Goal: Information Seeking & Learning: Learn about a topic

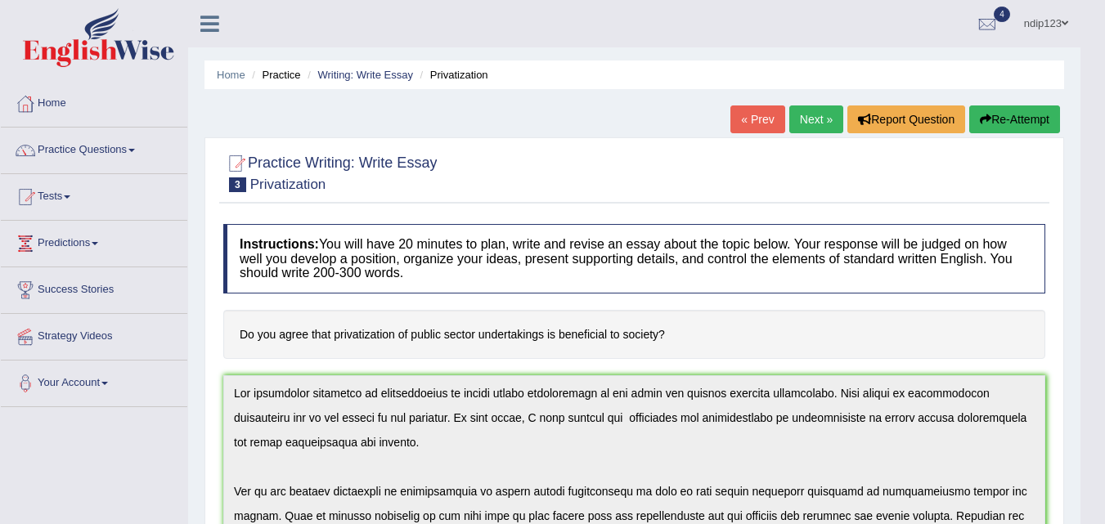
scroll to position [49, 0]
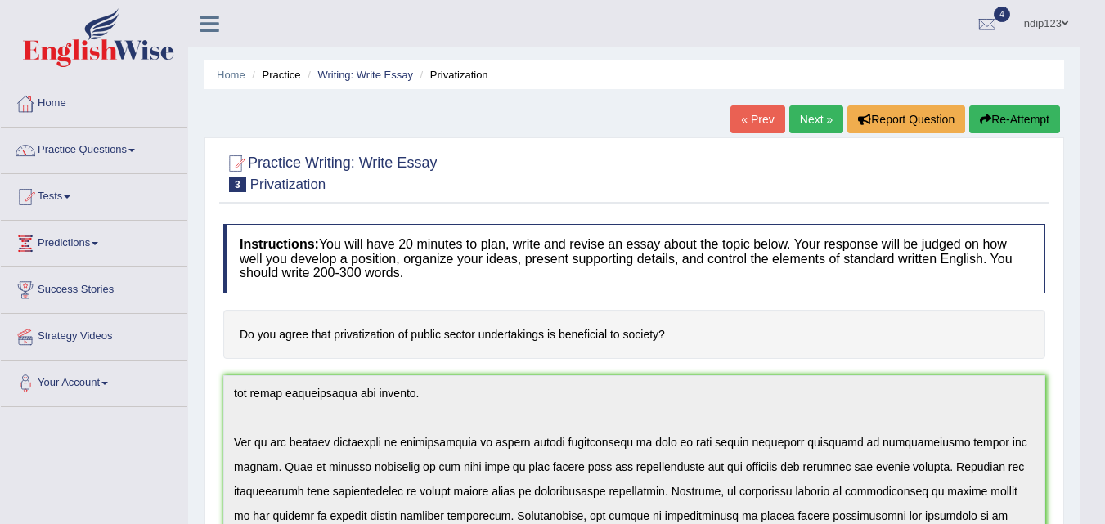
drag, startPoint x: 0, startPoint y: 0, endPoint x: 679, endPoint y: 333, distance: 755.9
click at [679, 333] on h4 "Do you agree that privatization of public sector undertakings is beneficial to …" at bounding box center [634, 335] width 822 height 50
click at [96, 150] on link "Practice Questions" at bounding box center [94, 148] width 186 height 41
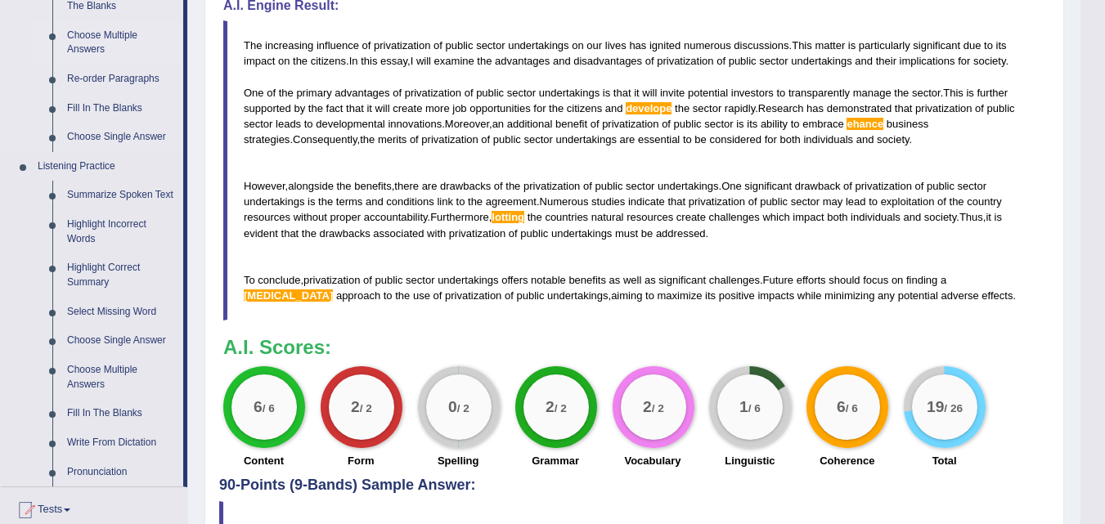
scroll to position [654, 0]
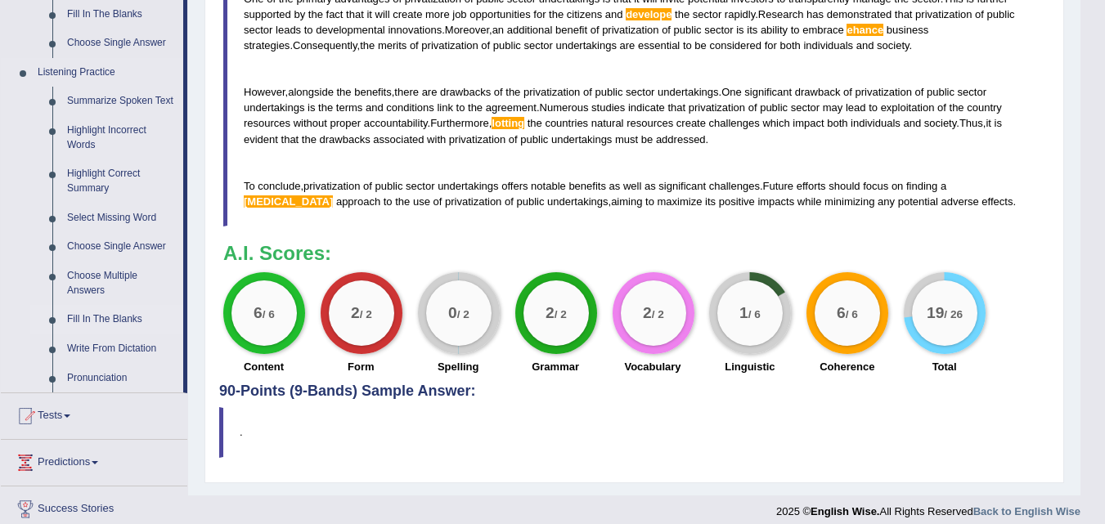
click at [94, 320] on link "Fill In The Blanks" at bounding box center [121, 319] width 123 height 29
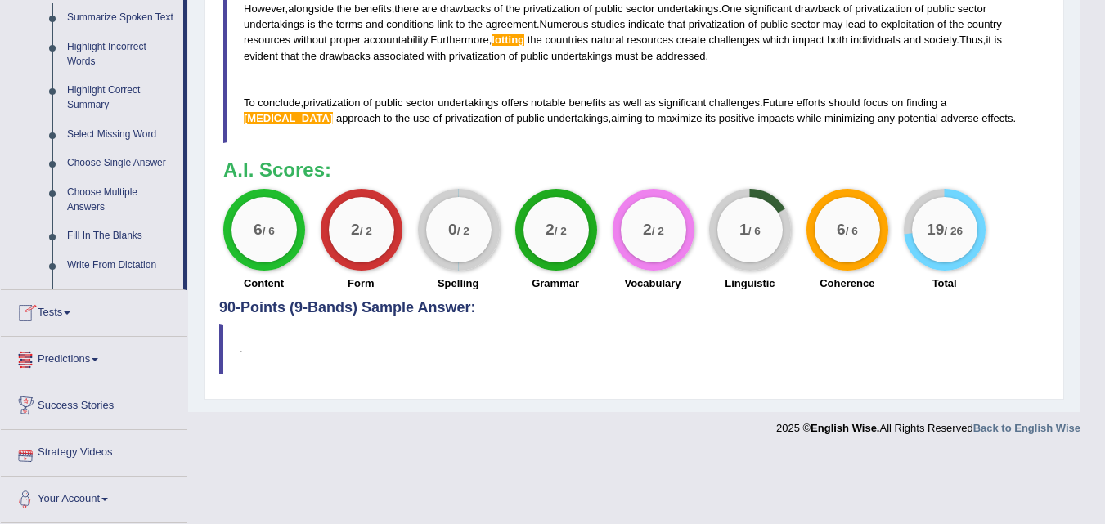
scroll to position [757, 0]
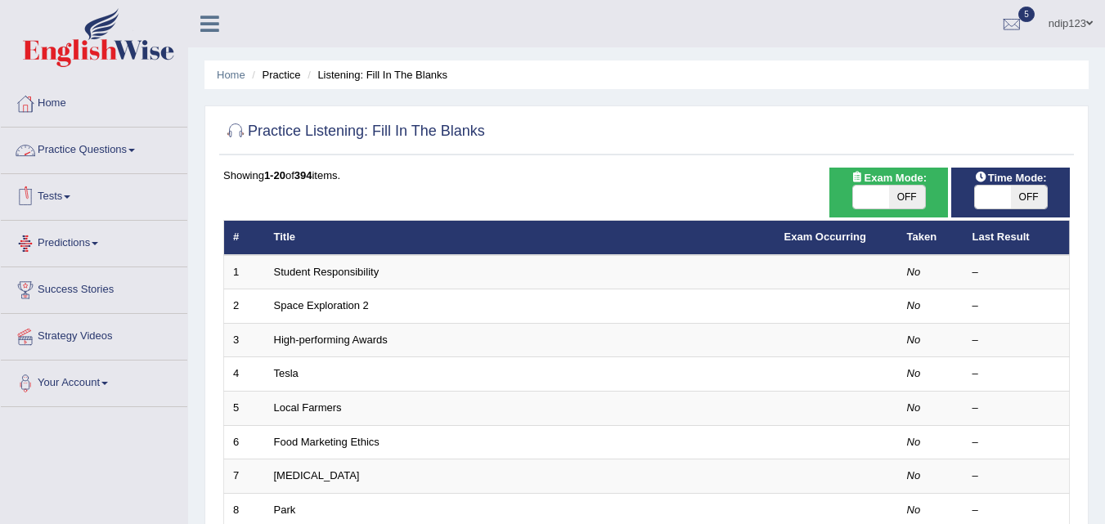
click at [92, 153] on link "Practice Questions" at bounding box center [94, 148] width 186 height 41
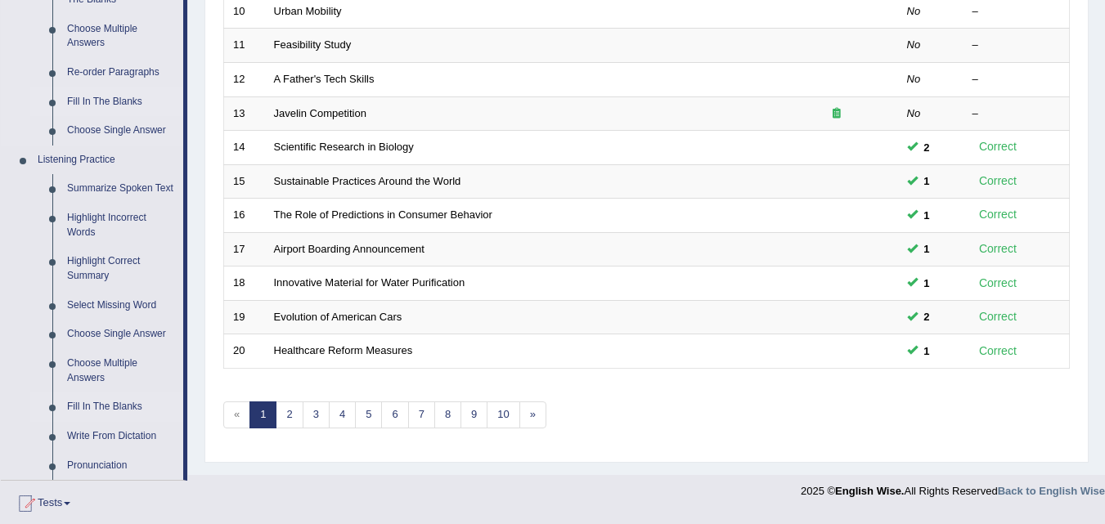
scroll to position [736, 0]
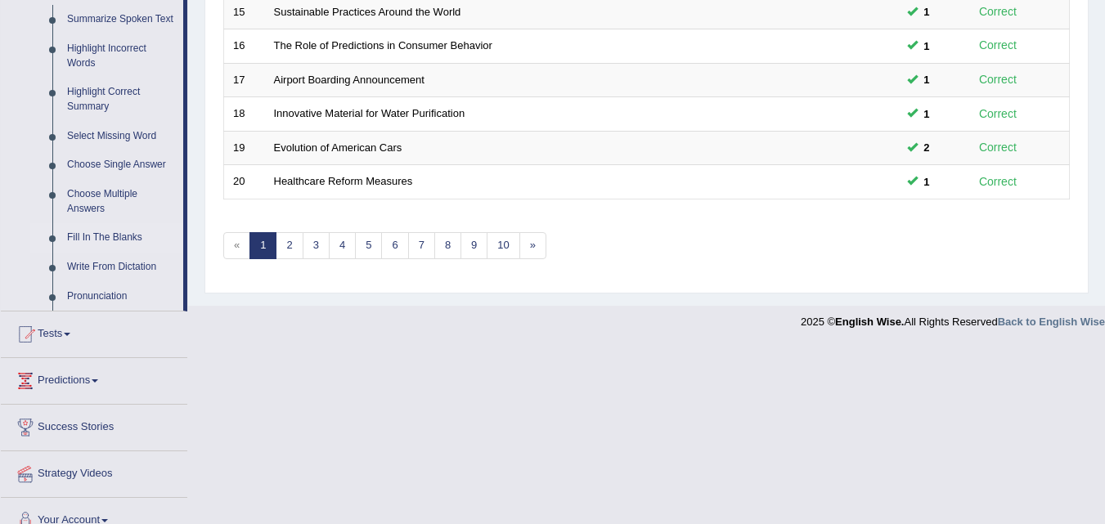
click at [112, 237] on link "Fill In The Blanks" at bounding box center [121, 237] width 123 height 29
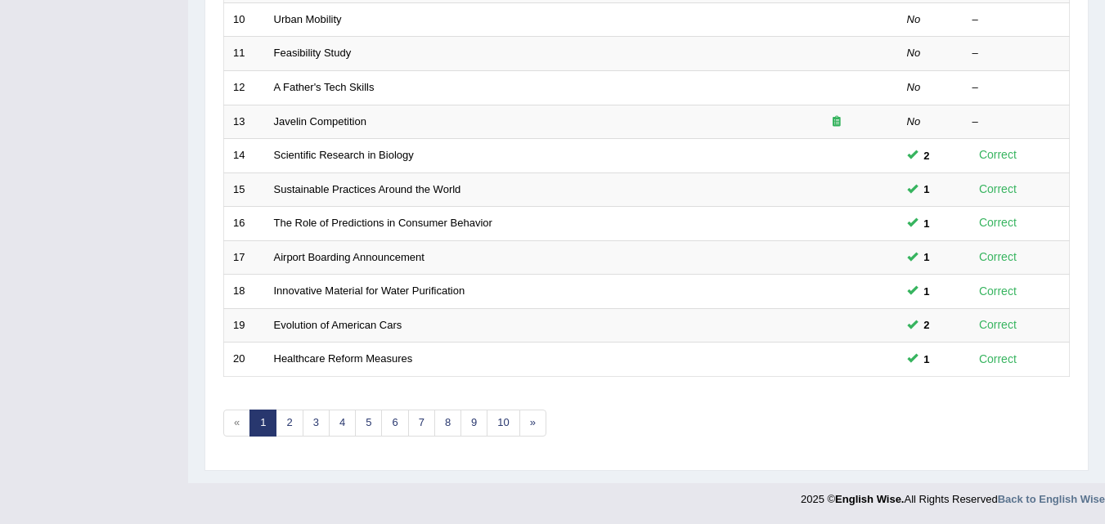
scroll to position [218, 0]
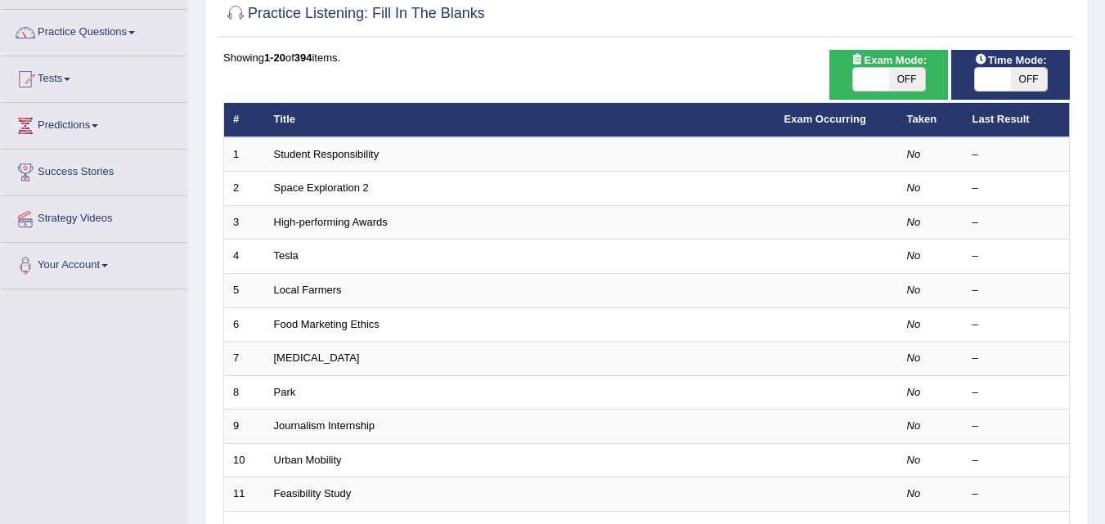
scroll to position [82, 0]
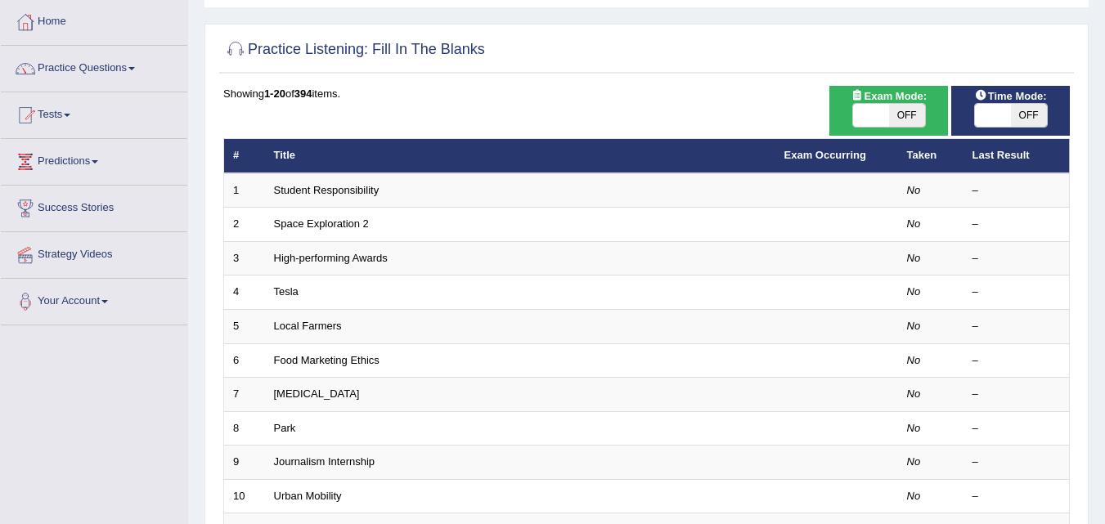
click at [906, 116] on span "OFF" at bounding box center [907, 115] width 36 height 23
checkbox input "true"
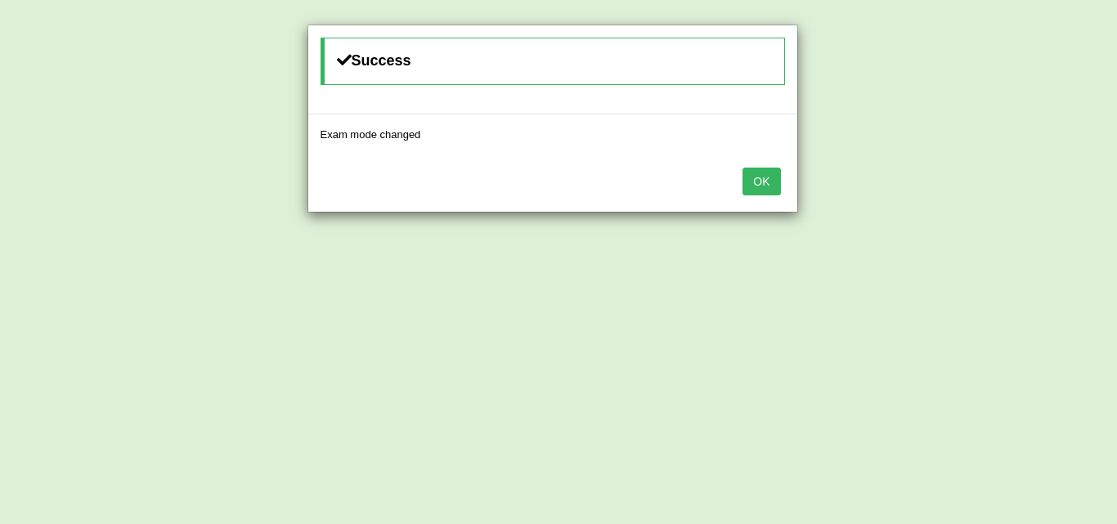
click at [769, 182] on button "OK" at bounding box center [761, 182] width 38 height 28
click at [765, 183] on button "OK" at bounding box center [761, 182] width 38 height 28
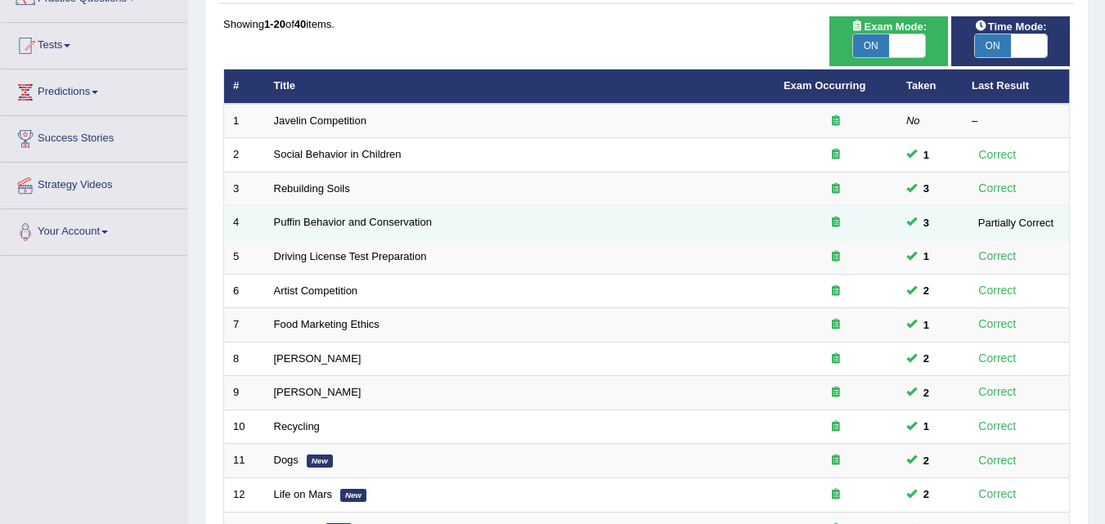
scroll to position [150, 0]
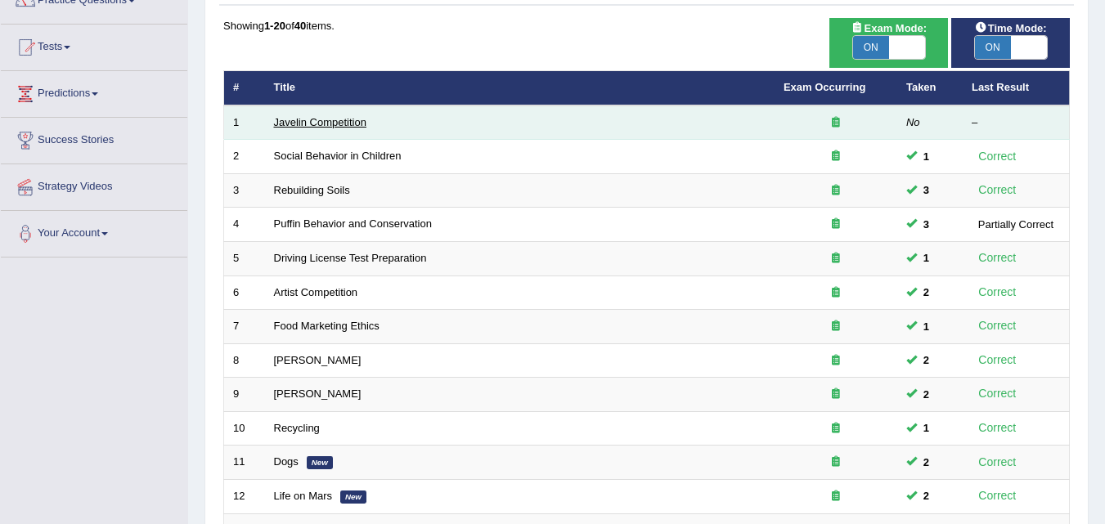
click at [307, 121] on link "Javelin Competition" at bounding box center [320, 122] width 92 height 12
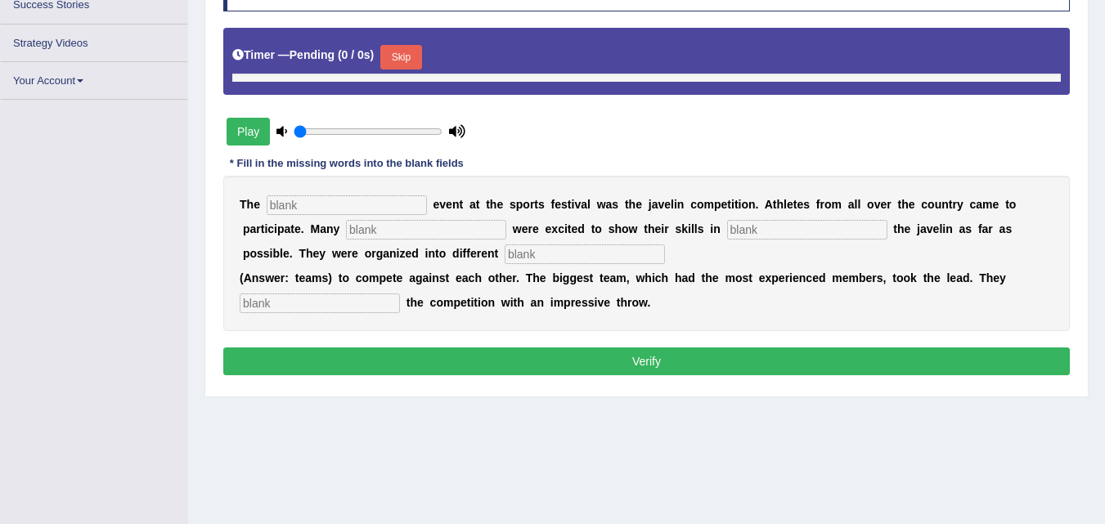
scroll to position [285, 0]
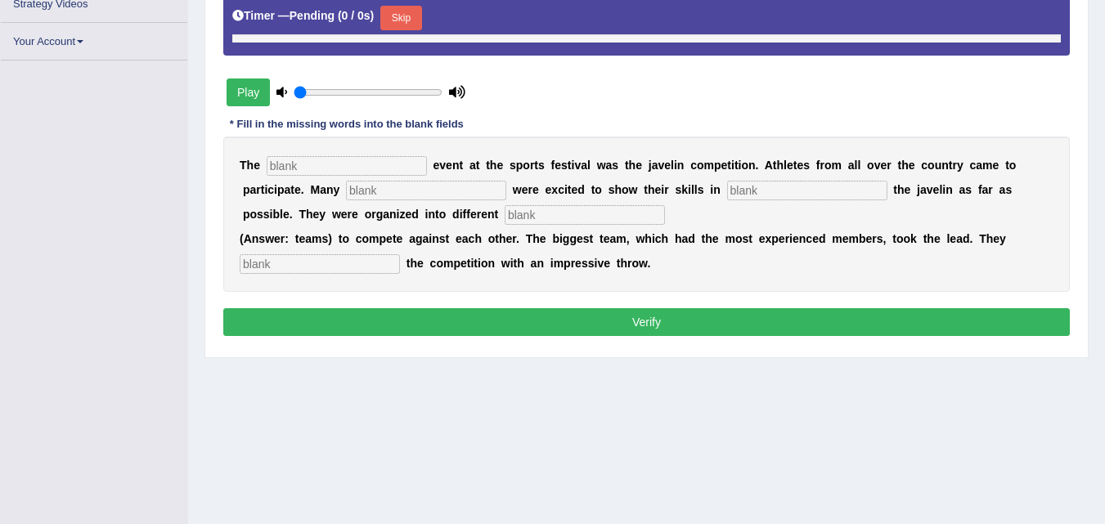
type input "0.95"
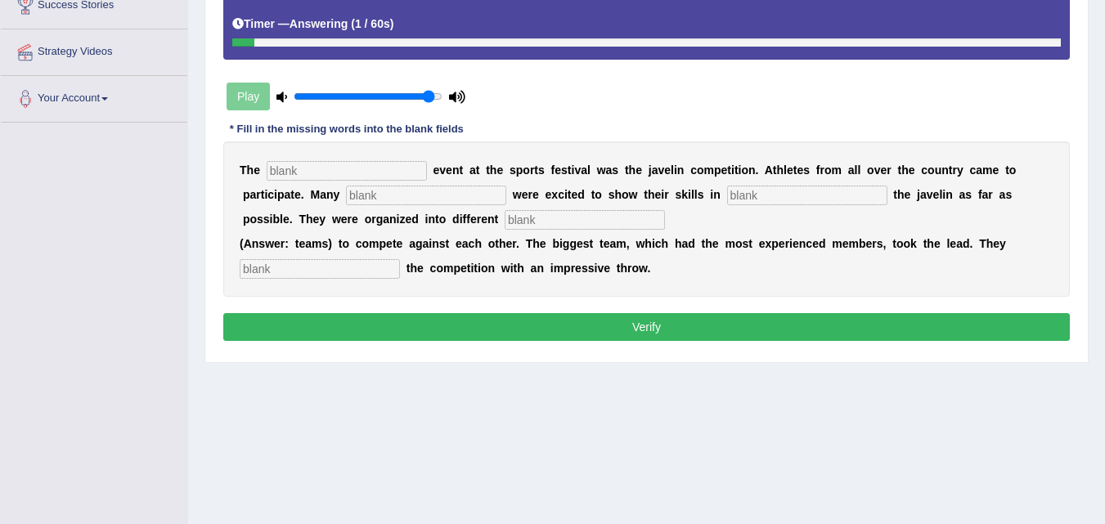
click at [321, 168] on input "text" at bounding box center [347, 171] width 160 height 20
type input "biggest"
click at [482, 195] on input "text" at bounding box center [426, 196] width 160 height 20
type input "people"
click at [742, 194] on input "text" at bounding box center [807, 196] width 160 height 20
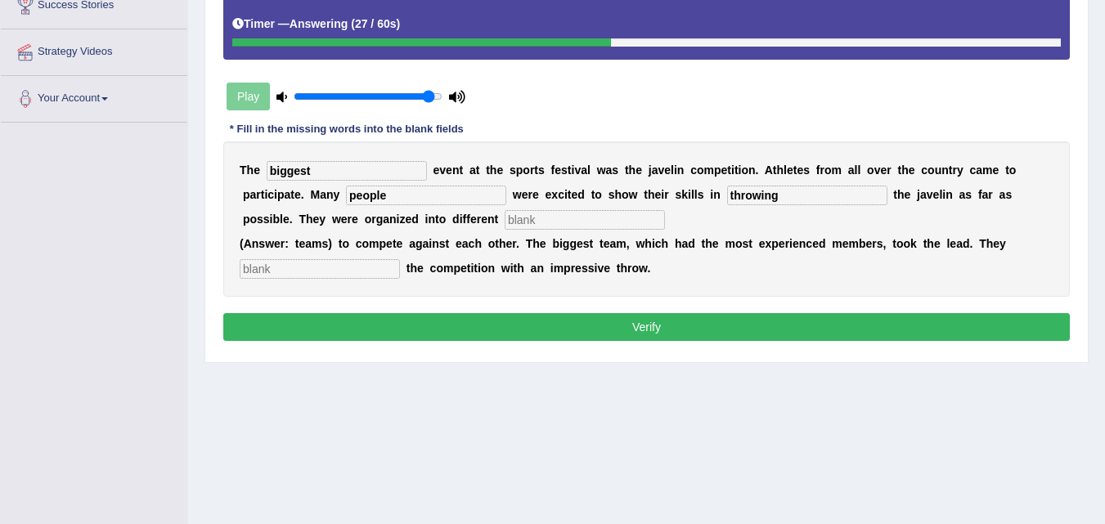
type input "throwing"
click at [523, 219] on input "text" at bounding box center [585, 220] width 160 height 20
type input "teams"
click at [348, 270] on input "text" at bounding box center [320, 269] width 160 height 20
type input "started"
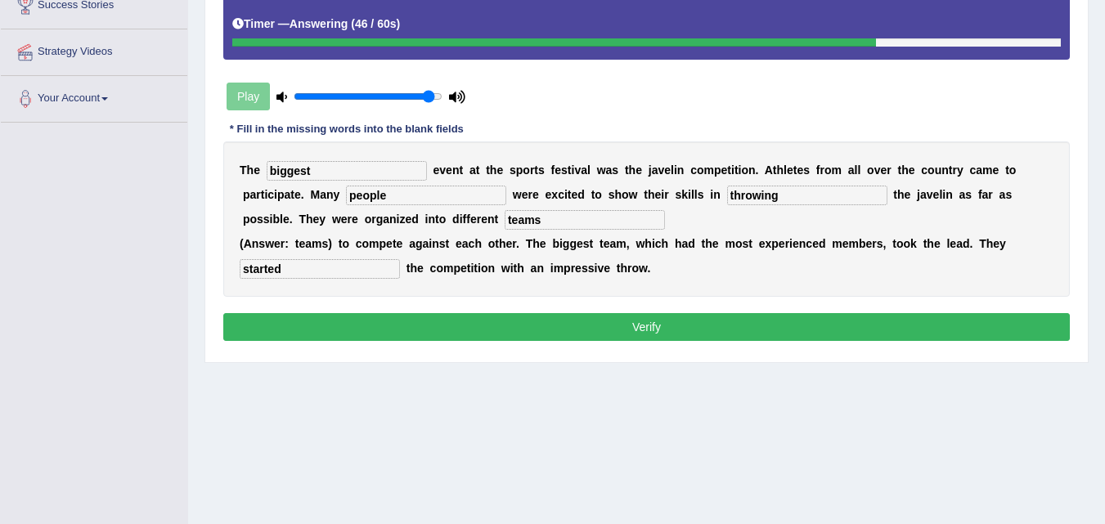
click at [630, 328] on button "Verify" at bounding box center [646, 327] width 846 height 28
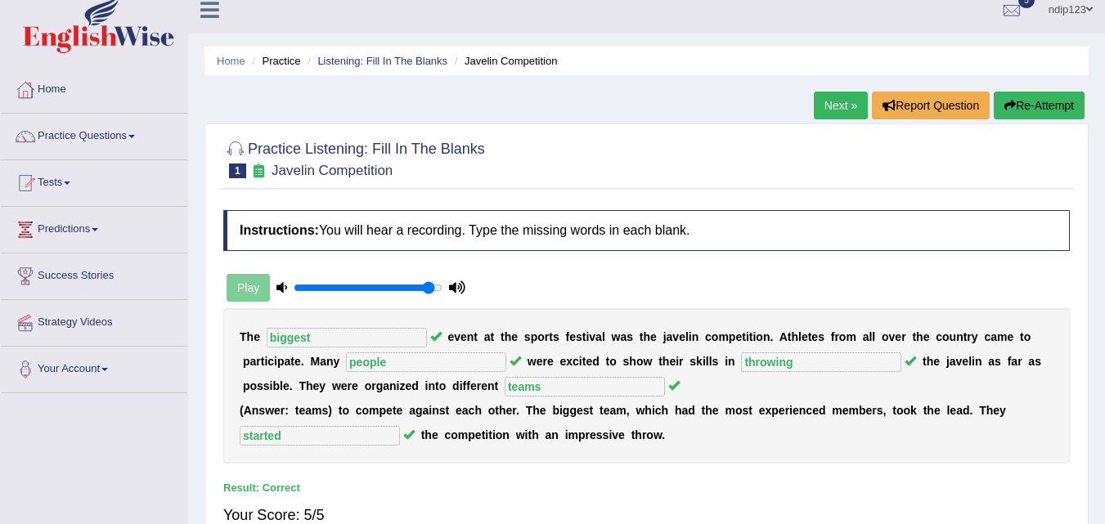
scroll to position [0, 0]
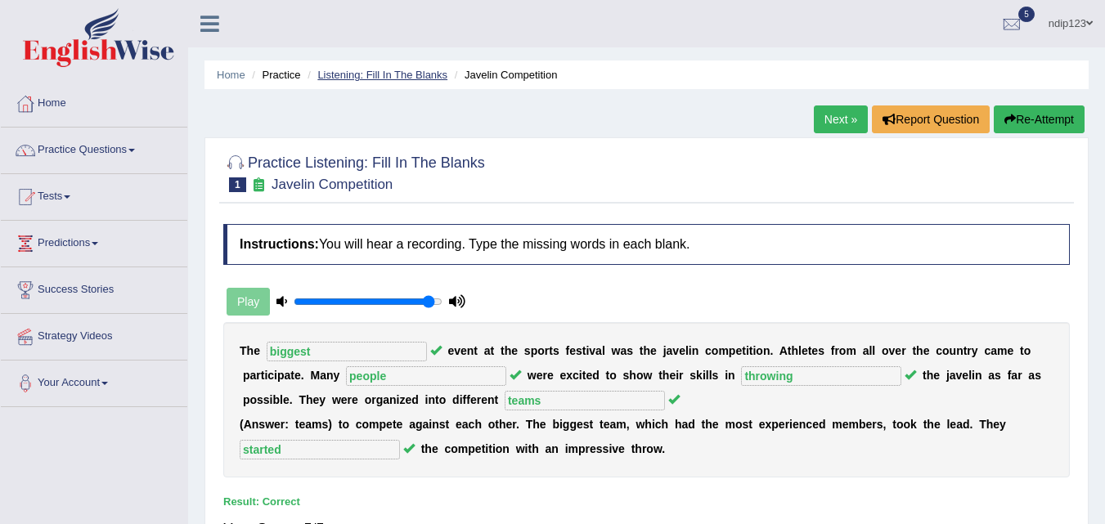
click at [346, 74] on link "Listening: Fill In The Blanks" at bounding box center [382, 75] width 130 height 12
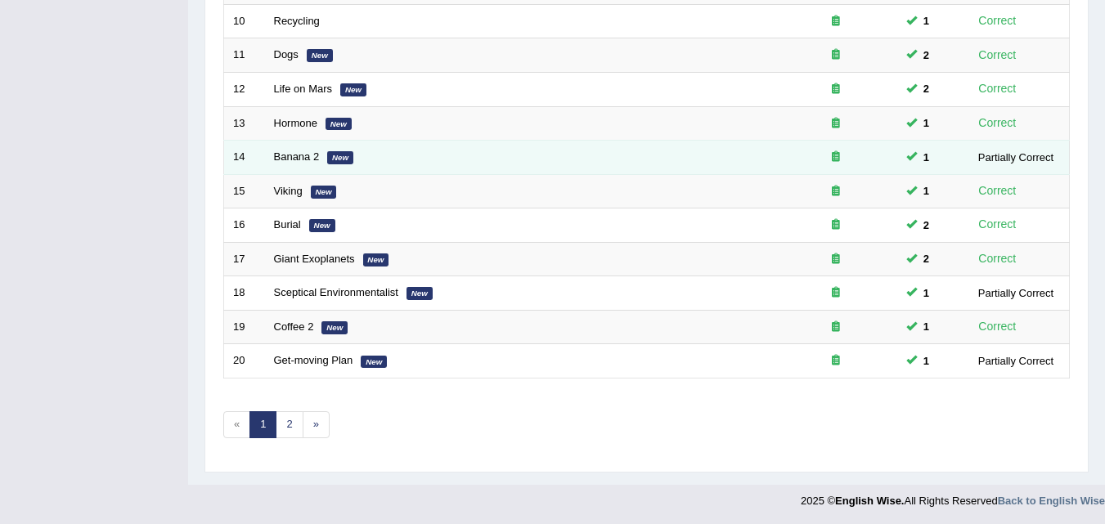
scroll to position [558, 0]
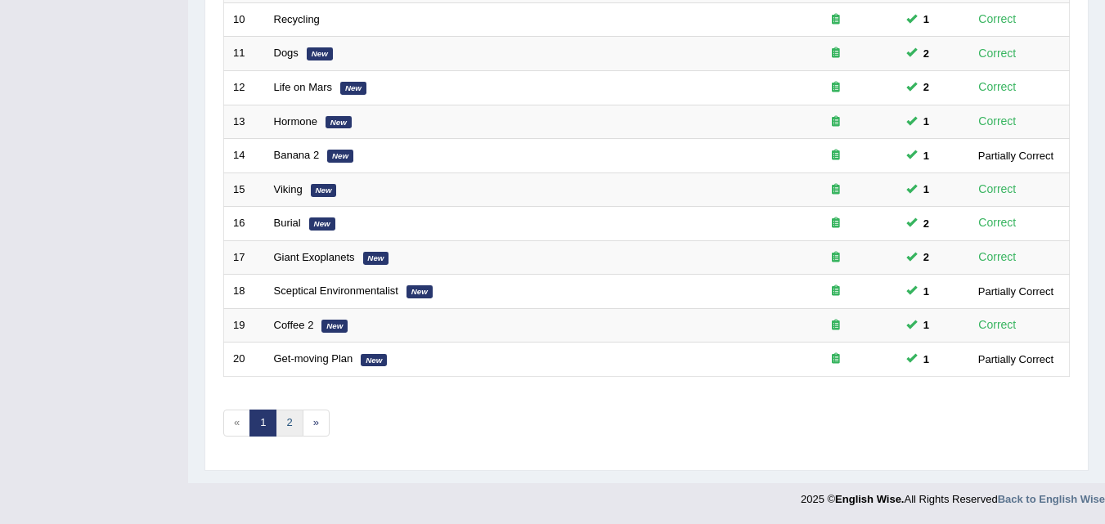
click at [289, 416] on link "2" at bounding box center [289, 423] width 27 height 27
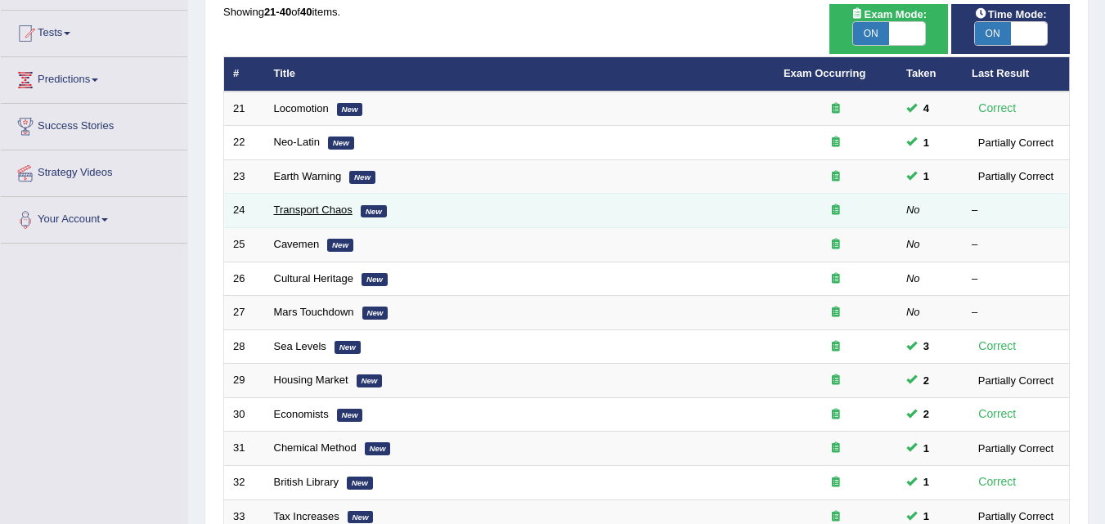
click at [295, 210] on link "Transport Chaos" at bounding box center [313, 210] width 78 height 12
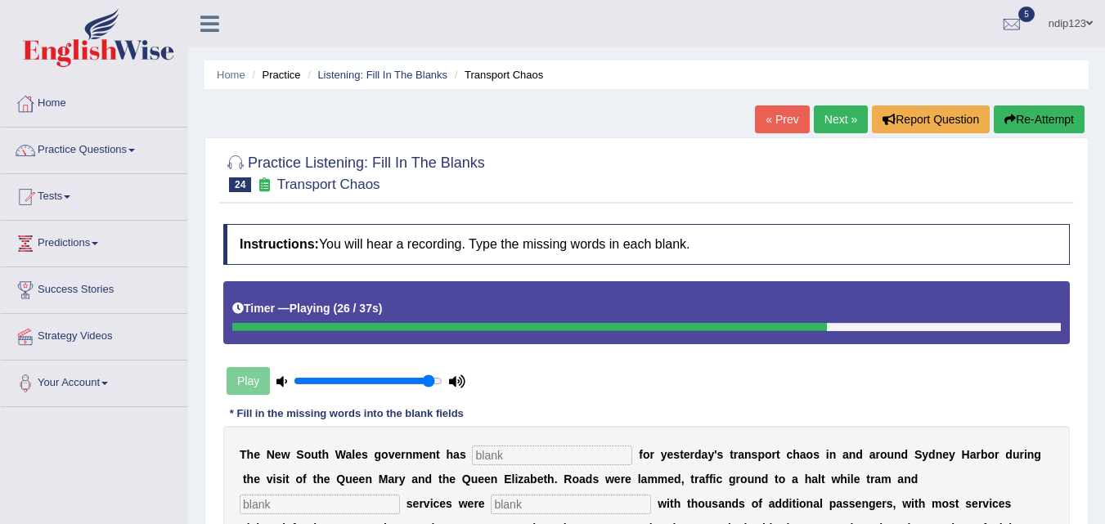
click at [770, 118] on link "« Prev" at bounding box center [782, 119] width 54 height 28
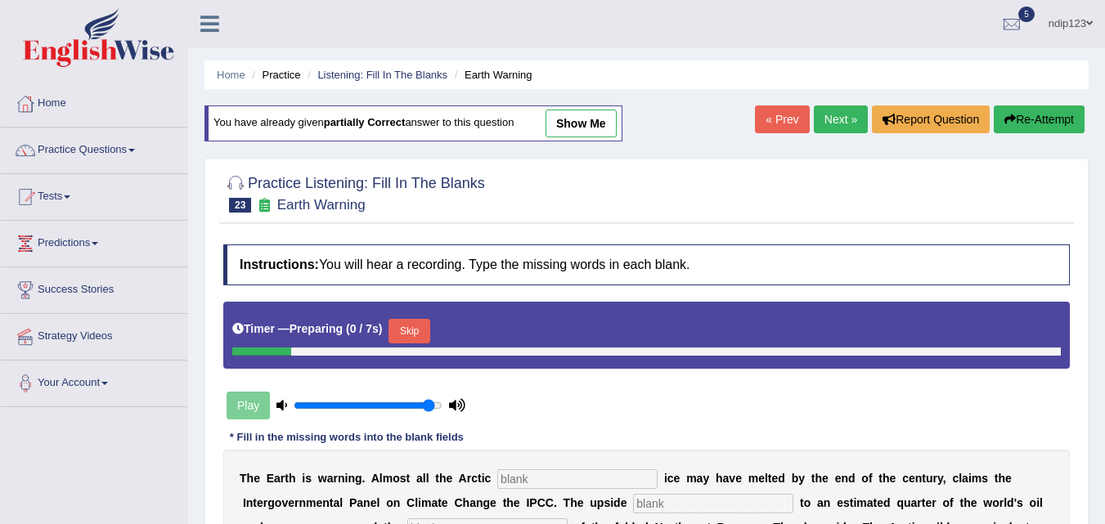
click at [826, 119] on link "Next »" at bounding box center [841, 119] width 54 height 28
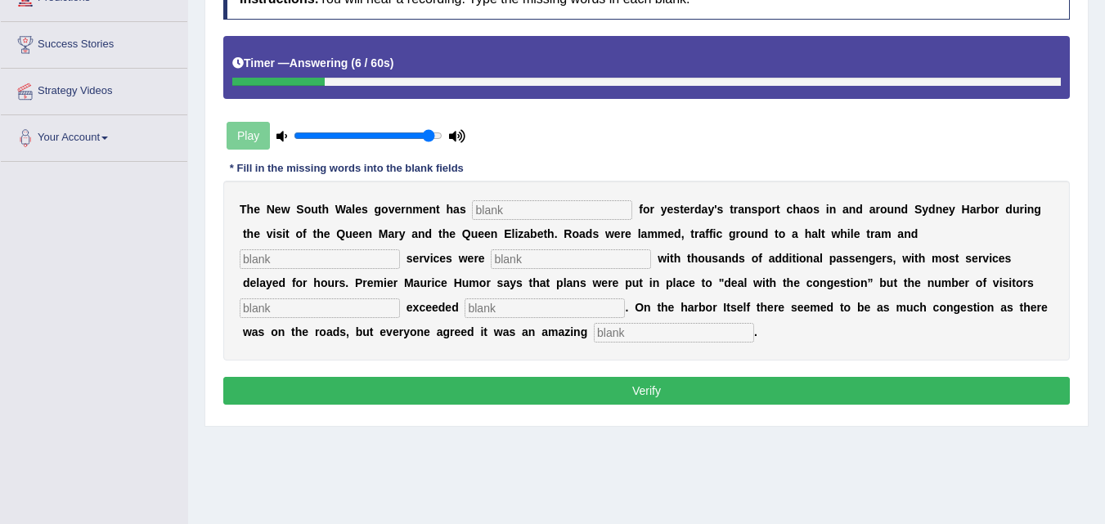
click at [627, 330] on input "text" at bounding box center [674, 333] width 160 height 20
type input "spectacle"
click at [560, 310] on input "text" at bounding box center [544, 308] width 160 height 20
click at [480, 311] on input "espection" at bounding box center [544, 308] width 160 height 20
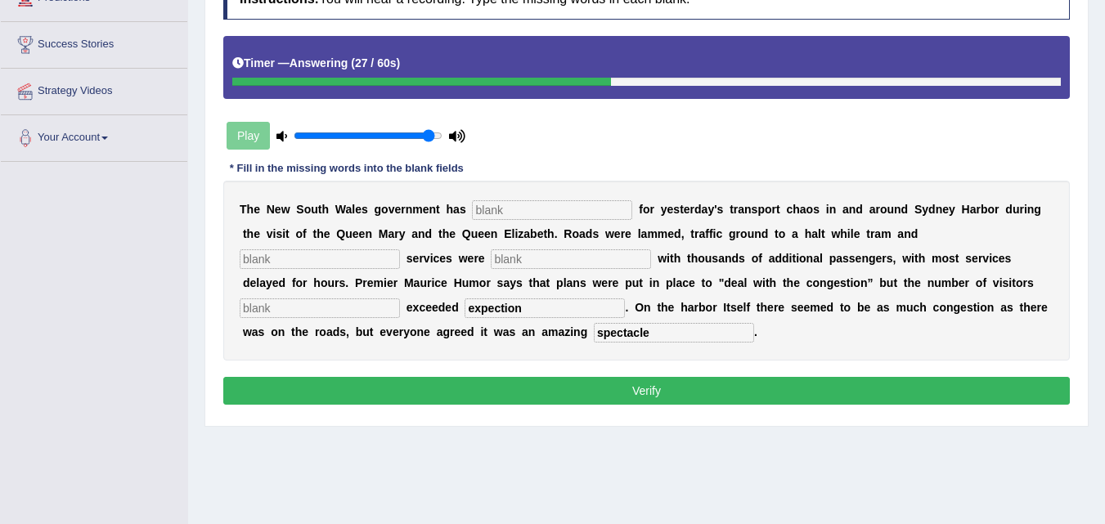
click at [505, 311] on input "expection" at bounding box center [544, 308] width 160 height 20
type input "expectation"
click at [366, 311] on input "text" at bounding box center [320, 308] width 160 height 20
type input "well"
click at [524, 259] on input "text" at bounding box center [571, 259] width 160 height 20
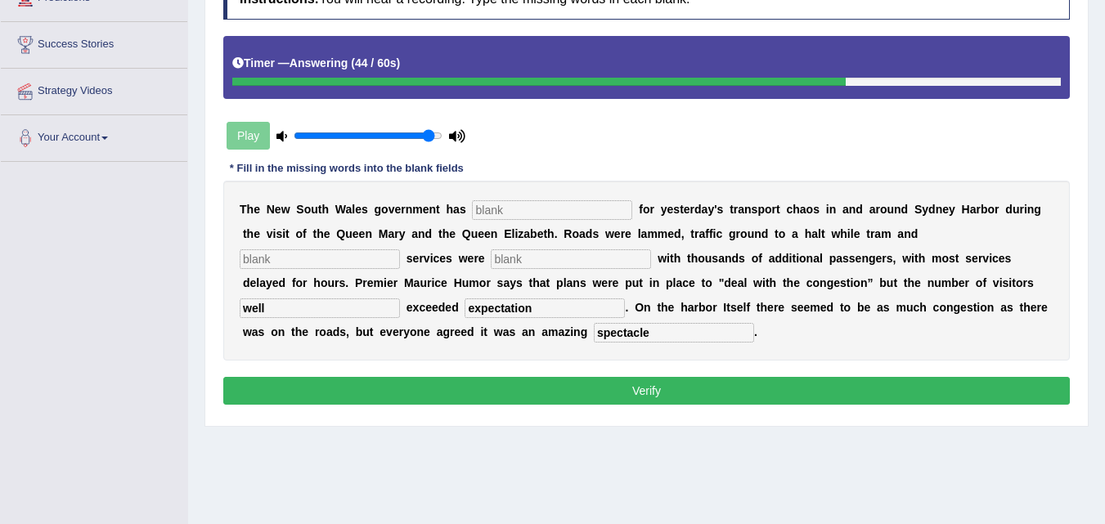
click at [501, 208] on input "text" at bounding box center [552, 210] width 160 height 20
type input "apologized"
click at [505, 257] on input "text" at bounding box center [571, 259] width 160 height 20
type input "slam"
click at [346, 261] on input "text" at bounding box center [320, 259] width 160 height 20
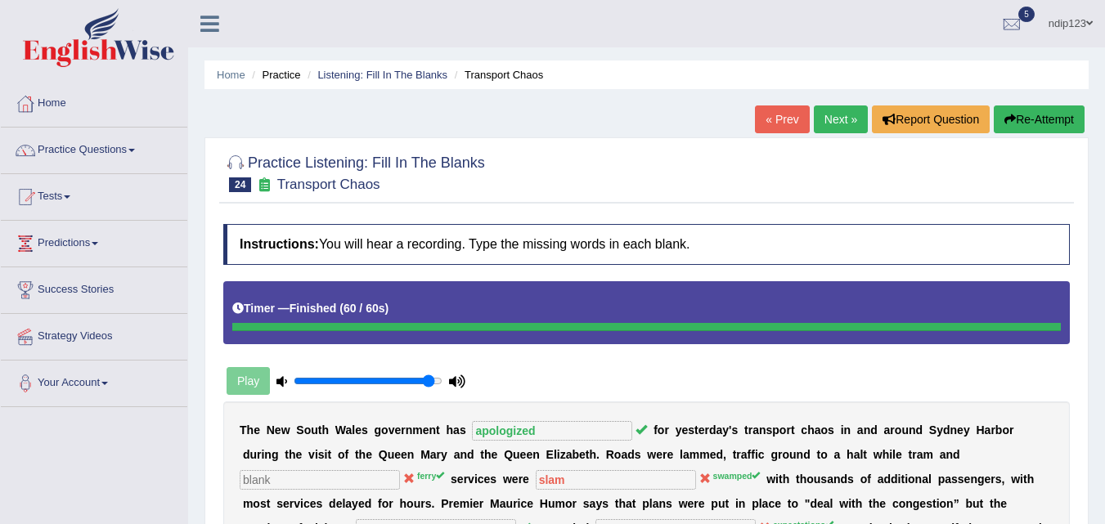
click at [1029, 120] on button "Re-Attempt" at bounding box center [1038, 119] width 91 height 28
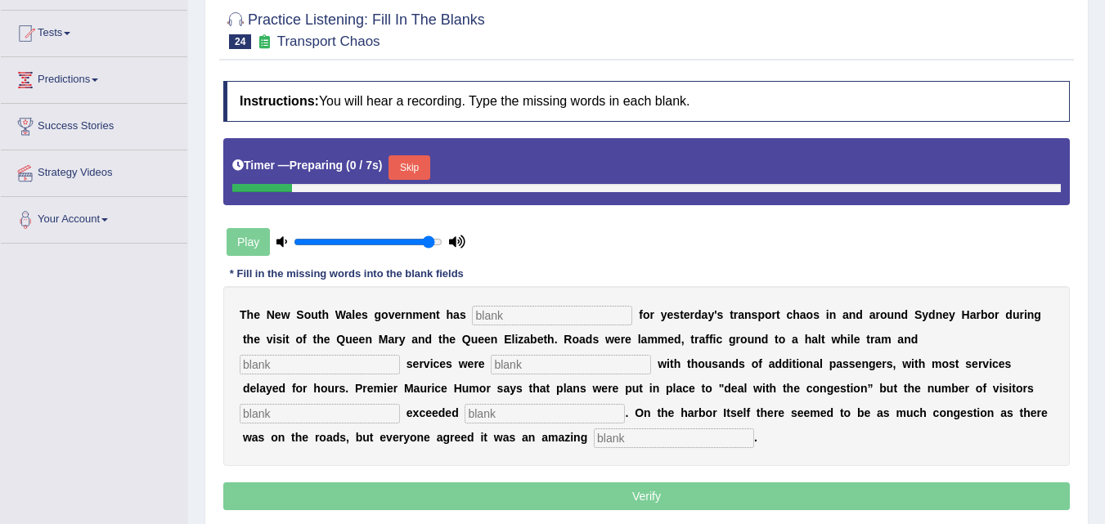
click at [562, 318] on input "text" at bounding box center [552, 316] width 160 height 20
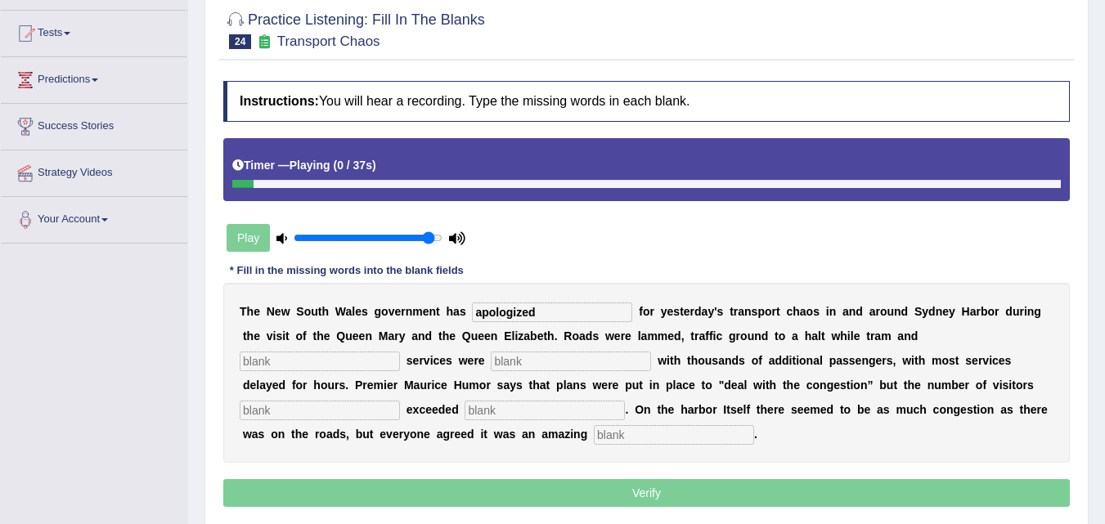
type input "apologized"
click at [365, 361] on input "text" at bounding box center [320, 362] width 160 height 20
type input "ferry"
click at [512, 361] on input "text" at bounding box center [571, 362] width 160 height 20
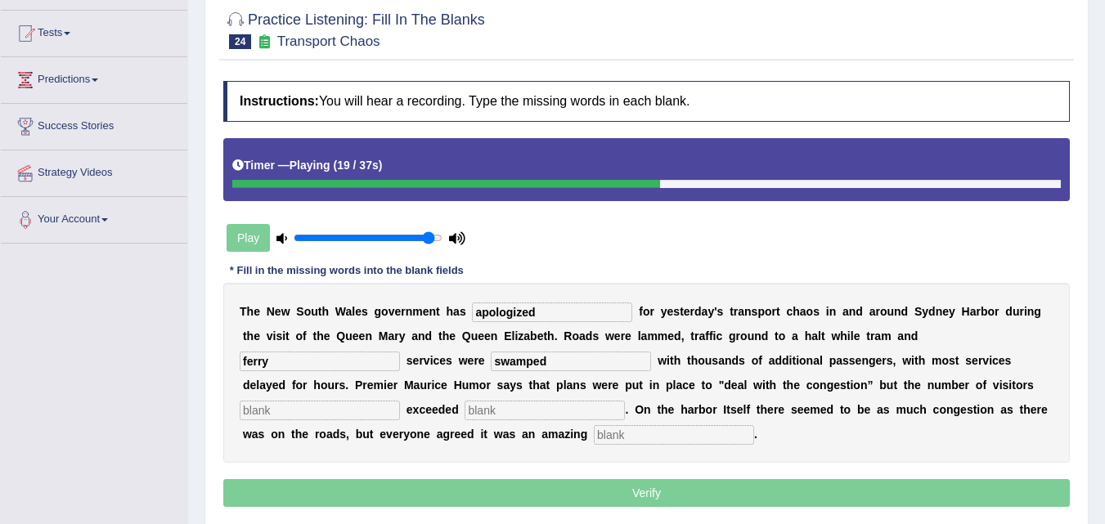
type input "swamped"
click at [368, 411] on input "text" at bounding box center [320, 411] width 160 height 20
type input "well"
click at [503, 413] on input "text" at bounding box center [544, 411] width 160 height 20
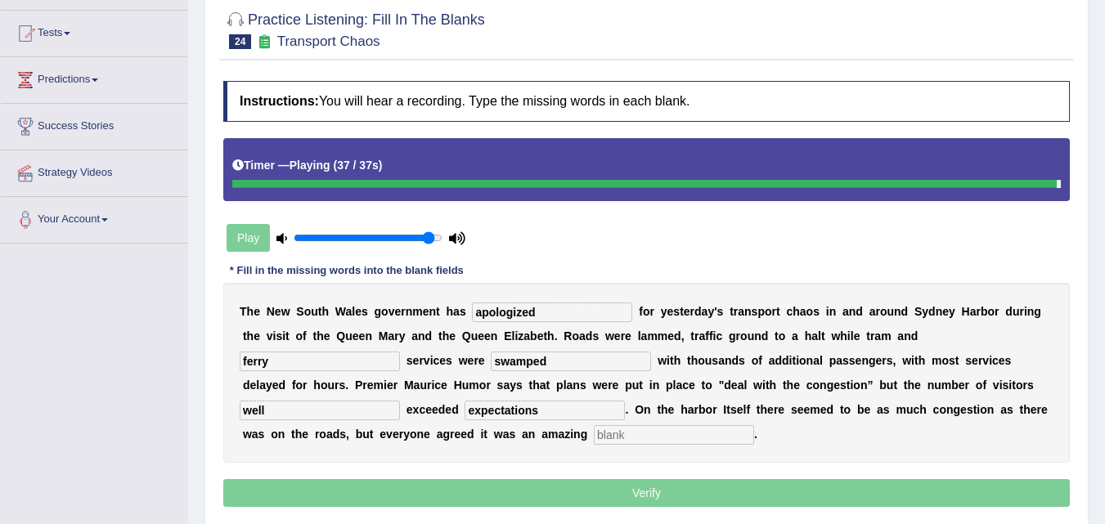
type input "expectations"
click at [644, 437] on input "text" at bounding box center [674, 435] width 160 height 20
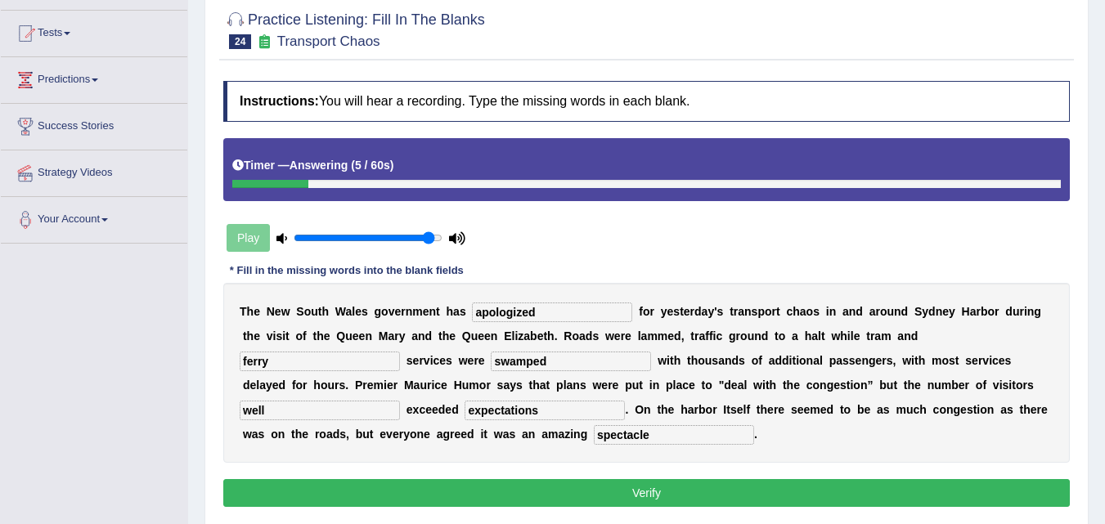
type input "spectacle"
click at [644, 498] on button "Verify" at bounding box center [646, 493] width 846 height 28
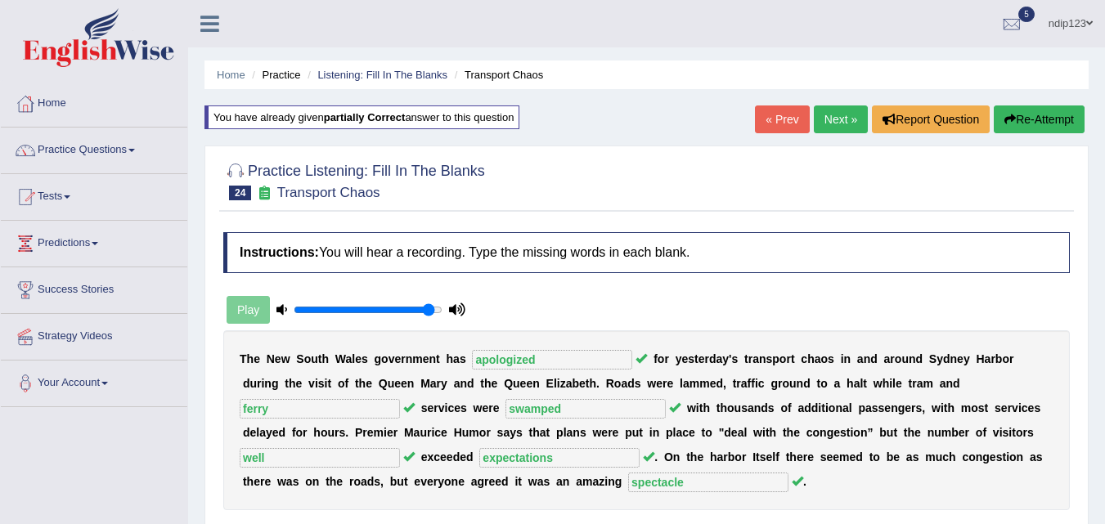
click at [822, 123] on link "Next »" at bounding box center [841, 119] width 54 height 28
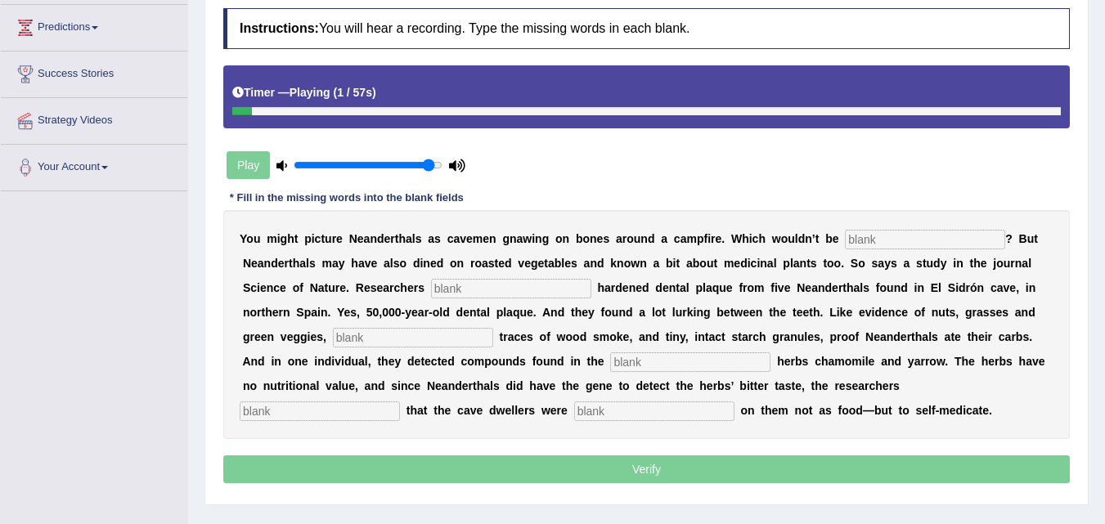
scroll to position [245, 0]
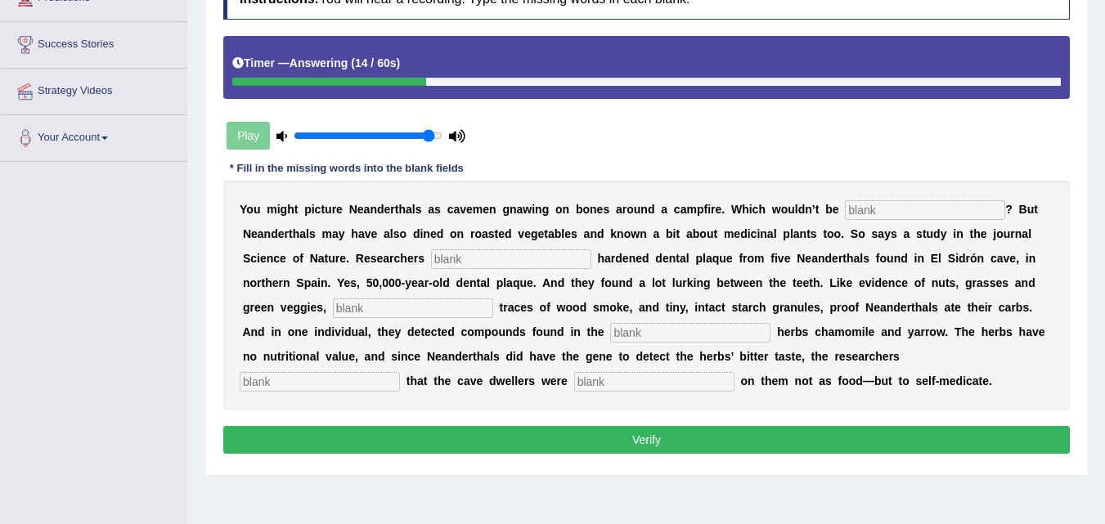
click at [868, 208] on input "text" at bounding box center [925, 210] width 160 height 20
type input "accurate"
click at [563, 255] on input "text" at bounding box center [511, 259] width 160 height 20
type input "analyzed"
click at [452, 310] on input "text" at bounding box center [413, 308] width 160 height 20
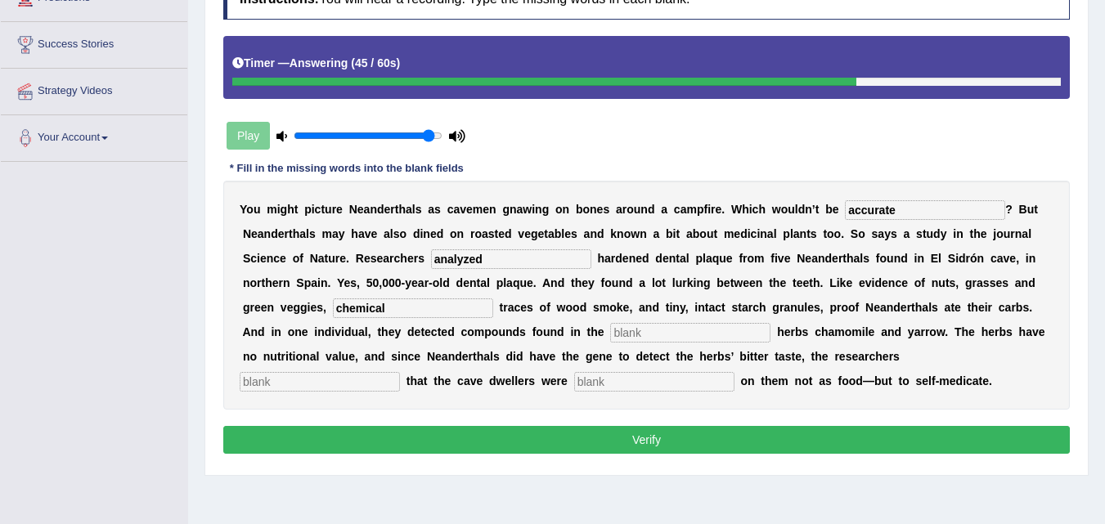
type input "chemical"
click at [640, 333] on input "text" at bounding box center [690, 333] width 160 height 20
type input "medicinal"
click at [384, 383] on input "text" at bounding box center [320, 382] width 160 height 20
type input "specta"
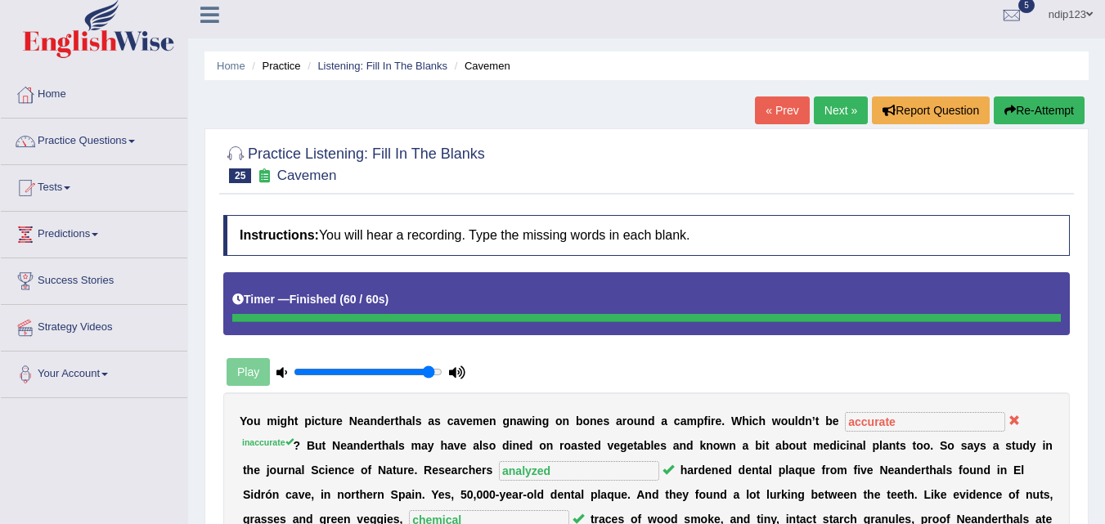
scroll to position [0, 0]
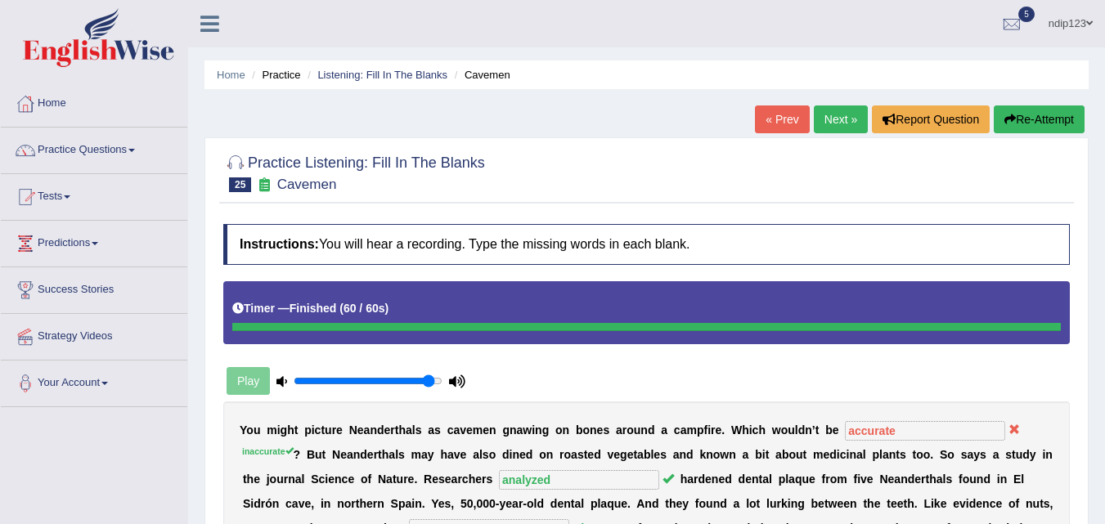
click at [1036, 116] on button "Re-Attempt" at bounding box center [1038, 119] width 91 height 28
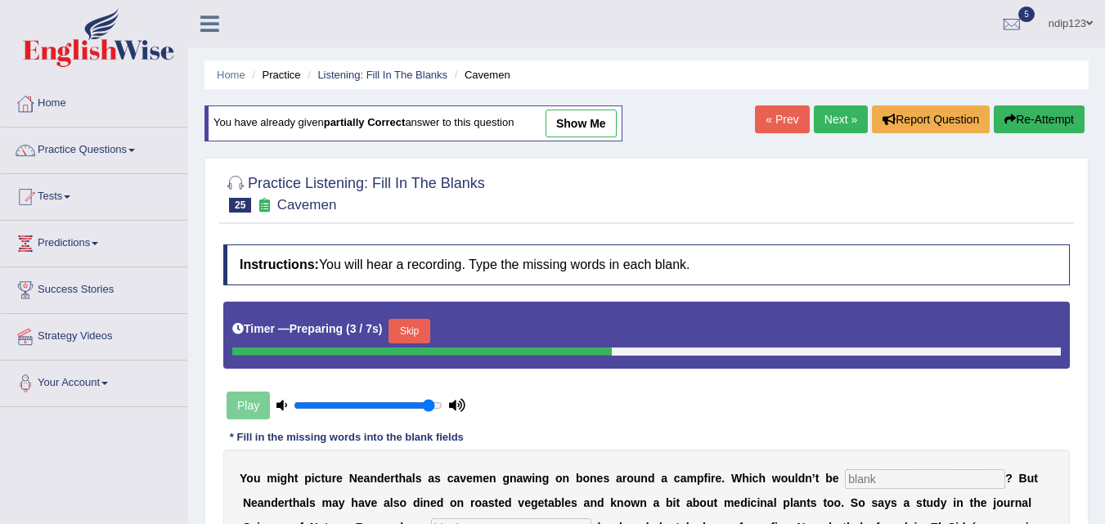
click at [597, 129] on link "show me" at bounding box center [580, 124] width 71 height 28
type input "accurate"
type input "analyzed"
type input "chemical"
type input "medicinal"
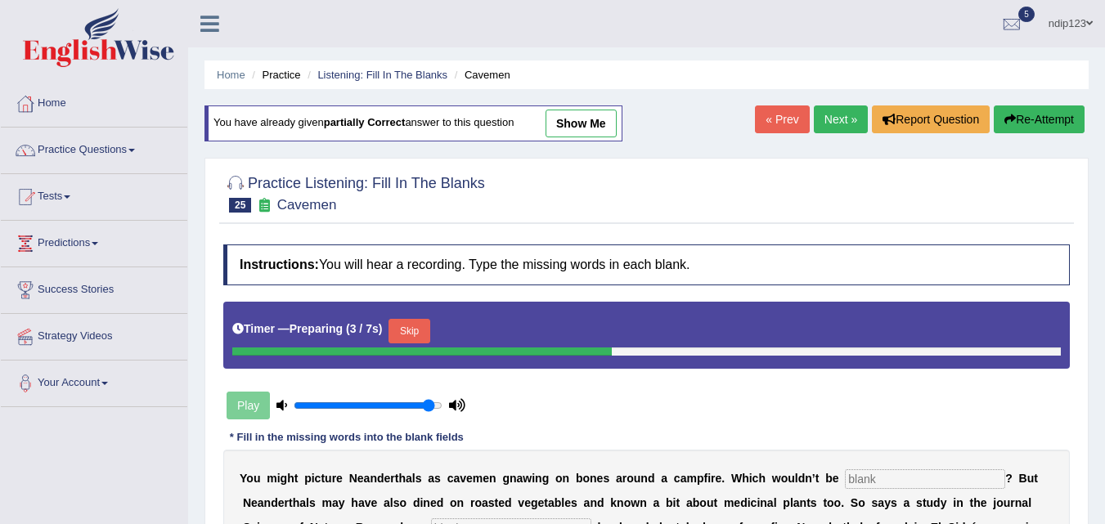
type input "specta"
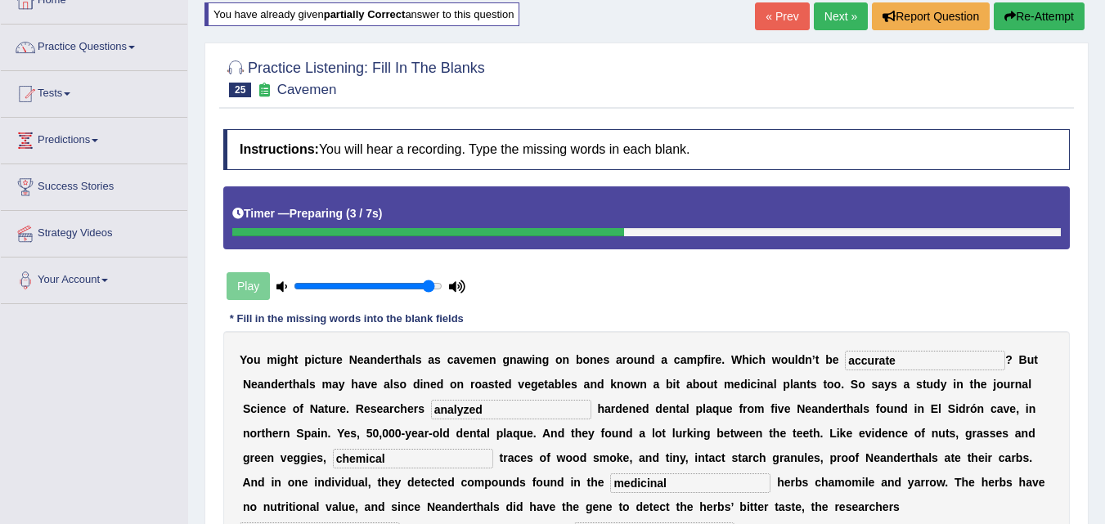
scroll to position [82, 0]
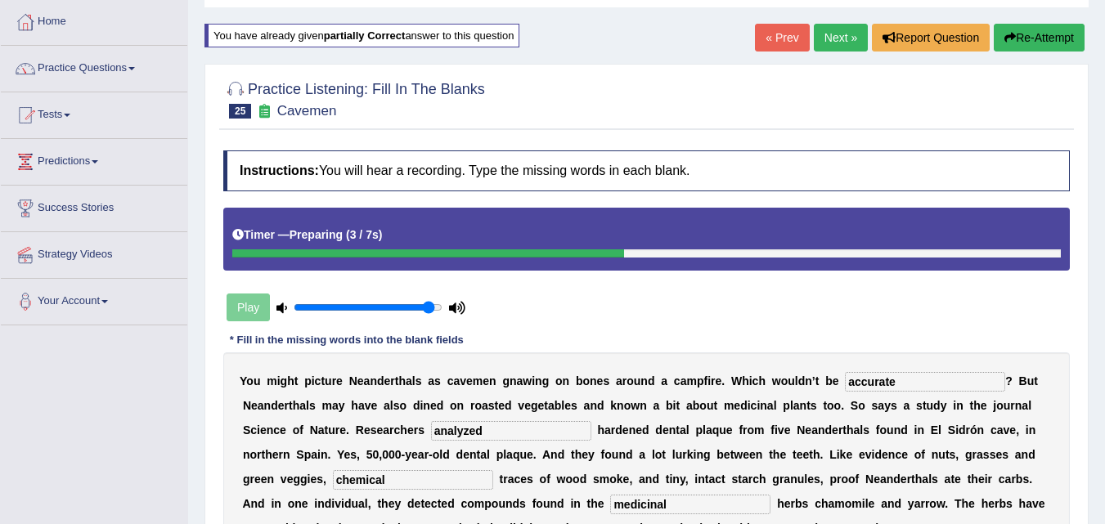
click at [834, 43] on link "Next »" at bounding box center [841, 38] width 54 height 28
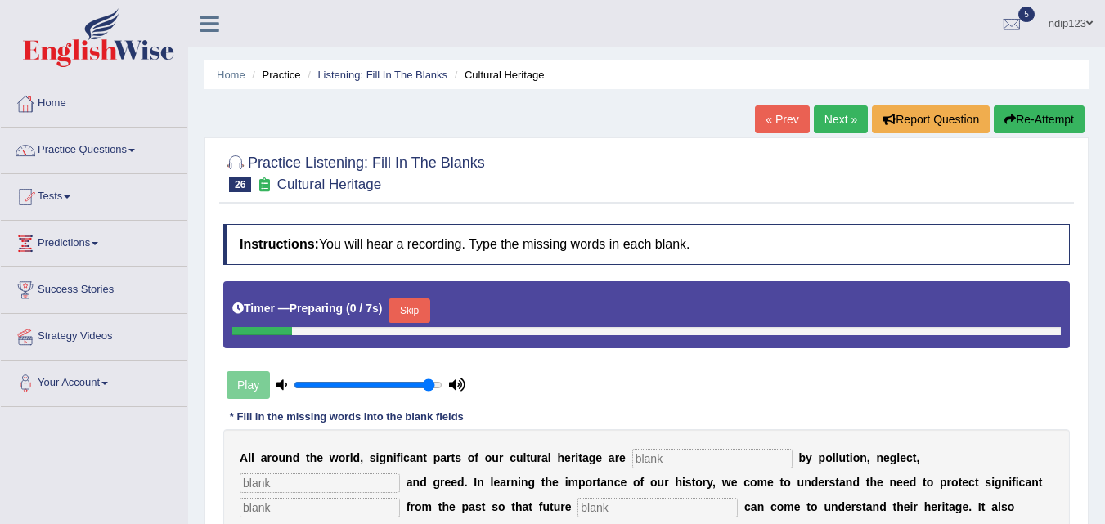
click at [775, 123] on link "« Prev" at bounding box center [782, 119] width 54 height 28
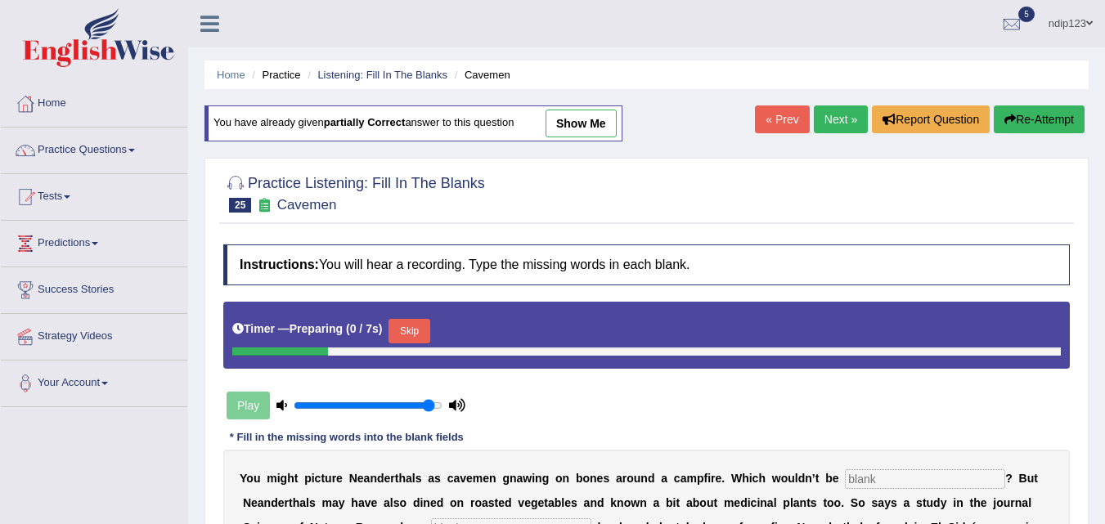
click at [591, 124] on link "show me" at bounding box center [580, 124] width 71 height 28
type input "accurate"
type input "analyzed"
type input "chemical"
type input "medicinal"
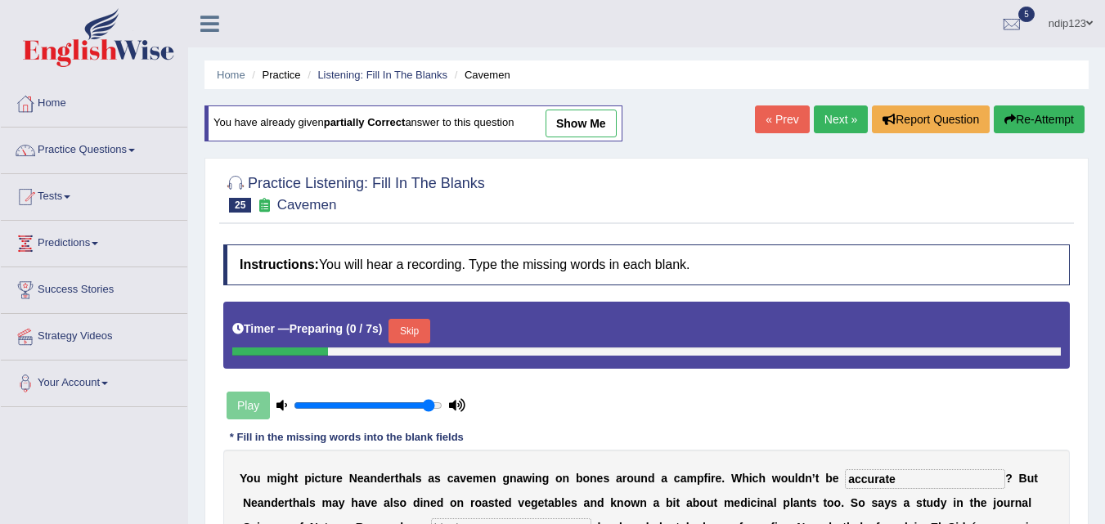
type input "specta"
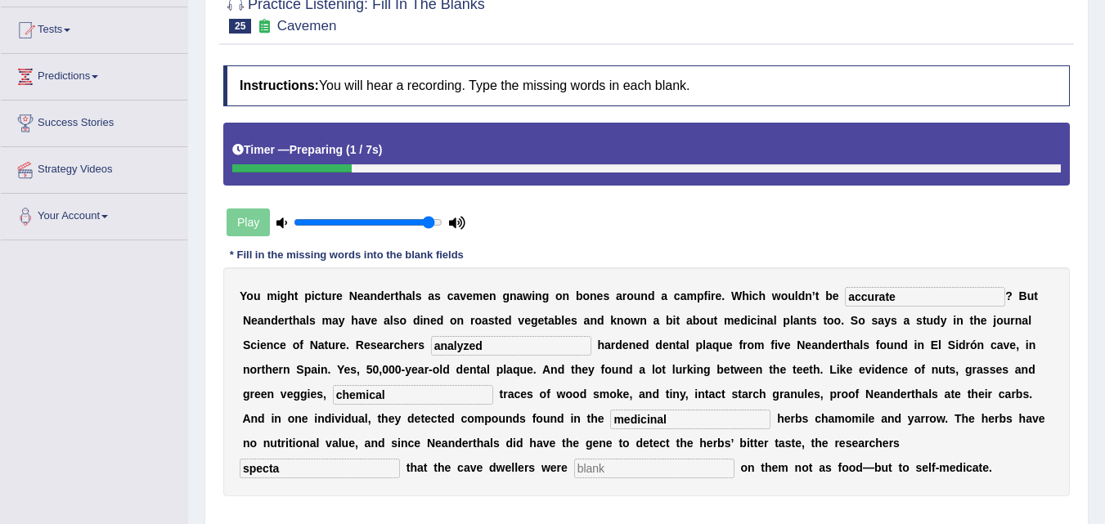
scroll to position [82, 0]
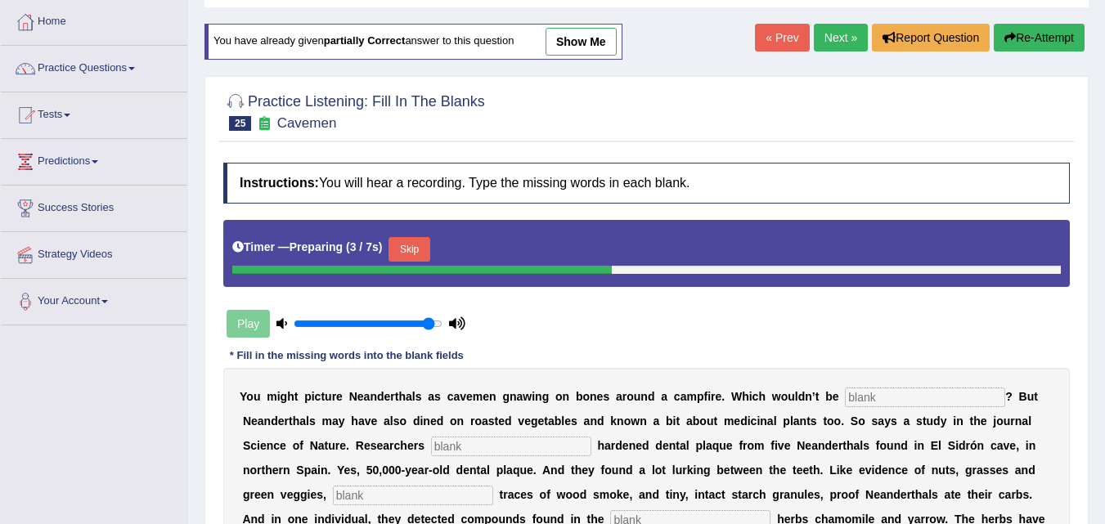
click at [576, 47] on link "show me" at bounding box center [580, 42] width 71 height 28
type input "accurate"
type input "analyzed"
type input "chemical"
type input "medicinal"
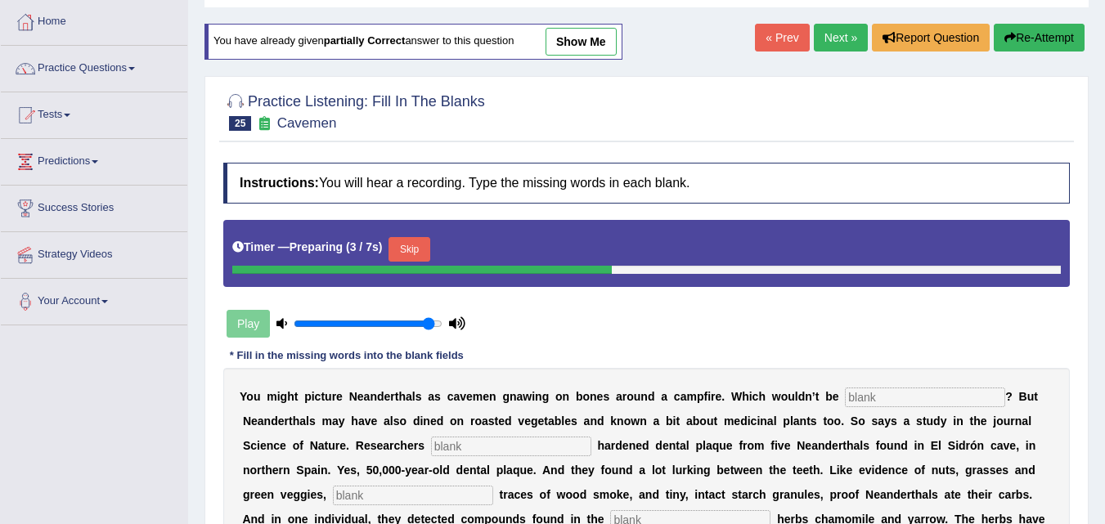
type input "specta"
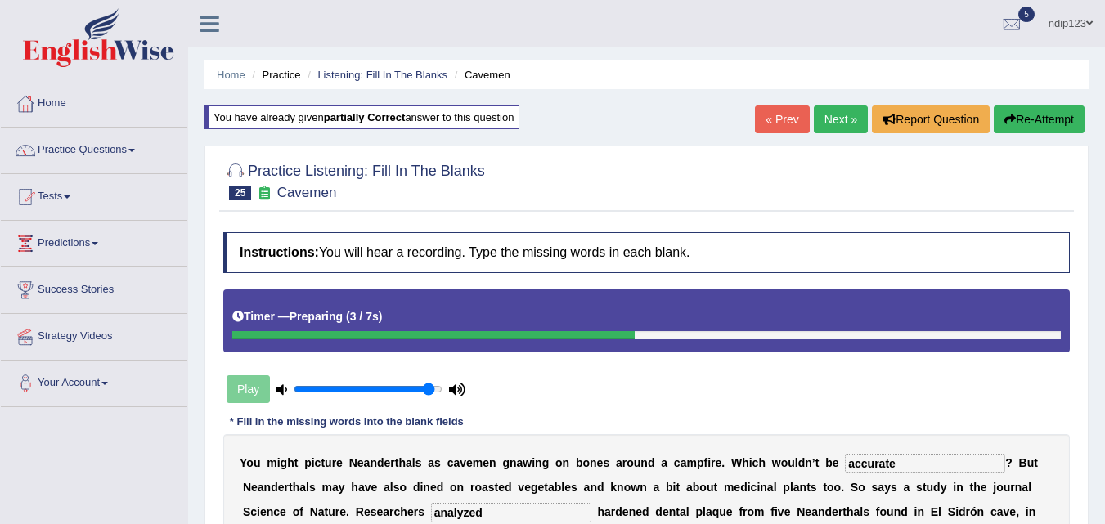
click at [781, 118] on link "« Prev" at bounding box center [782, 119] width 54 height 28
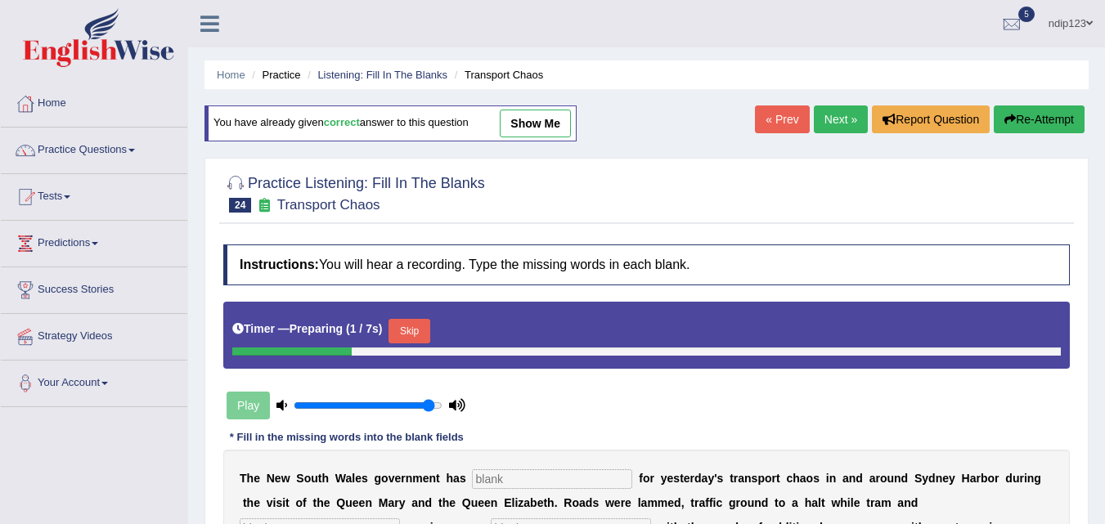
click at [825, 121] on link "Next »" at bounding box center [841, 119] width 54 height 28
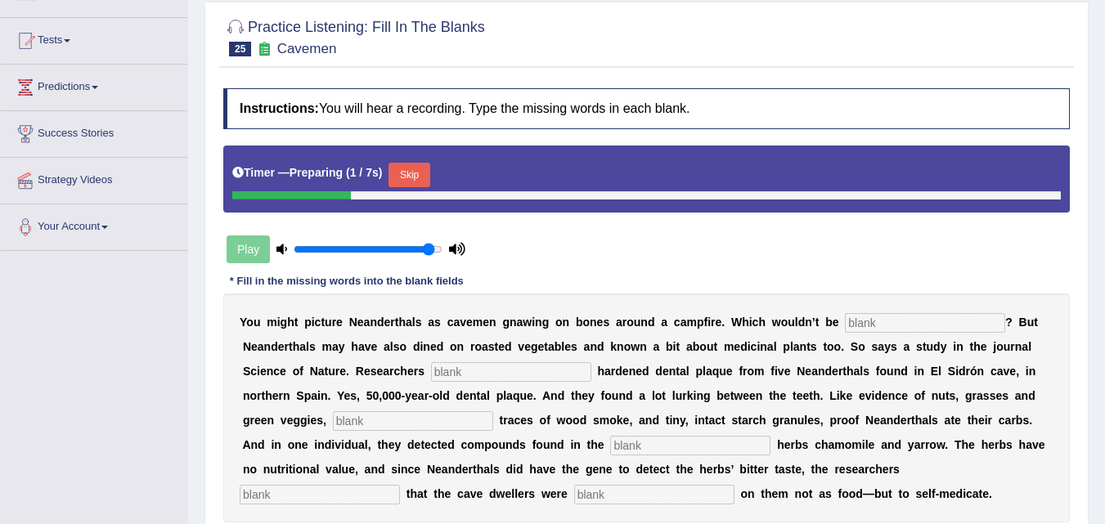
scroll to position [327, 0]
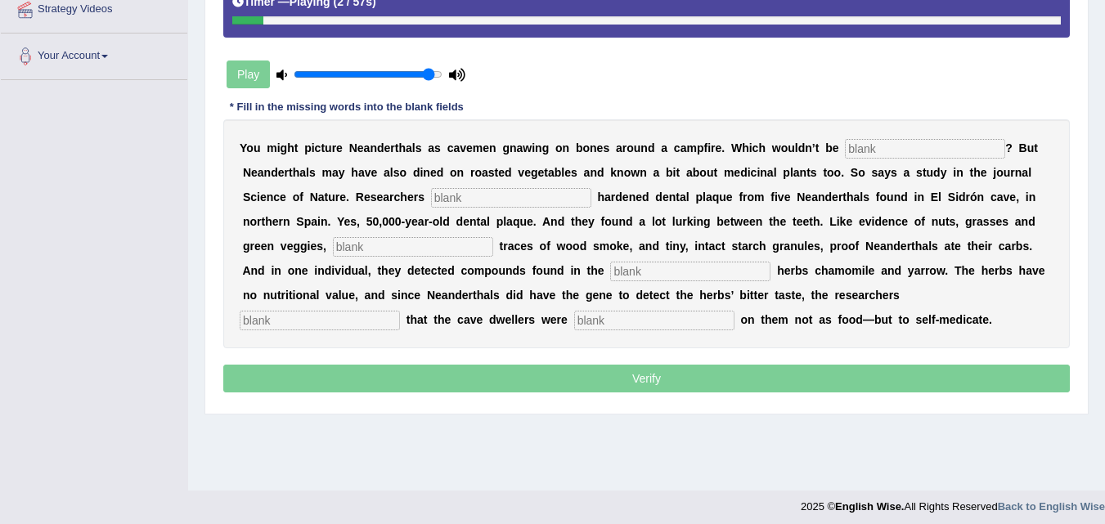
click at [681, 322] on input "text" at bounding box center [654, 321] width 160 height 20
click at [859, 150] on input "text" at bounding box center [925, 149] width 160 height 20
type input "inaccurate"
click at [518, 200] on input "text" at bounding box center [511, 198] width 160 height 20
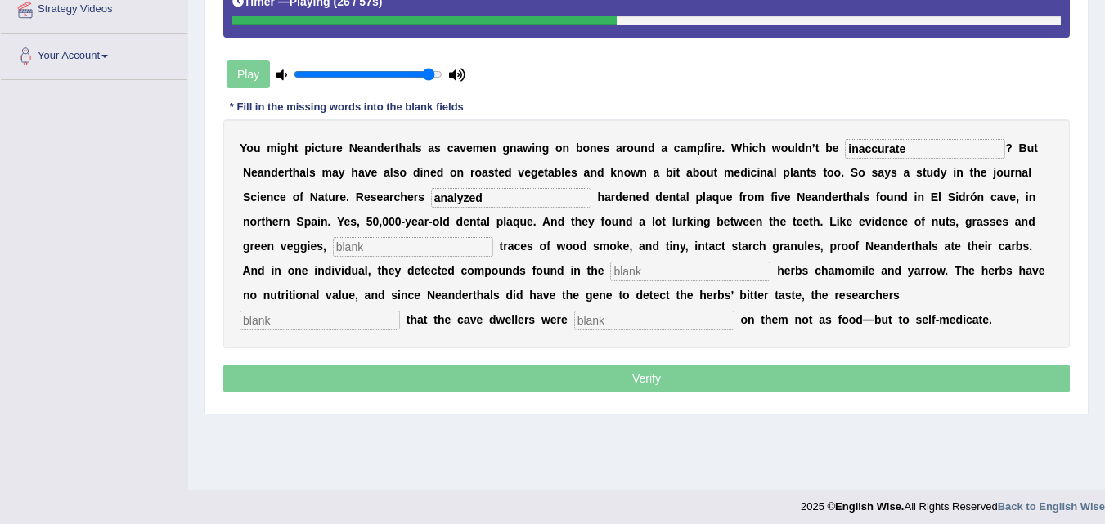
type input "analyzed"
click at [458, 241] on input "text" at bounding box center [413, 247] width 160 height 20
type input "chemical"
click at [639, 273] on input "text" at bounding box center [690, 272] width 160 height 20
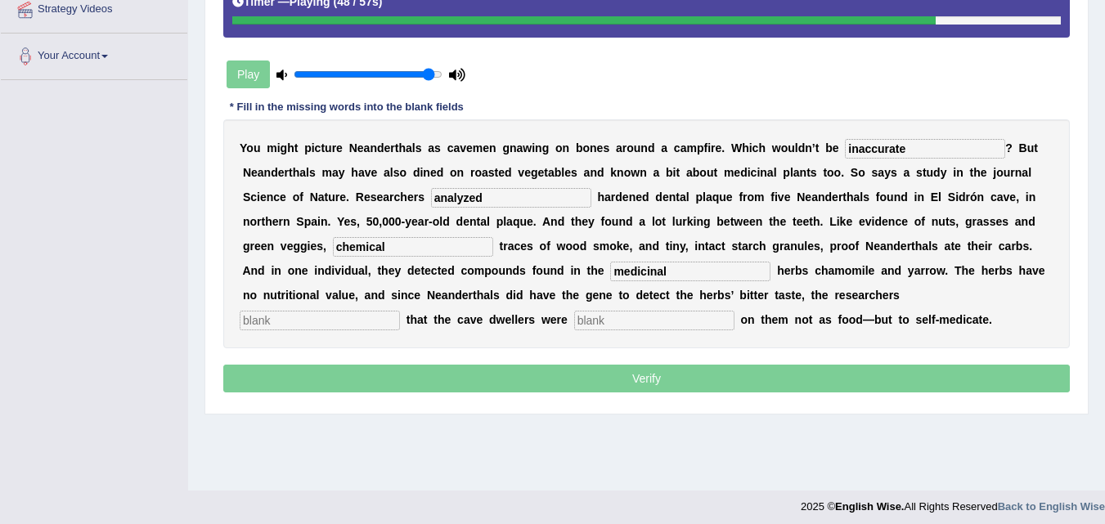
type input "medicinal"
click at [392, 316] on input "text" at bounding box center [320, 321] width 160 height 20
type input "speculate"
click at [594, 322] on input "text" at bounding box center [654, 321] width 160 height 20
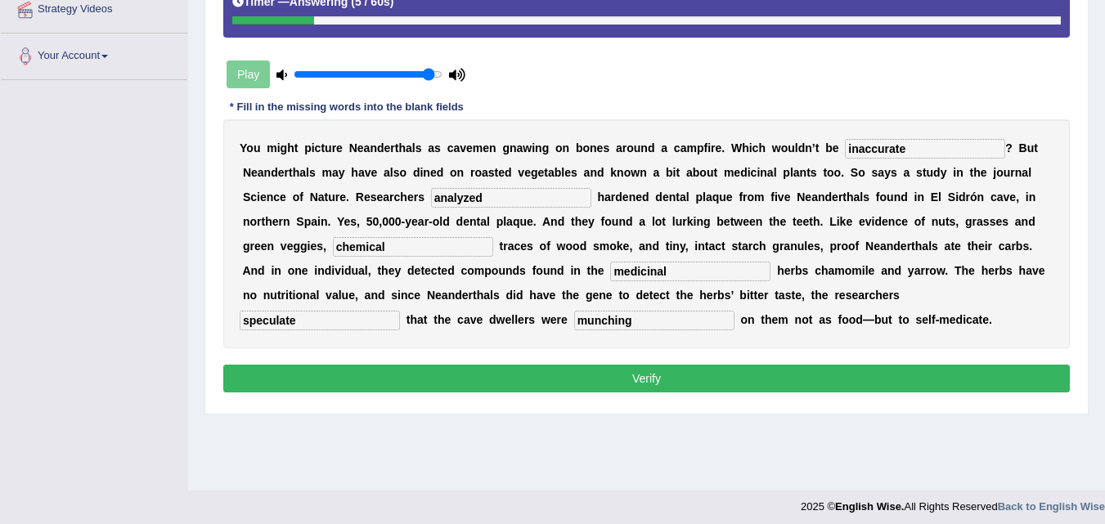
type input "munching"
click at [624, 372] on button "Verify" at bounding box center [646, 379] width 846 height 28
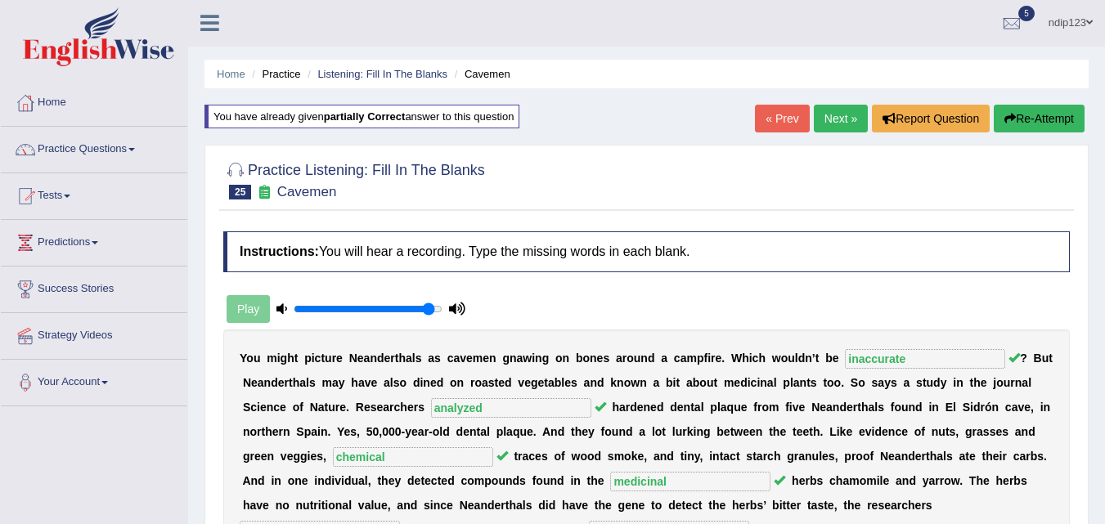
scroll to position [0, 0]
click at [834, 121] on link "Next »" at bounding box center [841, 119] width 54 height 28
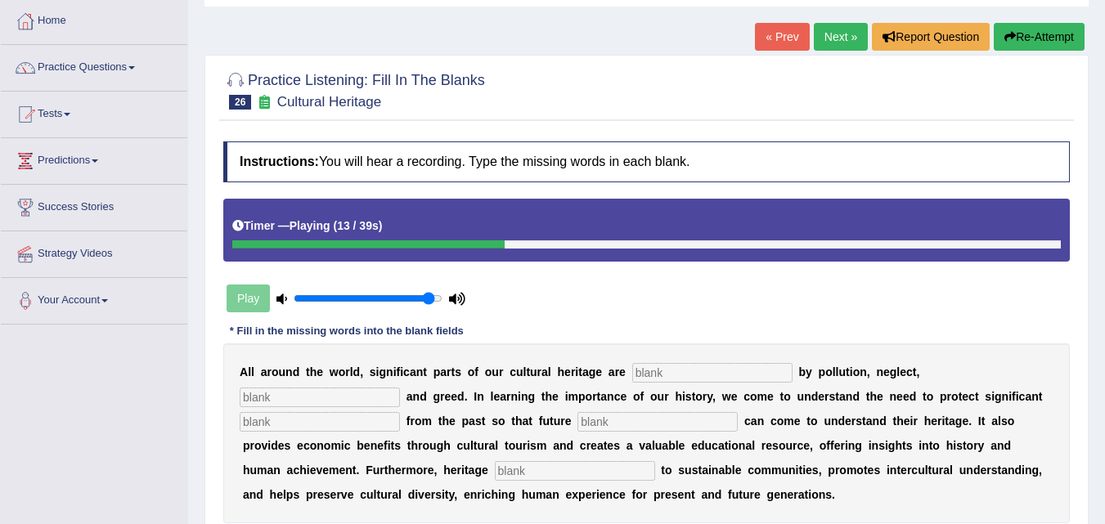
scroll to position [82, 0]
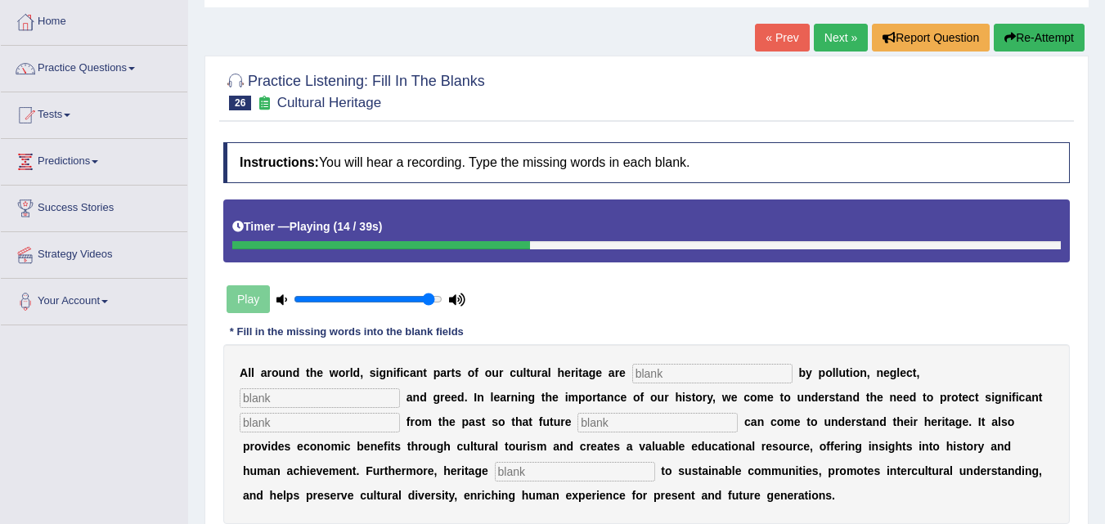
click at [784, 34] on link "« Prev" at bounding box center [782, 38] width 54 height 28
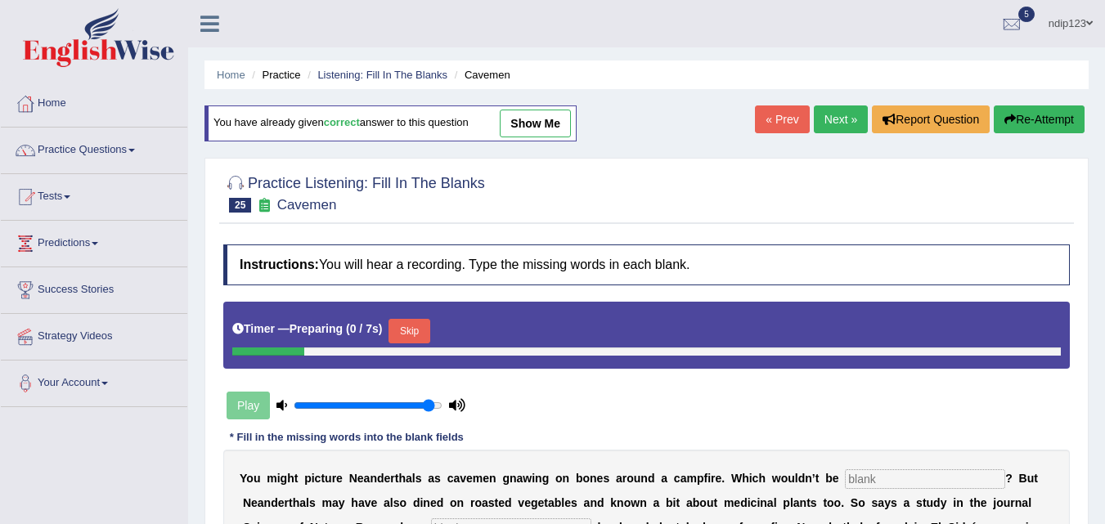
click at [823, 123] on link "Next »" at bounding box center [841, 119] width 54 height 28
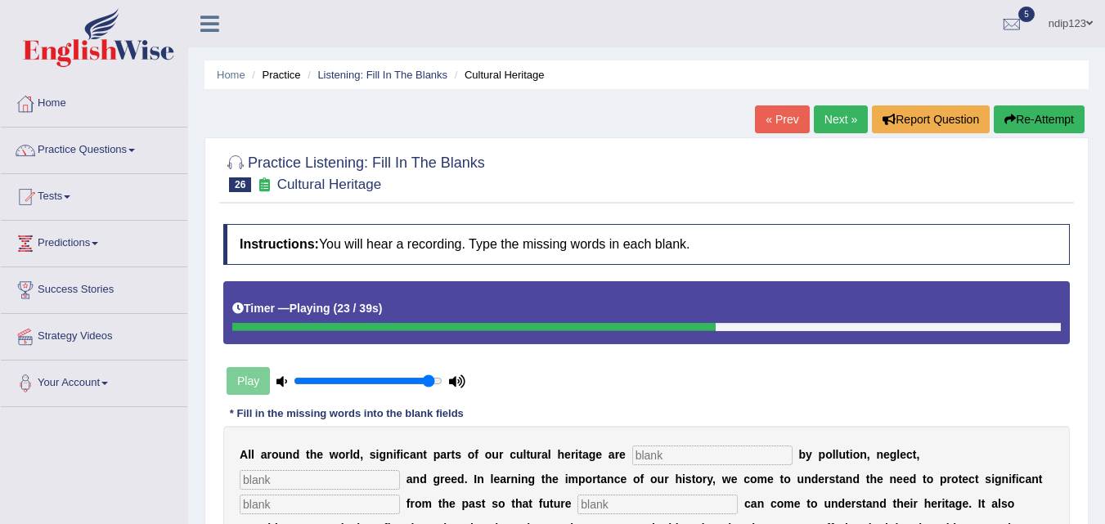
click at [774, 119] on link "« Prev" at bounding box center [782, 119] width 54 height 28
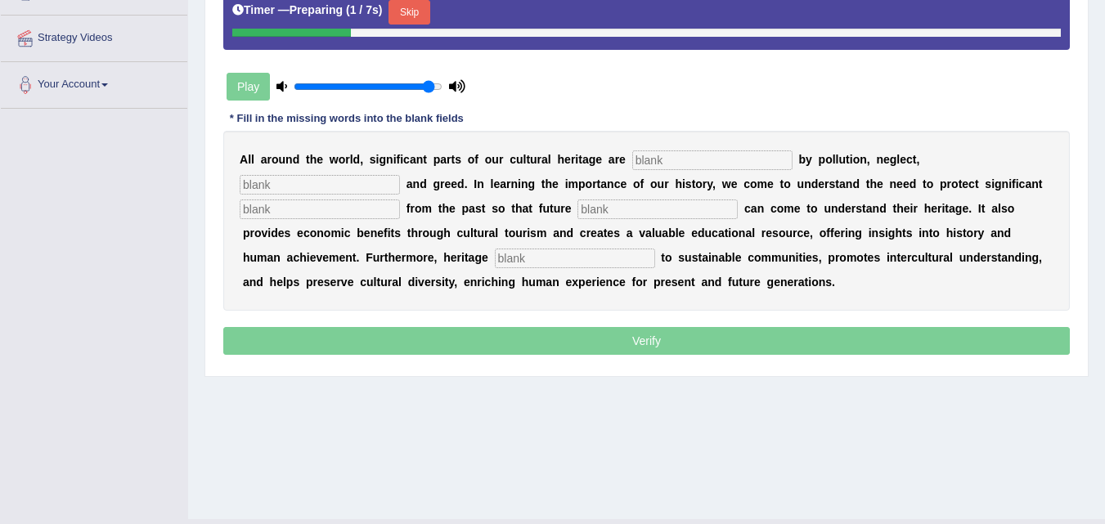
scroll to position [327, 0]
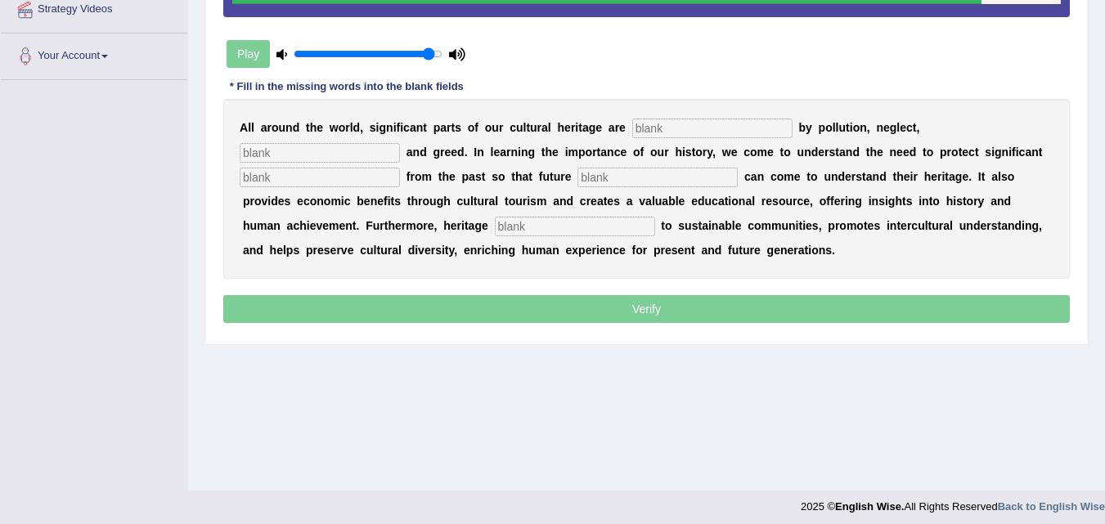
click at [587, 228] on input "text" at bounding box center [575, 227] width 160 height 20
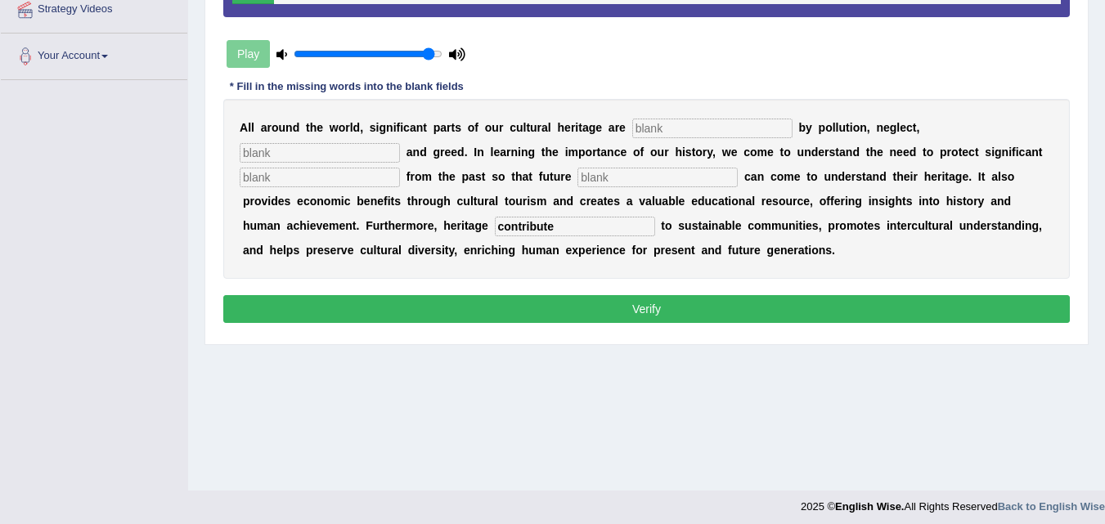
type input "contribute"
click at [645, 127] on input "text" at bounding box center [712, 129] width 160 height 20
type input "trend"
click at [367, 150] on input "text" at bounding box center [320, 153] width 160 height 20
type input "carelessness"
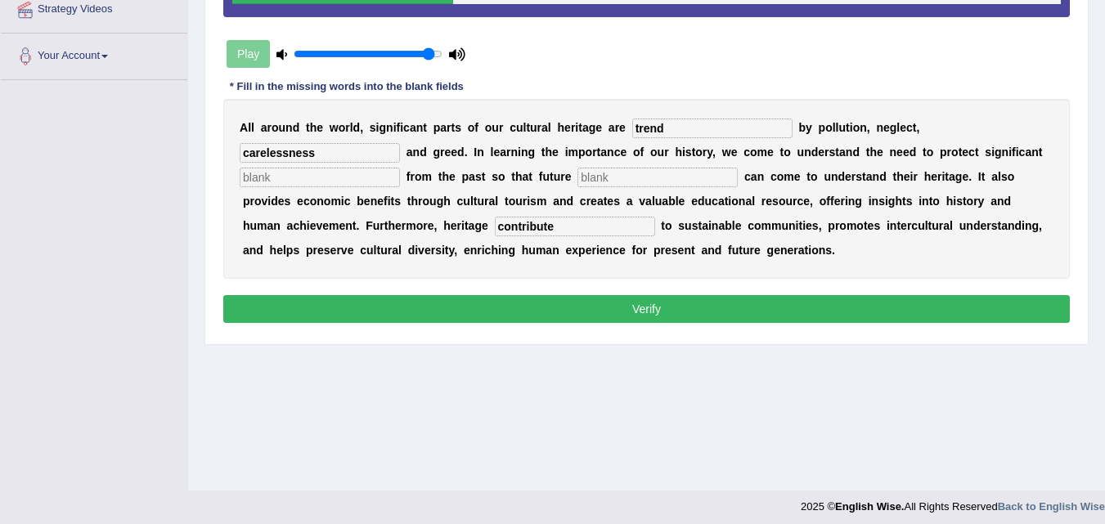
click at [376, 179] on input "text" at bounding box center [320, 178] width 160 height 20
type input "remains"
click at [617, 177] on input "text" at bounding box center [657, 178] width 160 height 20
type input "generation"
click at [645, 313] on button "Verify" at bounding box center [646, 309] width 846 height 28
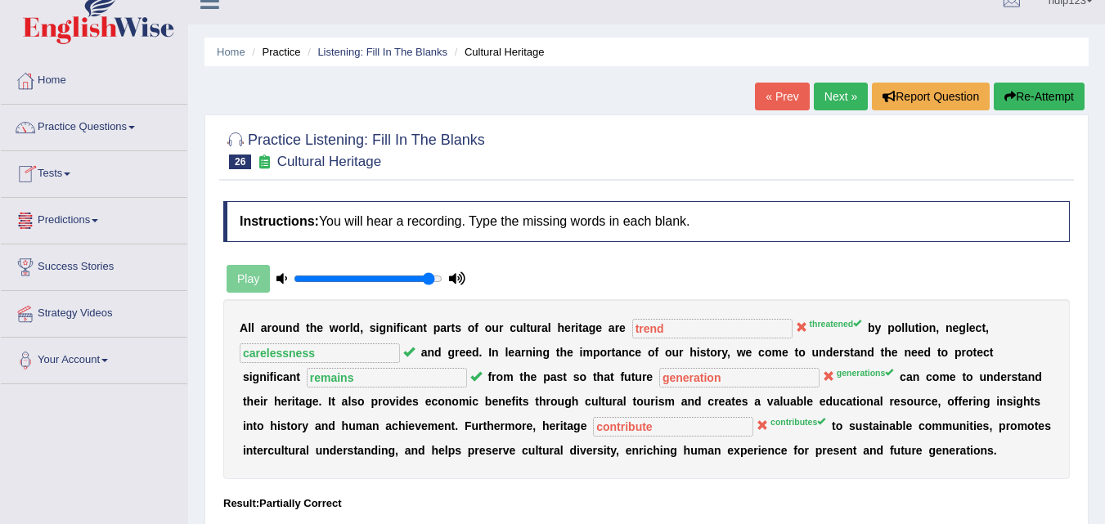
scroll to position [0, 0]
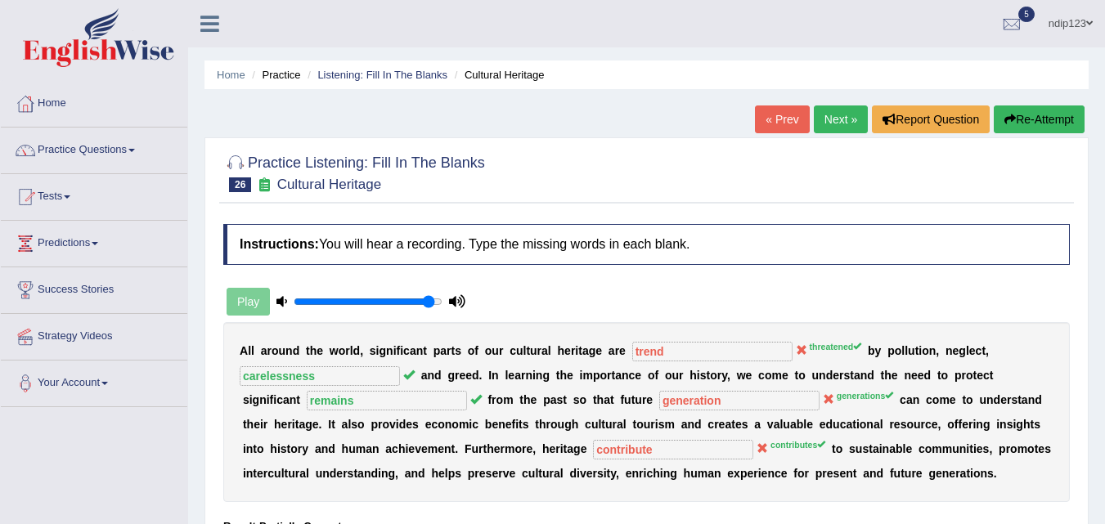
click at [1032, 120] on button "Re-Attempt" at bounding box center [1038, 119] width 91 height 28
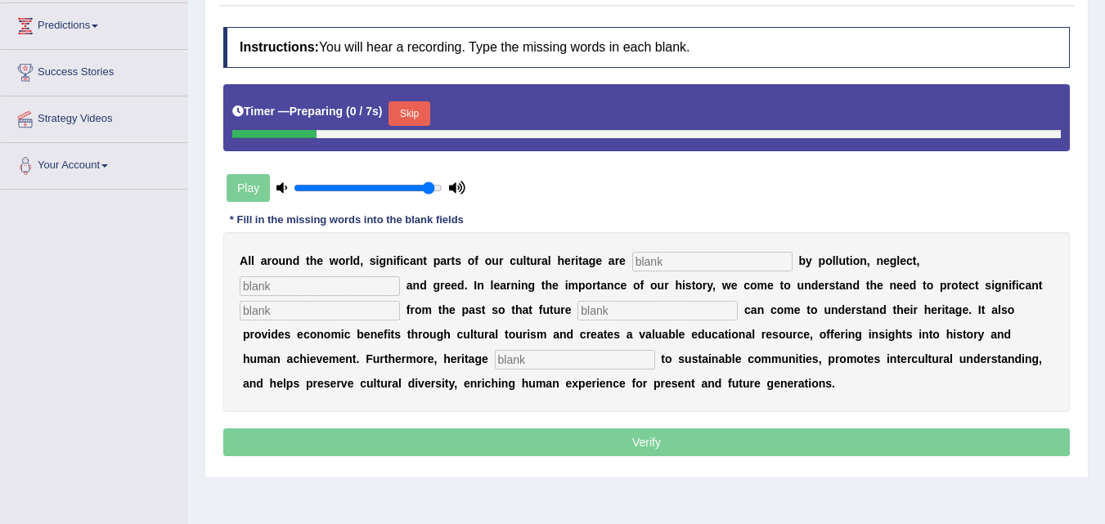
scroll to position [327, 0]
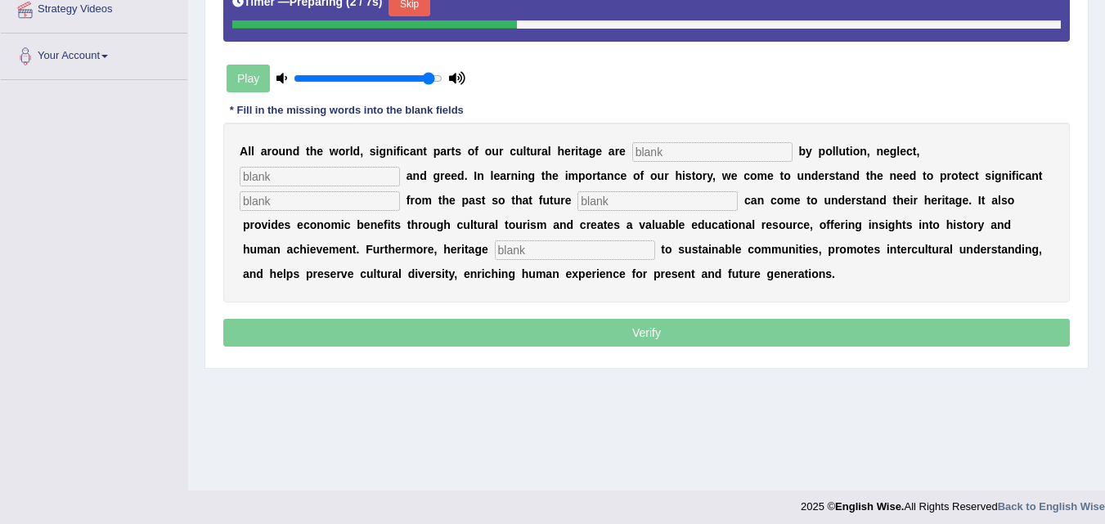
click at [644, 152] on input "text" at bounding box center [712, 152] width 160 height 20
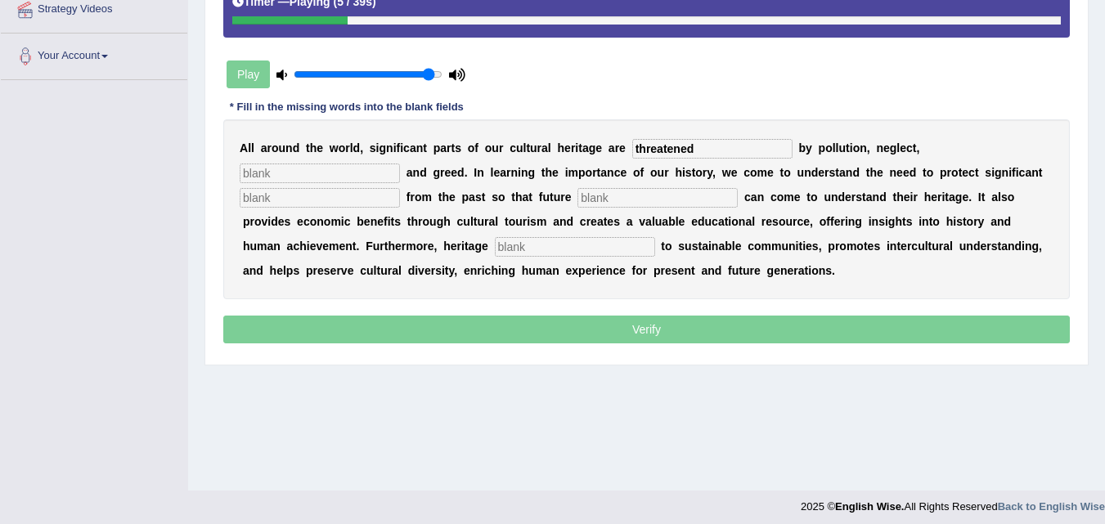
type input "threatened"
click at [382, 177] on input "text" at bounding box center [320, 174] width 160 height 20
type input "carelessness"
click at [368, 199] on input "text" at bounding box center [320, 198] width 160 height 20
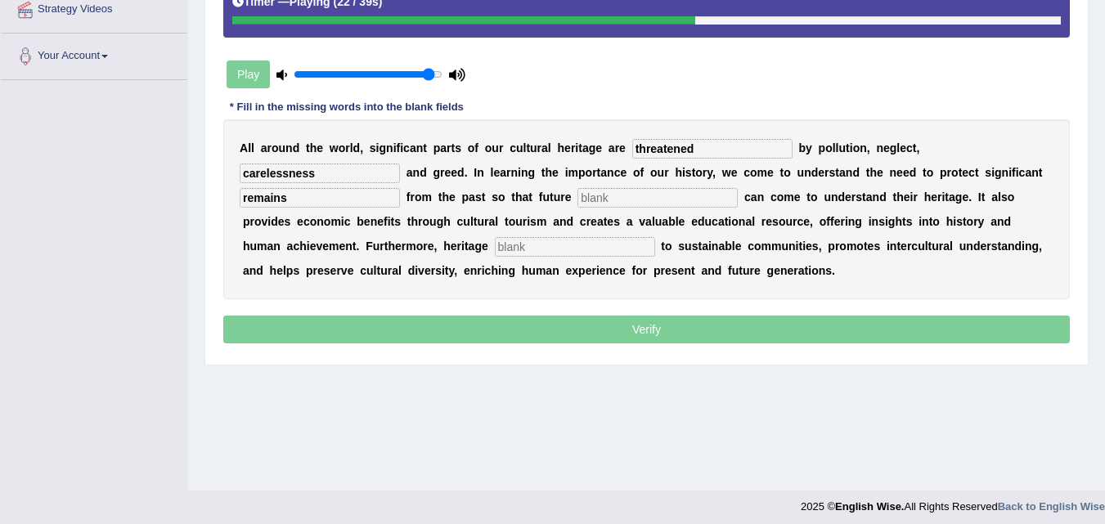
type input "remains"
click at [610, 200] on input "text" at bounding box center [657, 198] width 160 height 20
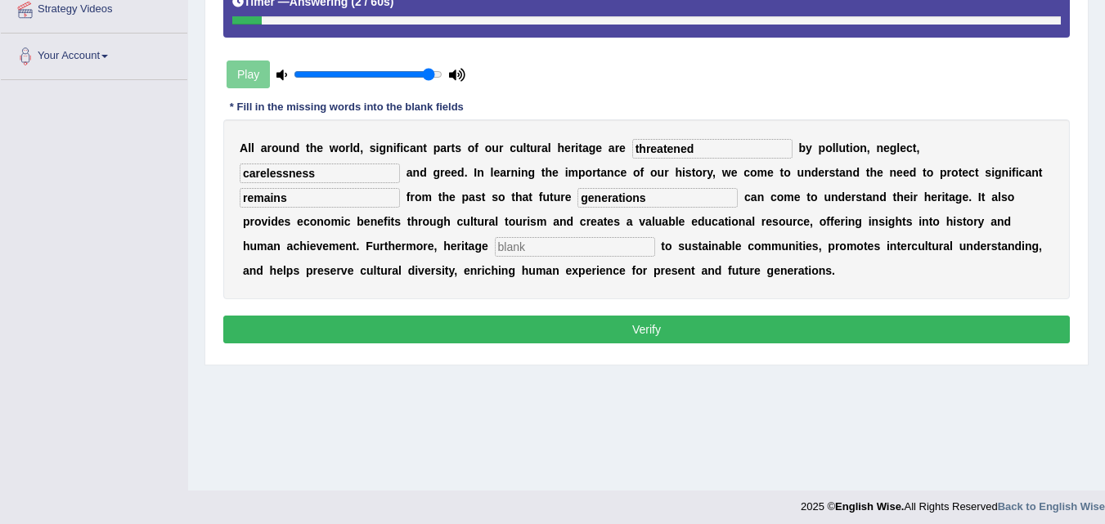
type input "generations"
click at [565, 251] on input "text" at bounding box center [575, 247] width 160 height 20
type input "contributes"
click at [624, 329] on button "Verify" at bounding box center [646, 330] width 846 height 28
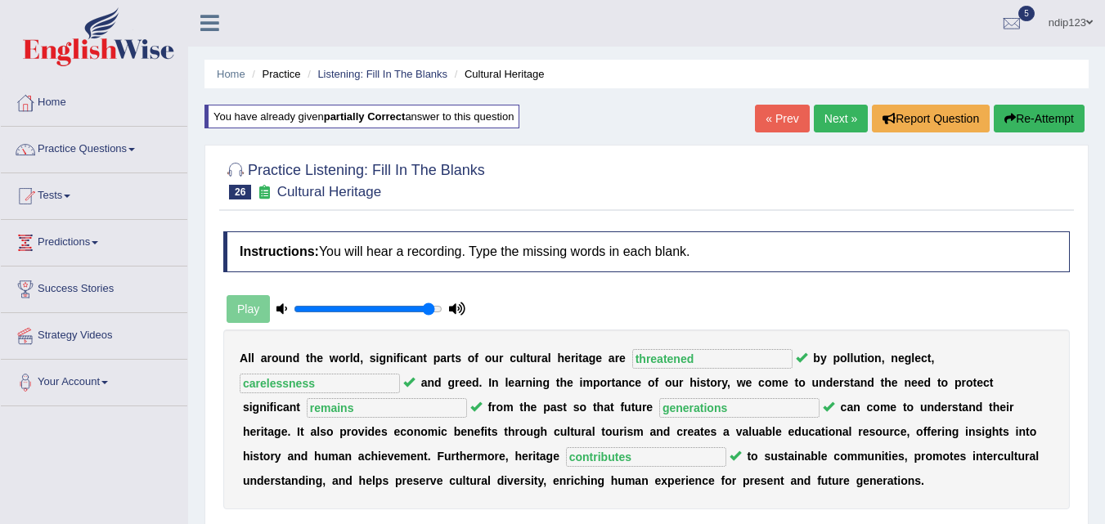
scroll to position [0, 0]
click at [832, 110] on link "Next »" at bounding box center [841, 119] width 54 height 28
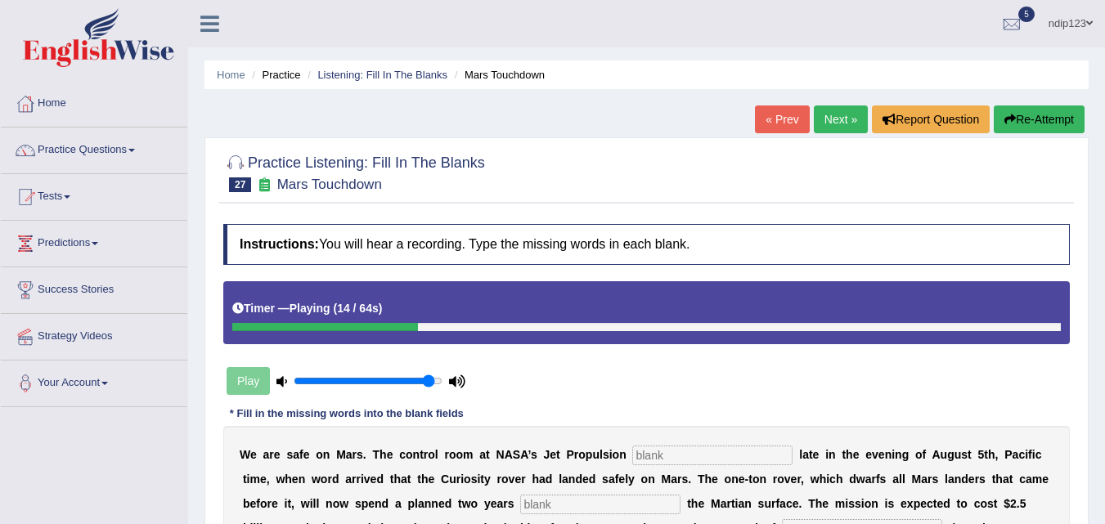
click at [776, 122] on link "« Prev" at bounding box center [782, 119] width 54 height 28
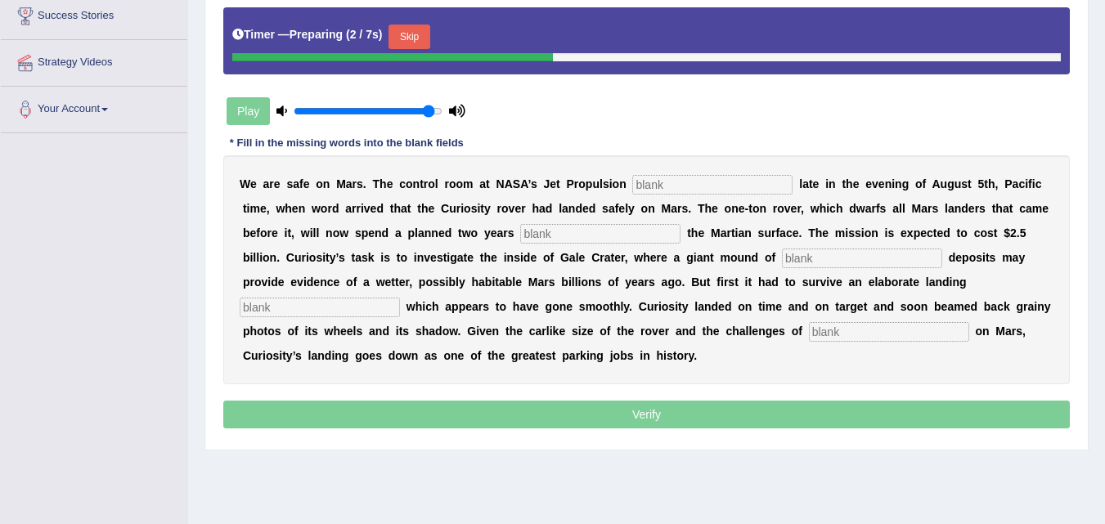
scroll to position [245, 0]
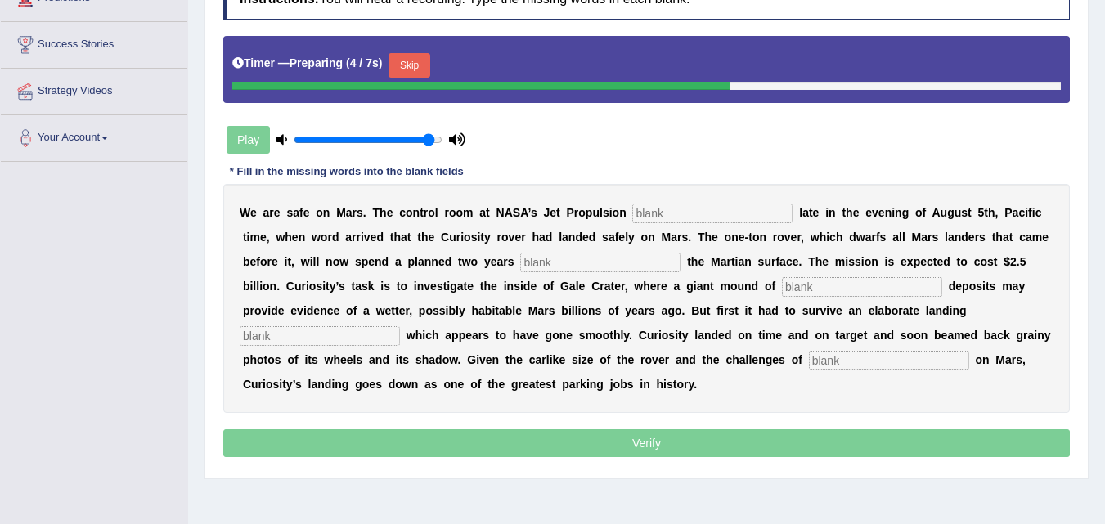
click at [428, 65] on button "Skip" at bounding box center [408, 65] width 41 height 25
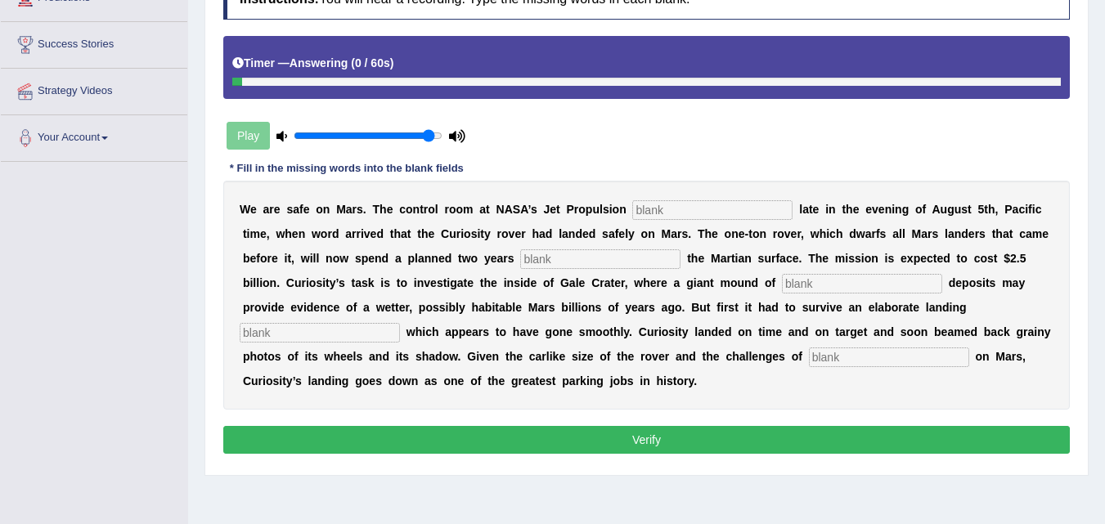
click at [859, 362] on input "text" at bounding box center [889, 358] width 160 height 20
type input "landing"
click at [679, 204] on input "text" at bounding box center [712, 210] width 160 height 20
type input "laboratory"
click at [634, 255] on input "text" at bounding box center [600, 259] width 160 height 20
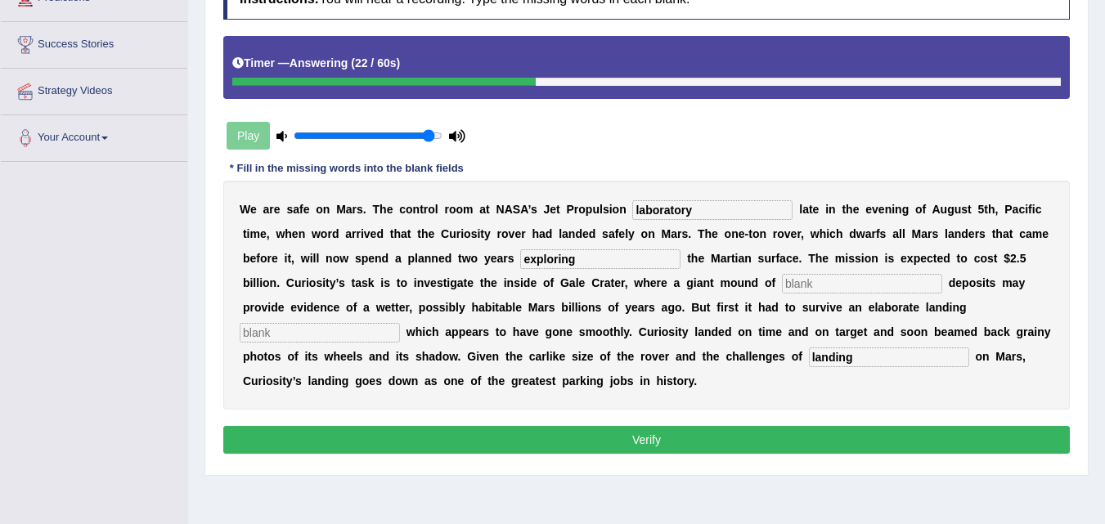
type input "exploring"
click at [796, 287] on input "text" at bounding box center [862, 284] width 160 height 20
type input "sedimentory"
click at [370, 331] on input "text" at bounding box center [320, 333] width 160 height 20
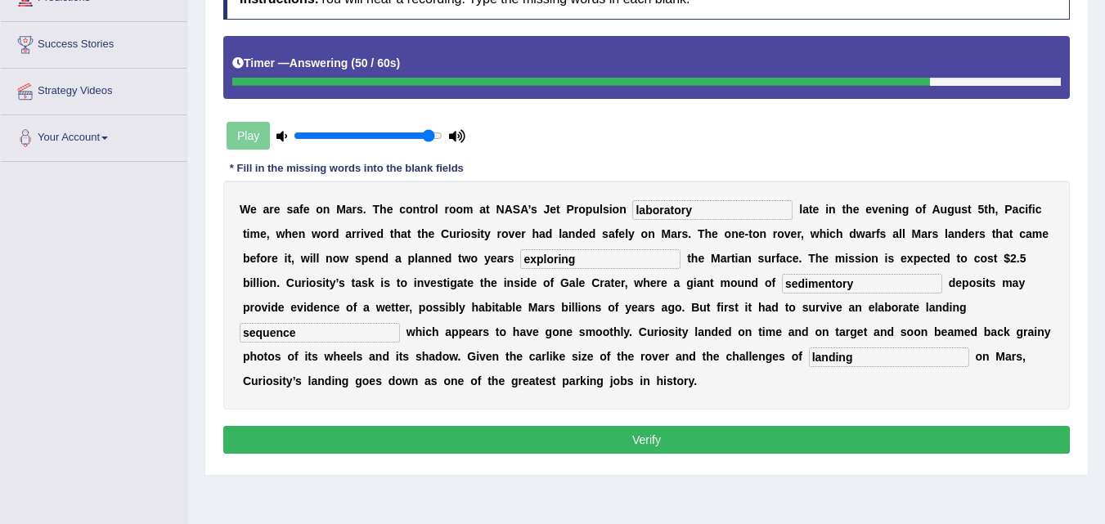
type input "sequence"
click at [646, 443] on button "Verify" at bounding box center [646, 440] width 846 height 28
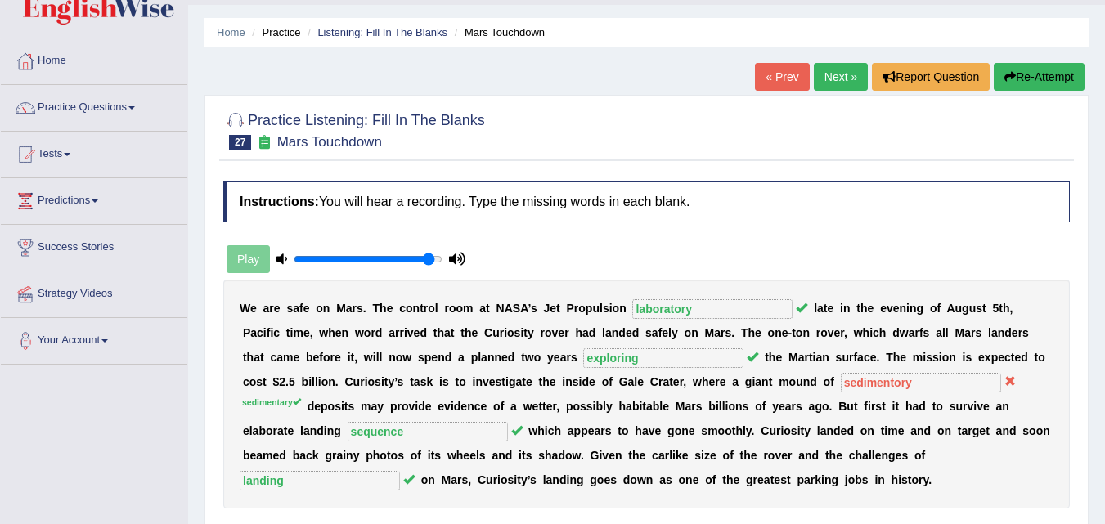
scroll to position [0, 0]
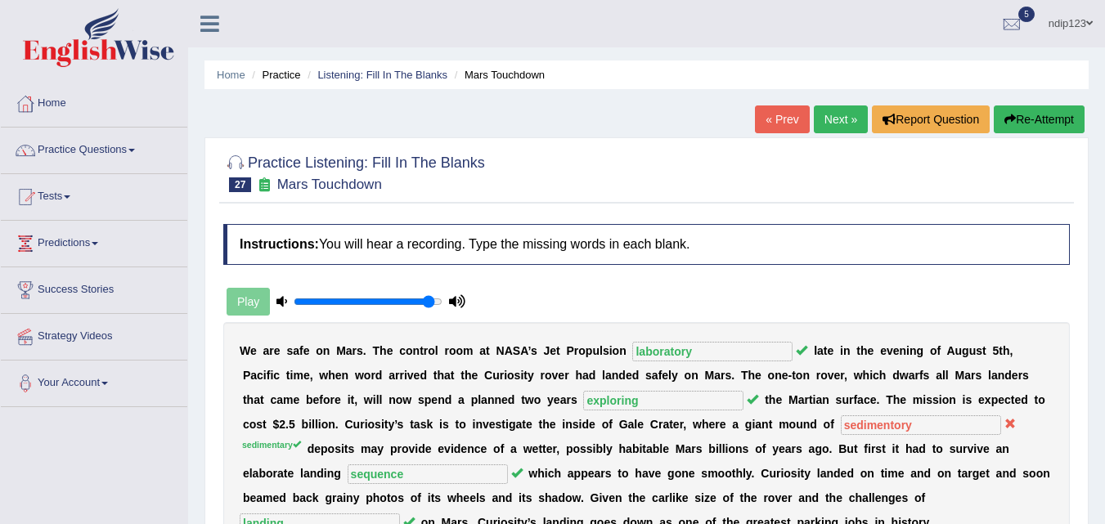
click at [1034, 121] on button "Re-Attempt" at bounding box center [1038, 119] width 91 height 28
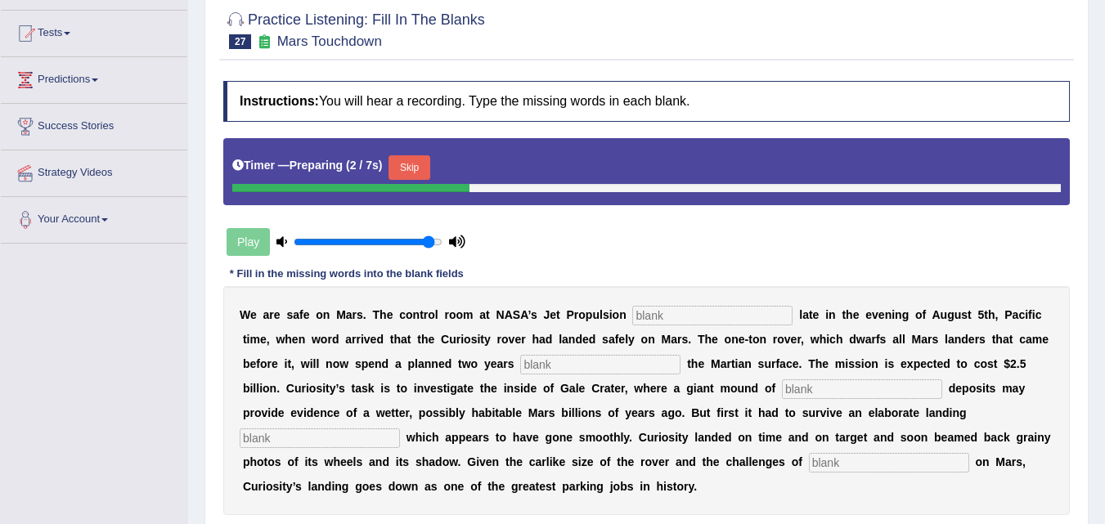
scroll to position [245, 0]
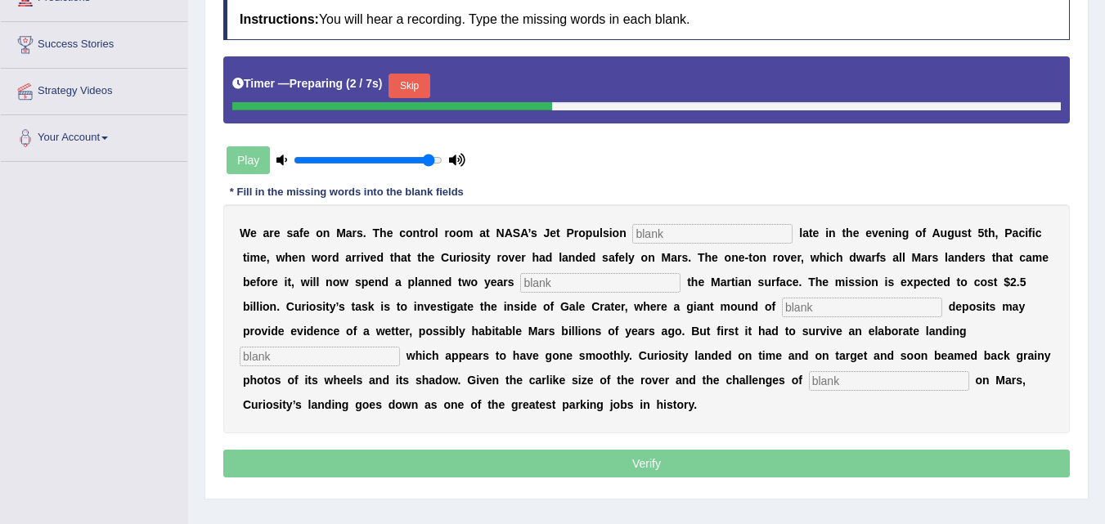
click at [693, 238] on input "text" at bounding box center [712, 234] width 160 height 20
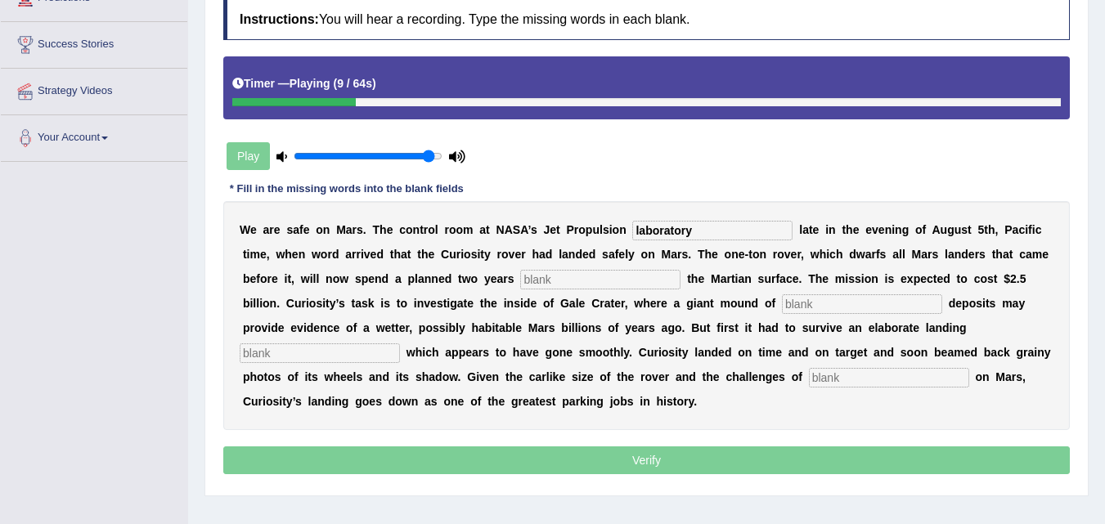
type input "laboratory"
click at [650, 284] on input "text" at bounding box center [600, 280] width 160 height 20
type input "exploring"
click at [797, 306] on input "text" at bounding box center [862, 304] width 160 height 20
type input "sedimentary"
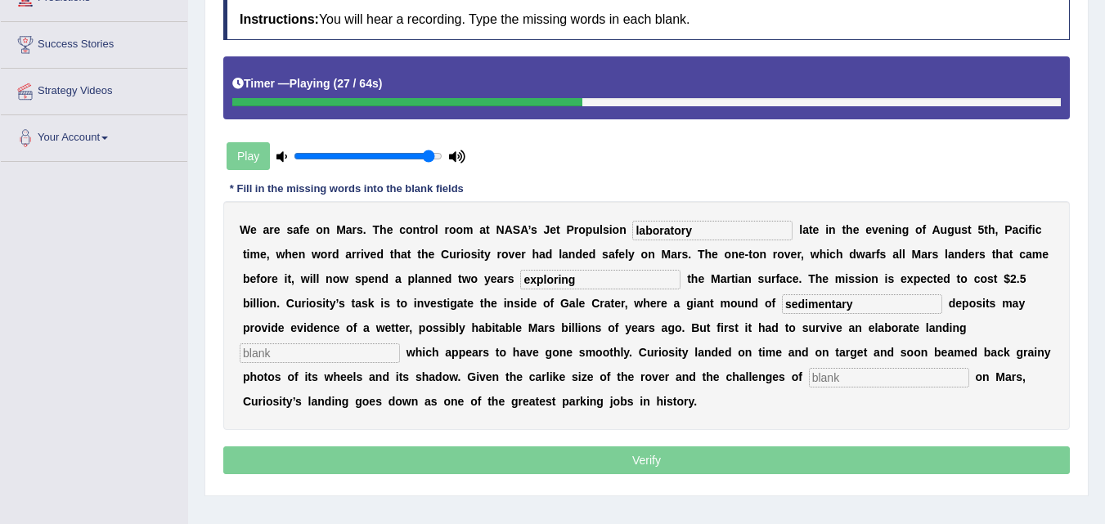
click at [381, 352] on input "text" at bounding box center [320, 353] width 160 height 20
type input "sequence"
click at [822, 380] on input "text" at bounding box center [889, 378] width 160 height 20
type input "landing"
click at [878, 109] on div "Timer — Playing ( 43 / 64s )" at bounding box center [646, 87] width 846 height 63
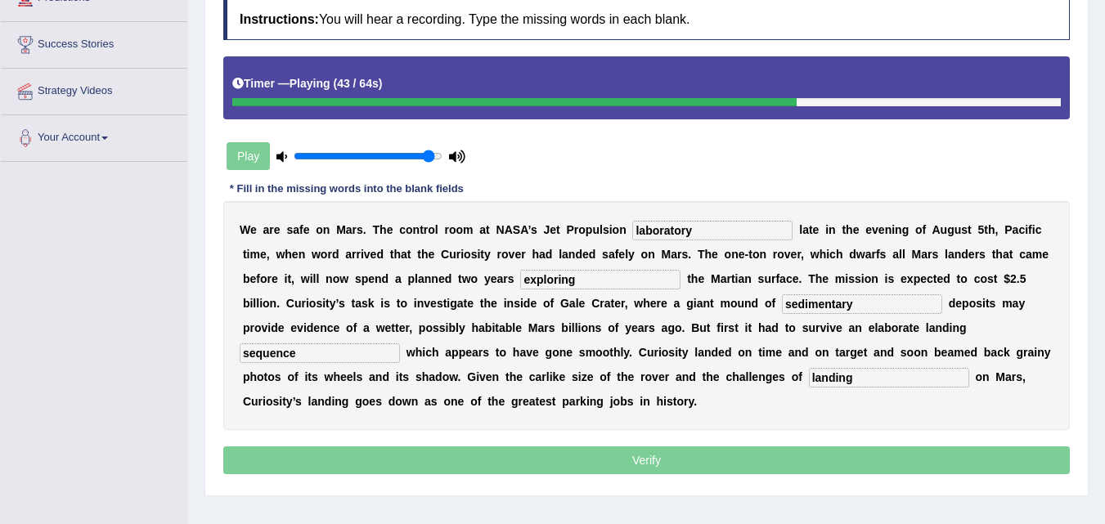
click at [878, 105] on div at bounding box center [646, 102] width 828 height 8
click at [880, 100] on div at bounding box center [646, 102] width 828 height 8
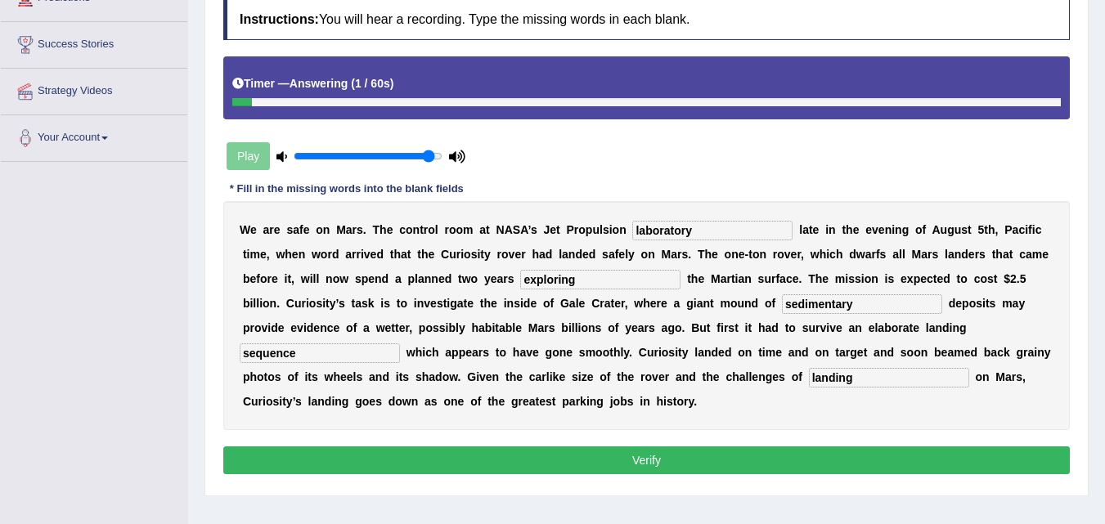
click at [716, 464] on button "Verify" at bounding box center [646, 460] width 846 height 28
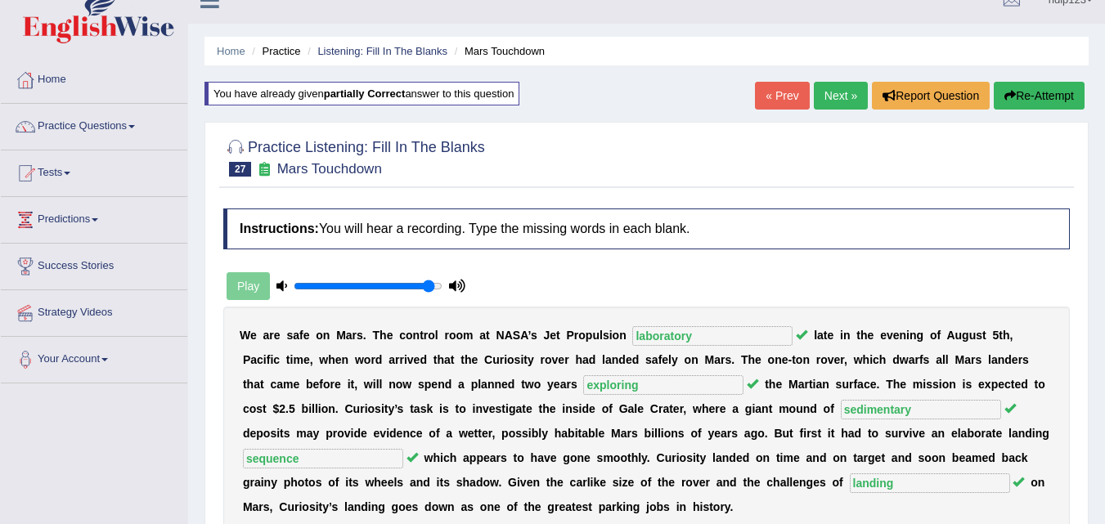
scroll to position [0, 0]
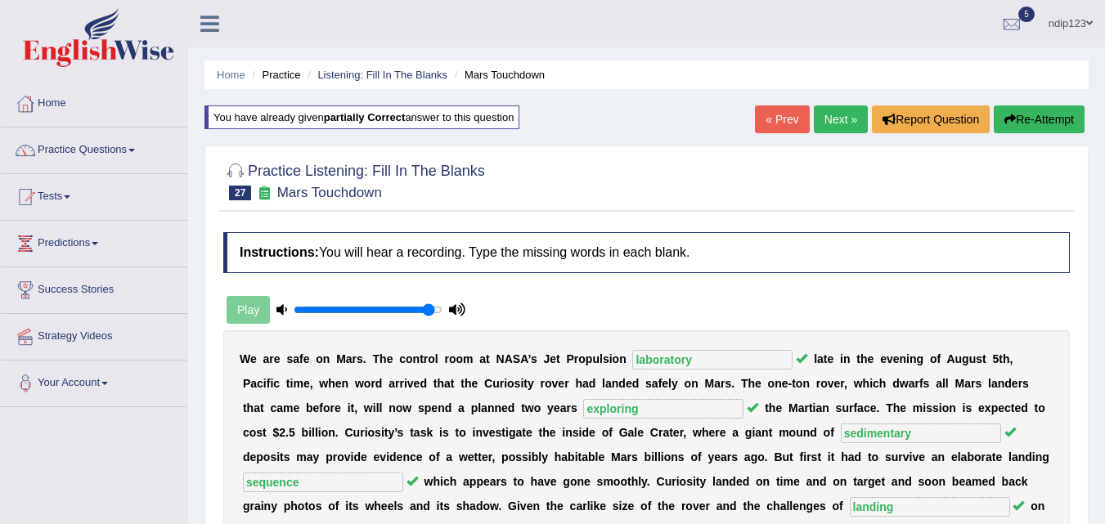
click at [836, 123] on link "Next »" at bounding box center [841, 119] width 54 height 28
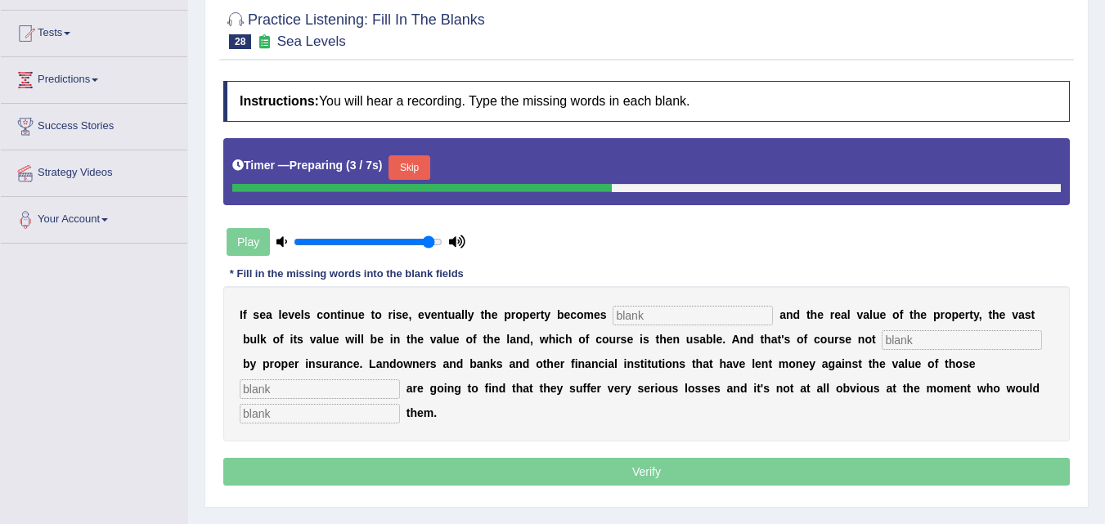
scroll to position [245, 0]
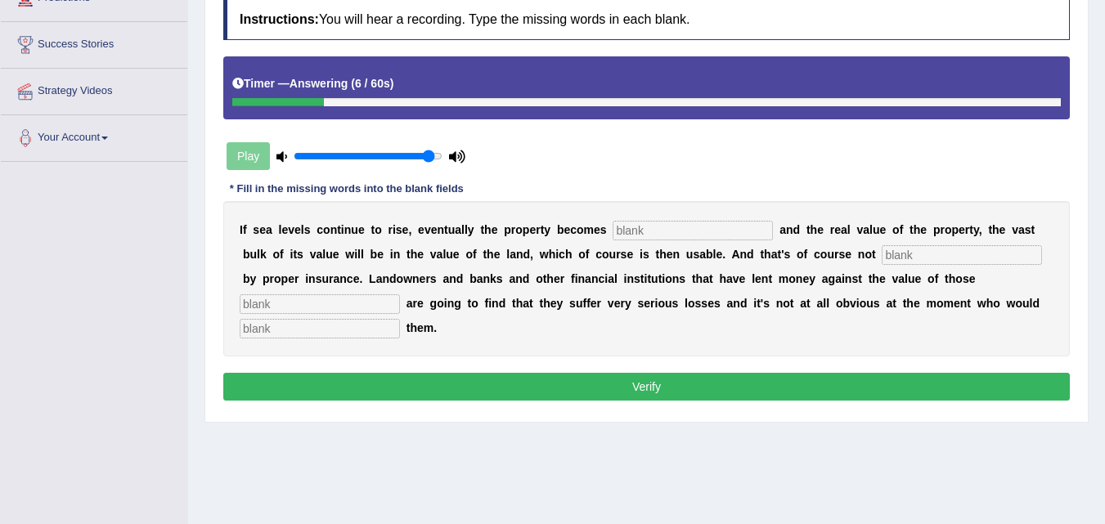
click at [362, 335] on input "text" at bounding box center [320, 329] width 160 height 20
type input "compensate"
click at [321, 302] on input "text" at bounding box center [320, 304] width 160 height 20
type input "properties"
click at [635, 228] on input "text" at bounding box center [692, 231] width 160 height 20
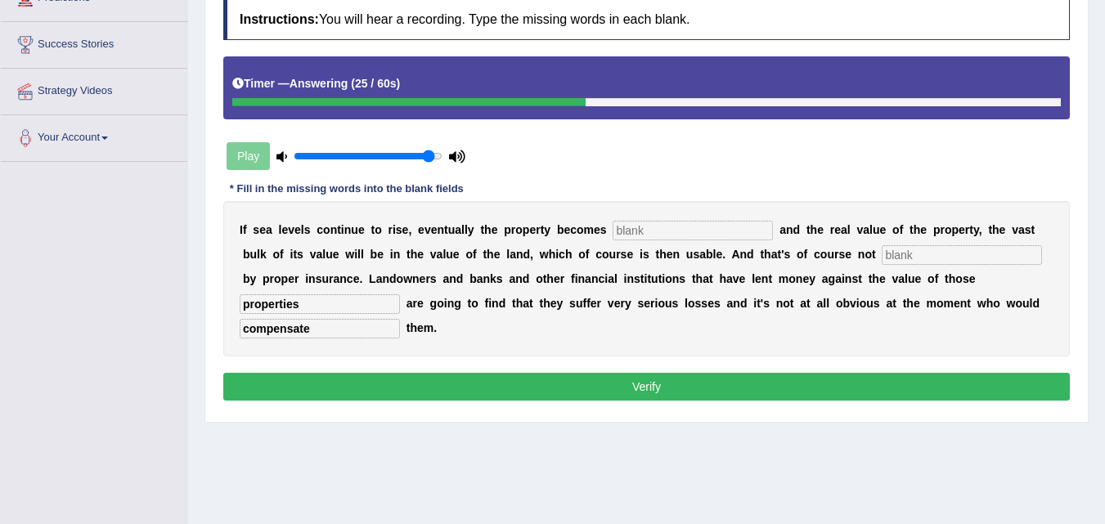
click at [939, 257] on input "text" at bounding box center [961, 255] width 160 height 20
type input "insured"
click at [703, 229] on input "text" at bounding box center [692, 231] width 160 height 20
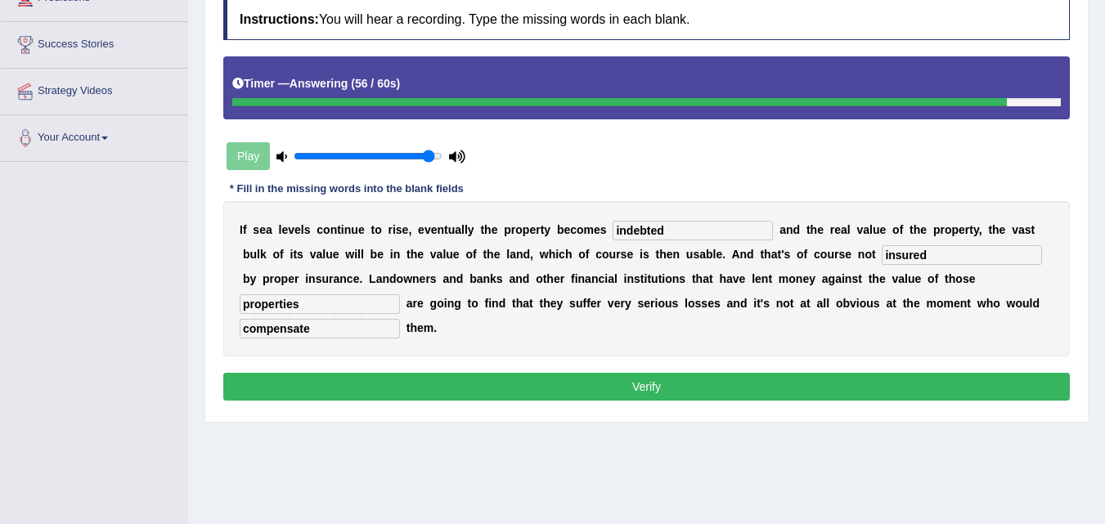
type input "indebted"
click at [657, 387] on button "Verify" at bounding box center [646, 387] width 846 height 28
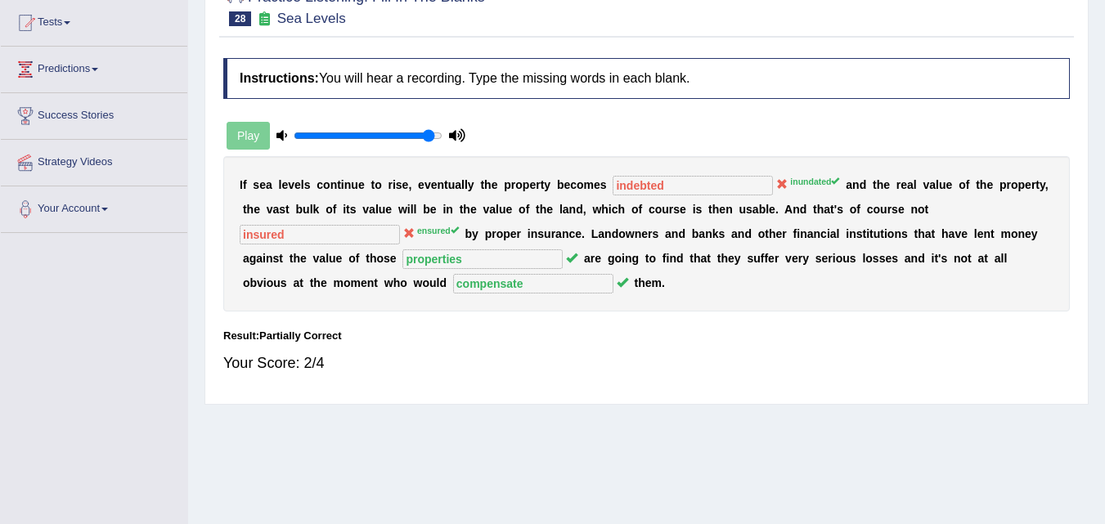
scroll to position [82, 0]
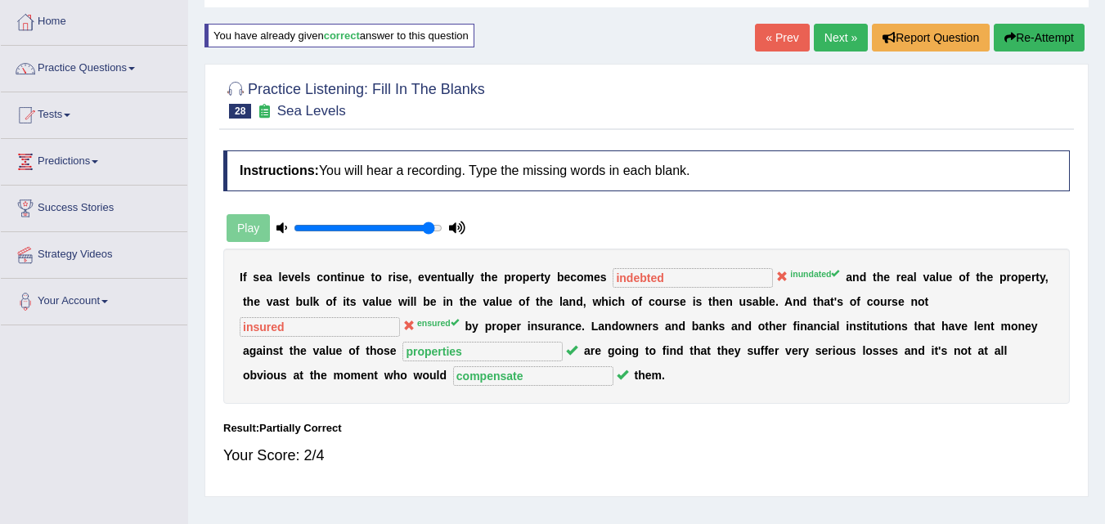
click at [1004, 38] on icon "button" at bounding box center [1009, 37] width 11 height 11
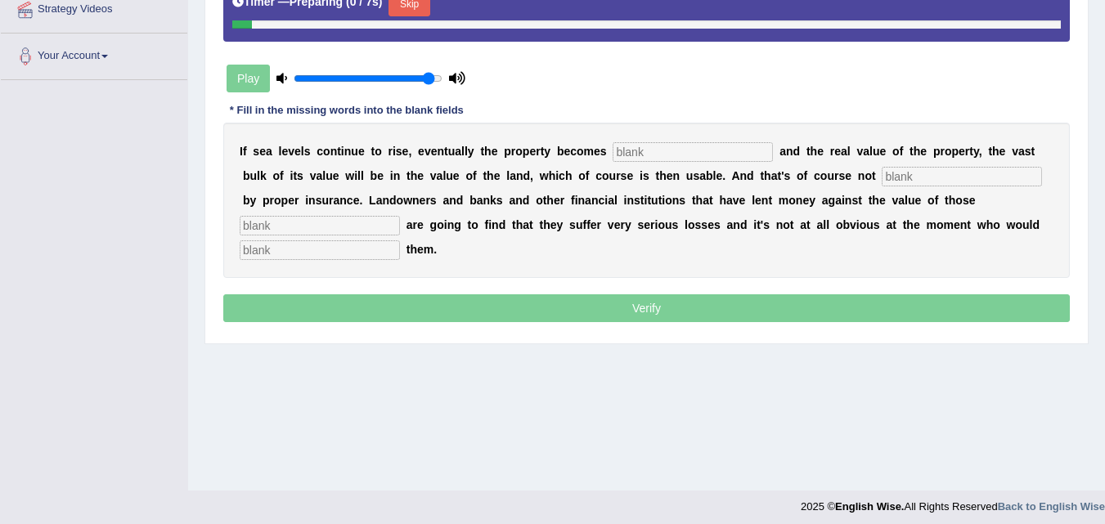
scroll to position [327, 0]
click at [641, 151] on input "text" at bounding box center [692, 152] width 160 height 20
click at [408, 7] on button "Skip" at bounding box center [408, 4] width 41 height 25
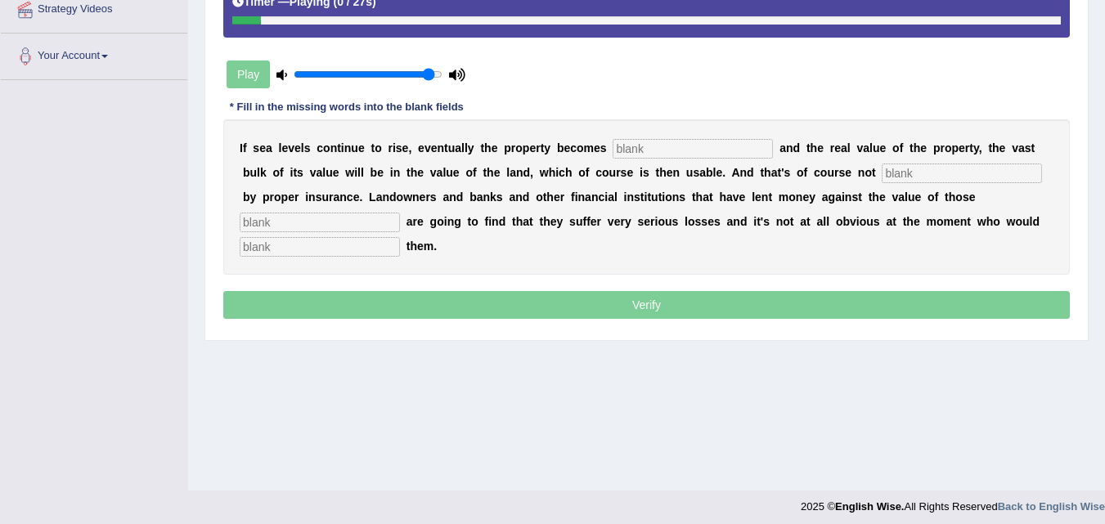
click at [621, 150] on input "text" at bounding box center [692, 149] width 160 height 20
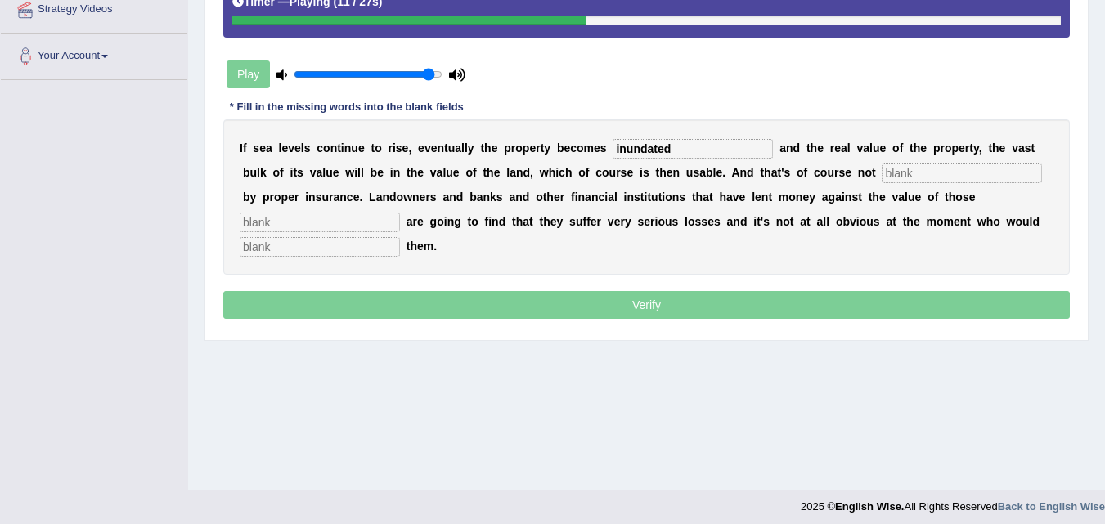
type input "inundated"
click at [912, 176] on input "text" at bounding box center [961, 174] width 160 height 20
type input "ensured"
click at [373, 222] on input "text" at bounding box center [320, 223] width 160 height 20
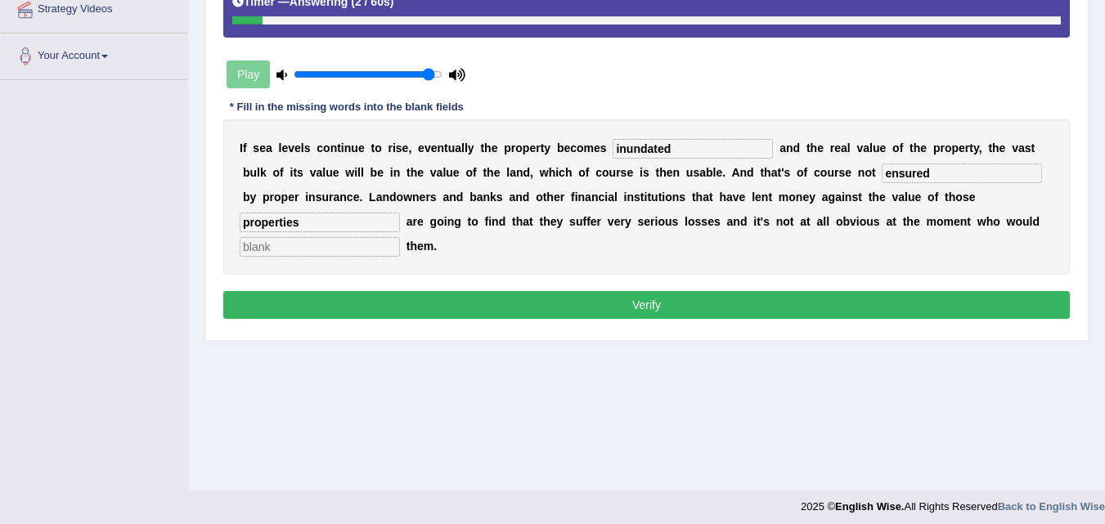
type input "properties"
click at [306, 249] on input "text" at bounding box center [320, 247] width 160 height 20
type input "compensate"
click at [652, 307] on button "Verify" at bounding box center [646, 305] width 846 height 28
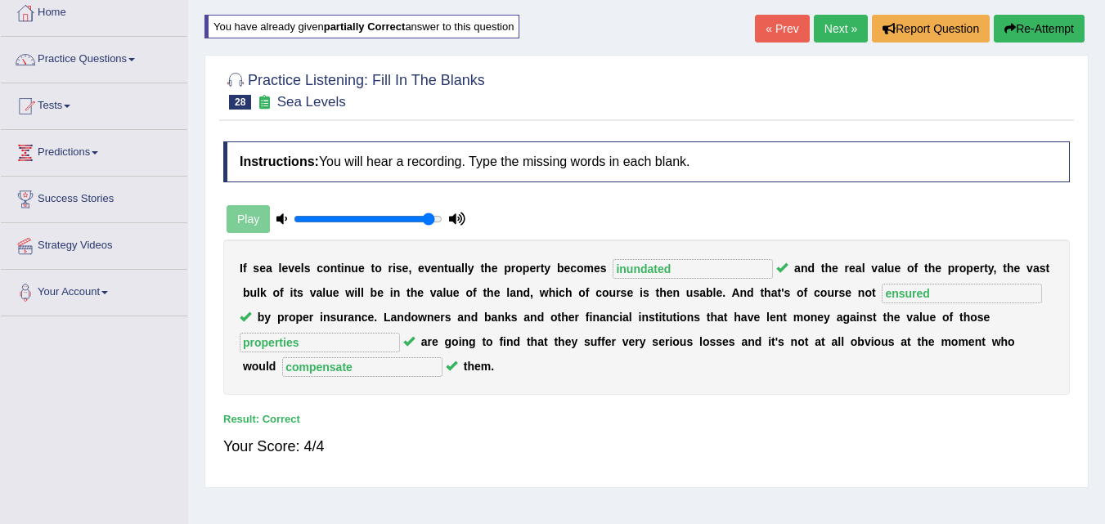
scroll to position [82, 0]
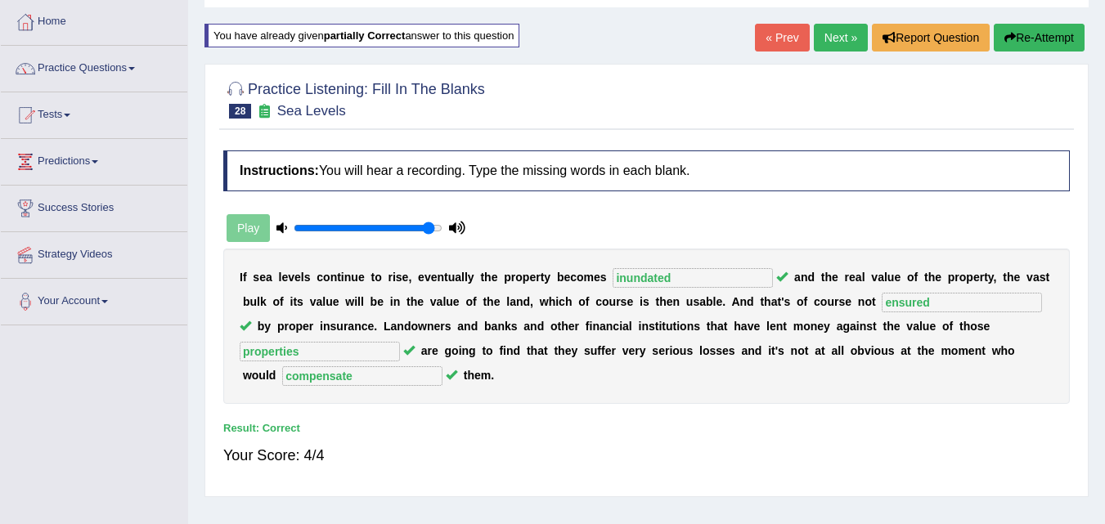
click at [836, 34] on link "Next »" at bounding box center [841, 38] width 54 height 28
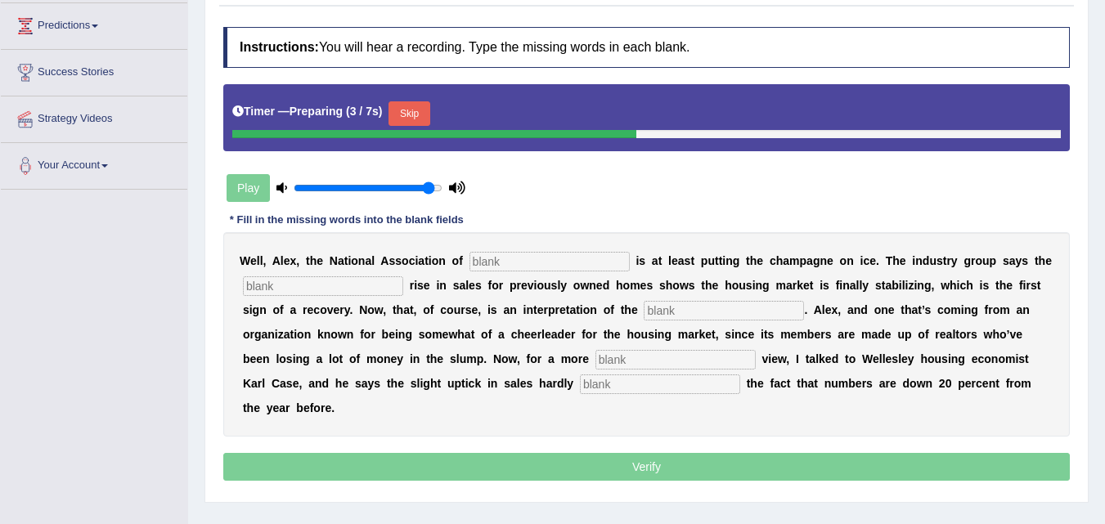
scroll to position [245, 0]
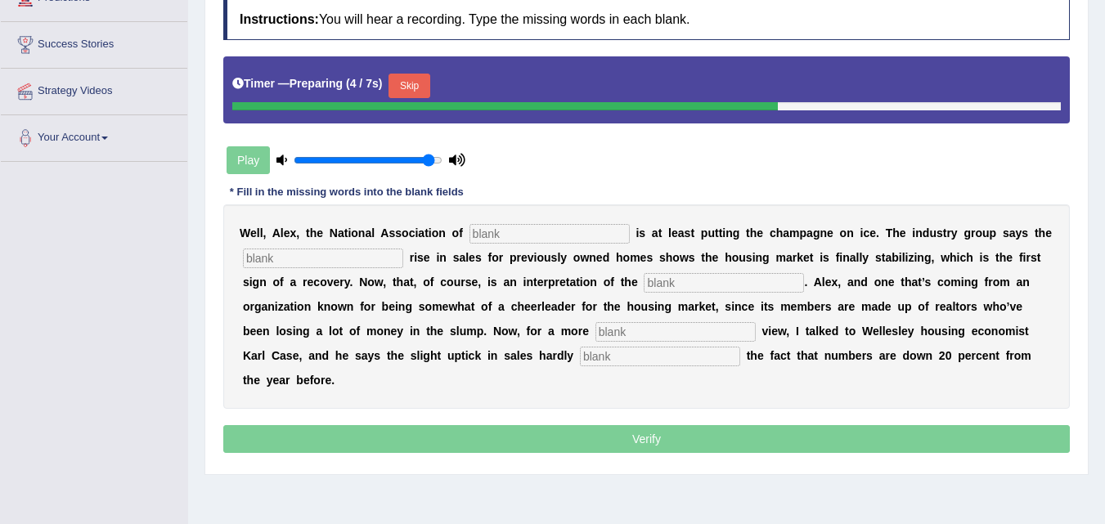
click at [414, 82] on button "Skip" at bounding box center [408, 86] width 41 height 25
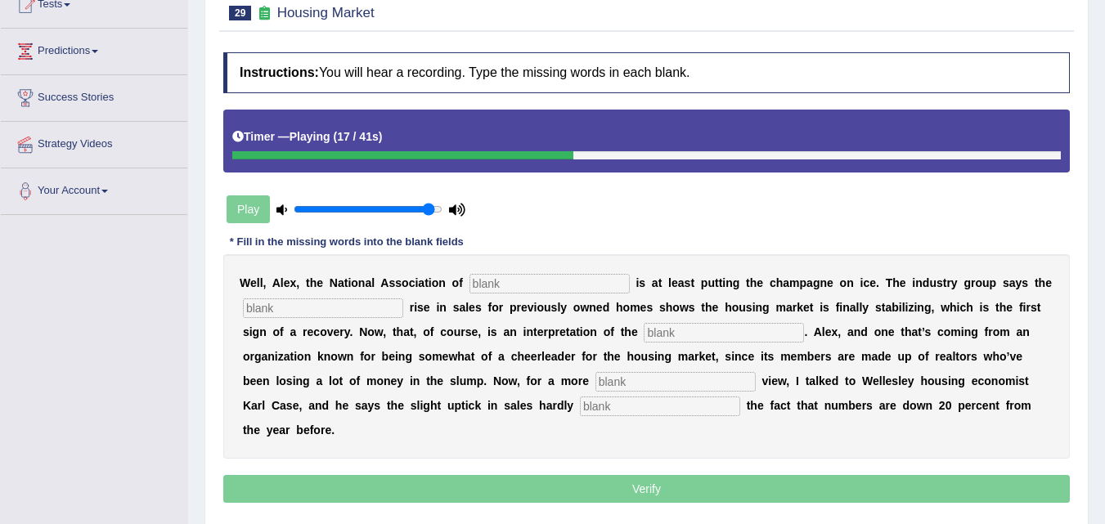
scroll to position [164, 0]
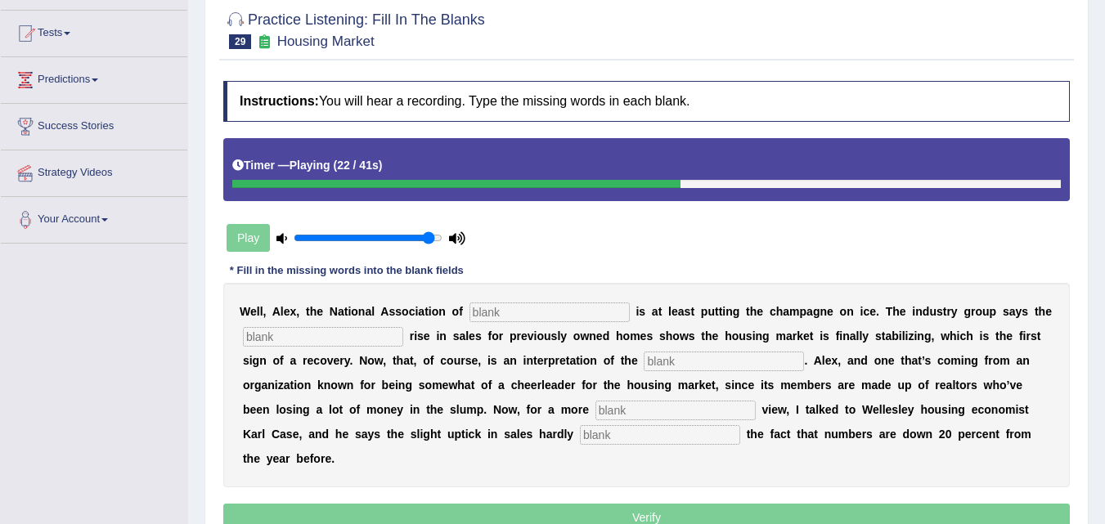
click at [698, 365] on input "text" at bounding box center [724, 362] width 160 height 20
type input "numbers"
click at [675, 413] on input "text" at bounding box center [675, 411] width 160 height 20
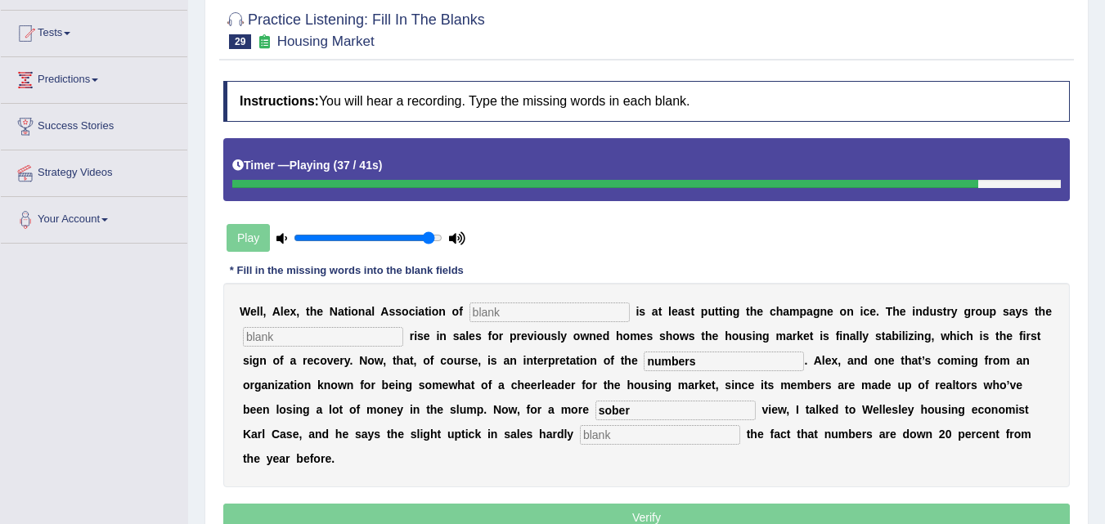
type input "sober"
click at [652, 434] on input "text" at bounding box center [660, 435] width 160 height 20
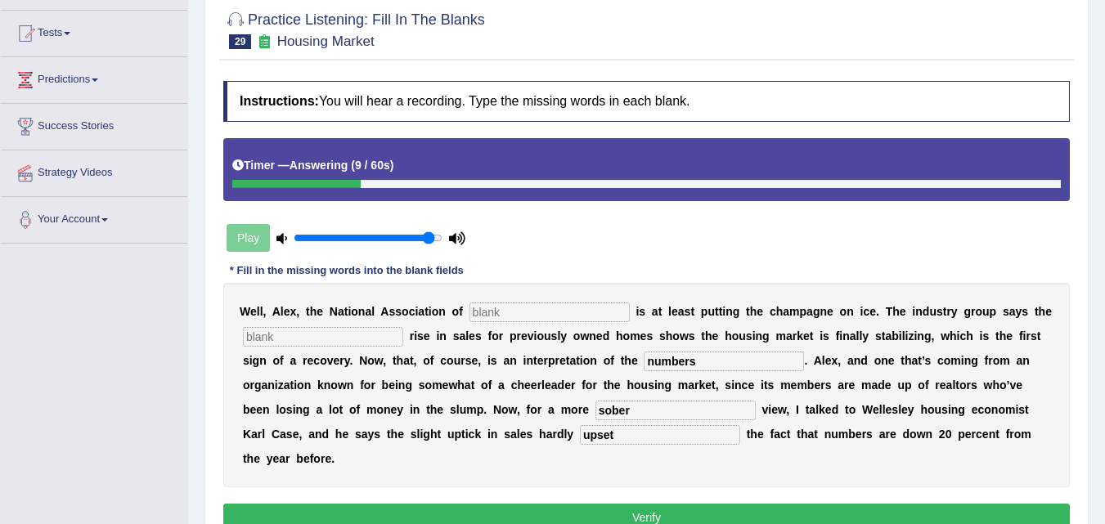
type input "upset"
click at [367, 334] on input "text" at bounding box center [323, 337] width 160 height 20
click at [520, 314] on input "text" at bounding box center [549, 313] width 160 height 20
type input "realtors"
drag, startPoint x: 611, startPoint y: 436, endPoint x: 581, endPoint y: 436, distance: 29.4
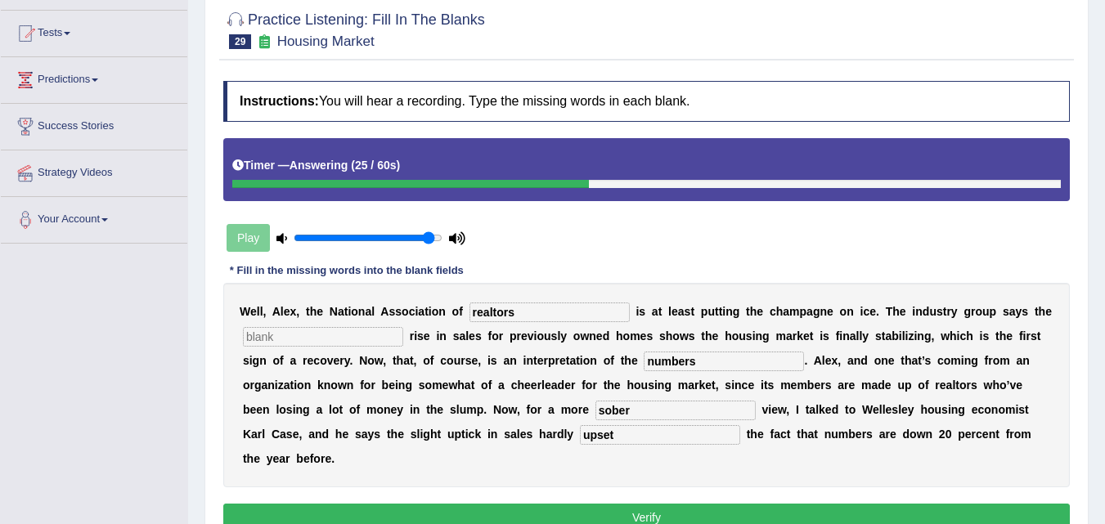
click at [581, 436] on input "upset" at bounding box center [660, 435] width 160 height 20
type input "alset"
click at [633, 517] on button "Verify" at bounding box center [646, 518] width 846 height 28
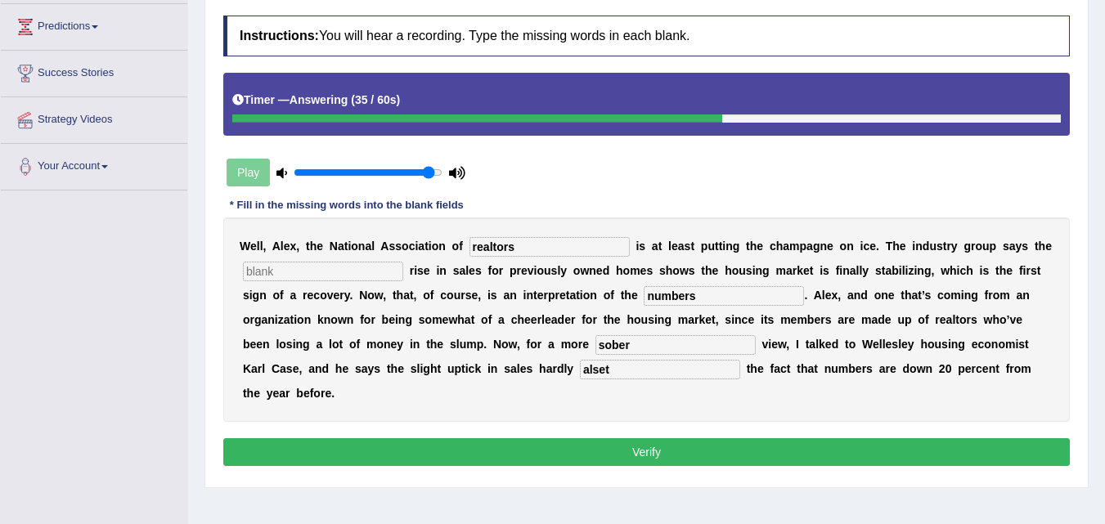
scroll to position [245, 0]
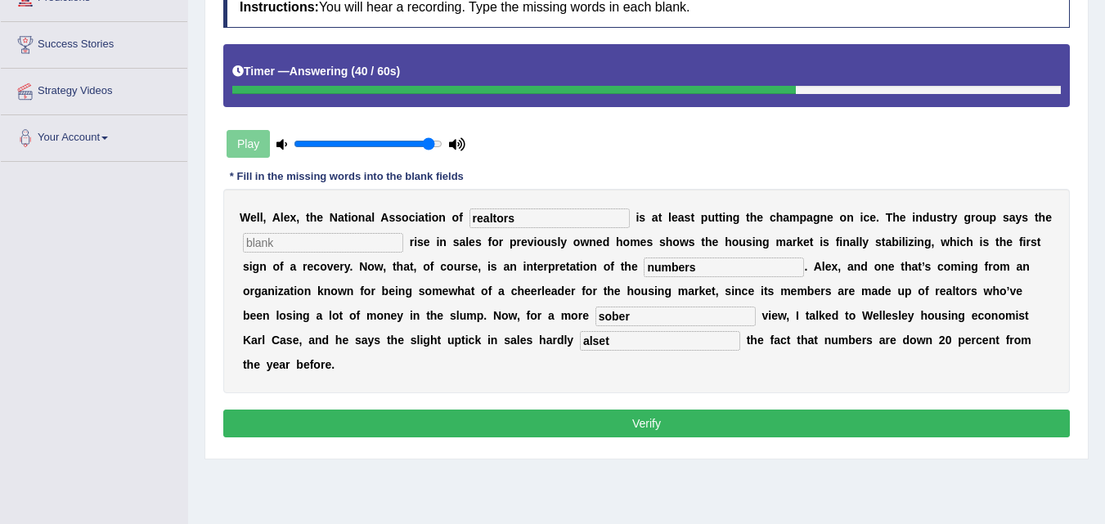
click at [644, 423] on button "Verify" at bounding box center [646, 424] width 846 height 28
click at [334, 249] on input "text" at bounding box center [323, 243] width 160 height 20
type input "d"
click at [608, 425] on button "Verify" at bounding box center [646, 424] width 846 height 28
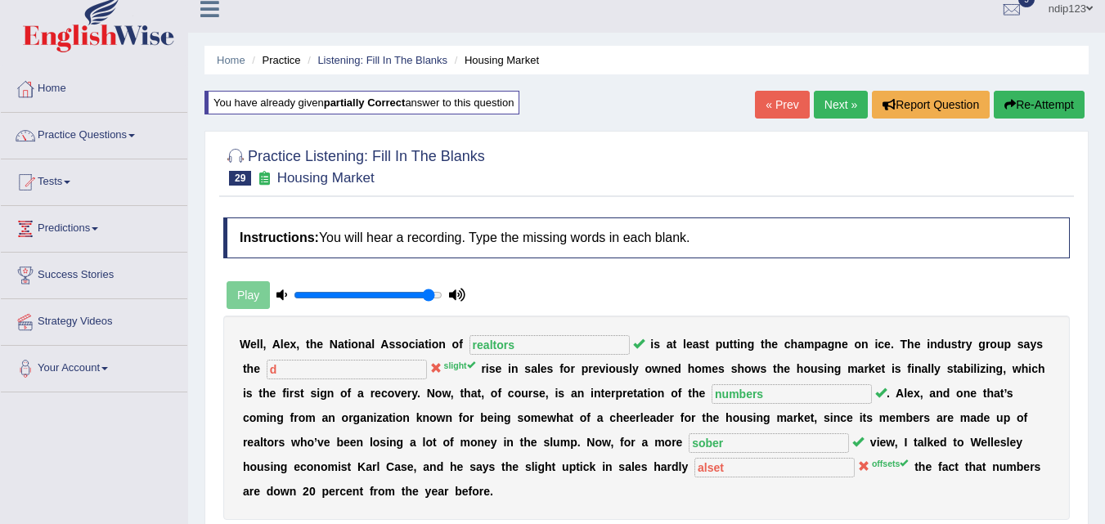
scroll to position [0, 0]
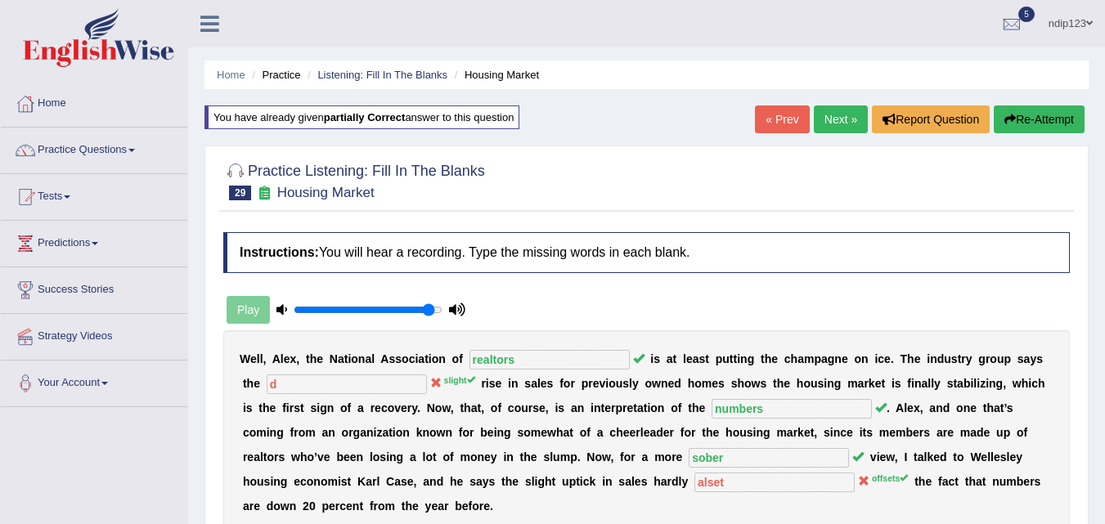
click at [1029, 119] on button "Re-Attempt" at bounding box center [1038, 119] width 91 height 28
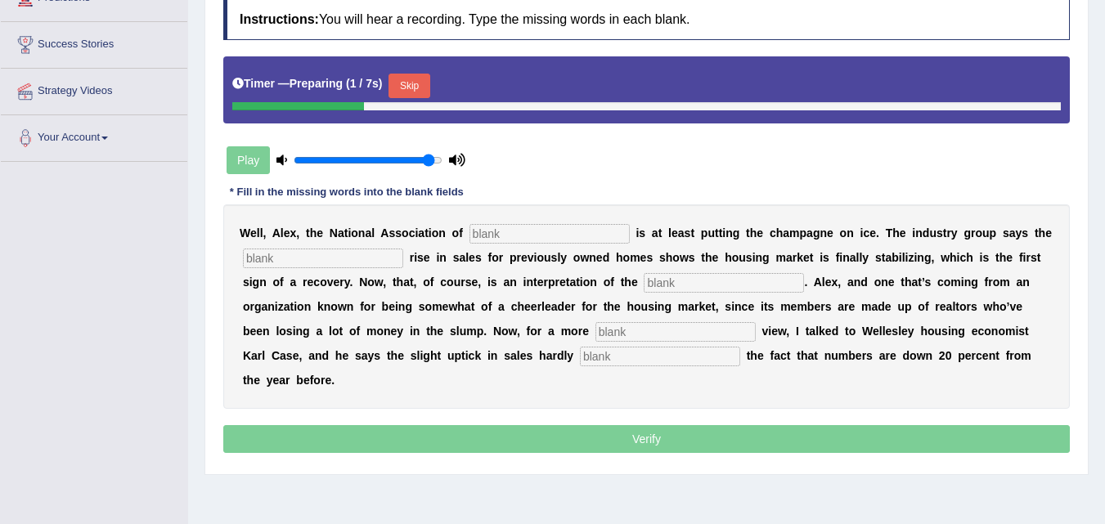
click at [522, 238] on input "text" at bounding box center [549, 234] width 160 height 20
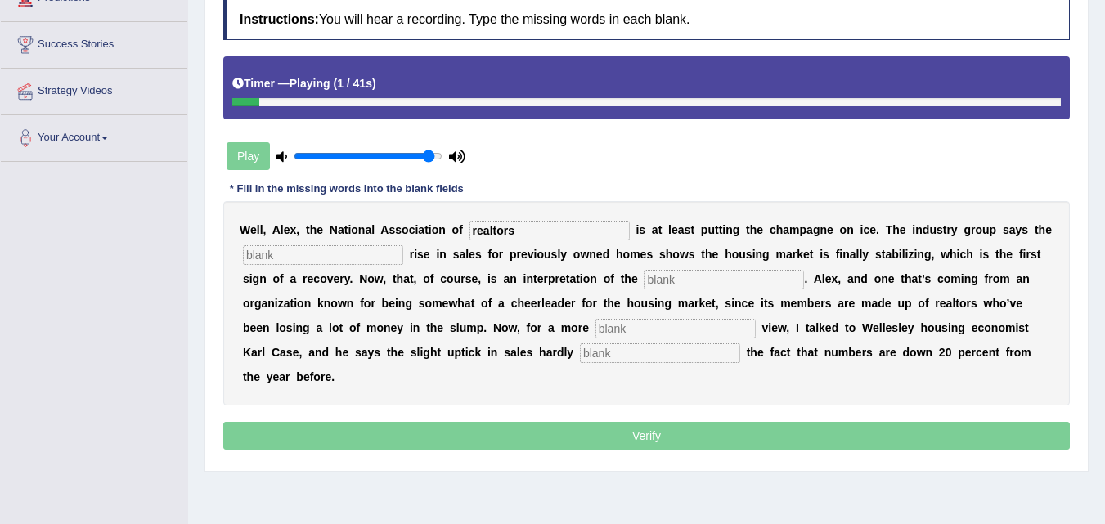
type input "realtors"
click at [337, 252] on input "text" at bounding box center [323, 255] width 160 height 20
type input "slight"
click at [670, 280] on input "text" at bounding box center [724, 280] width 160 height 20
type input "numbers"
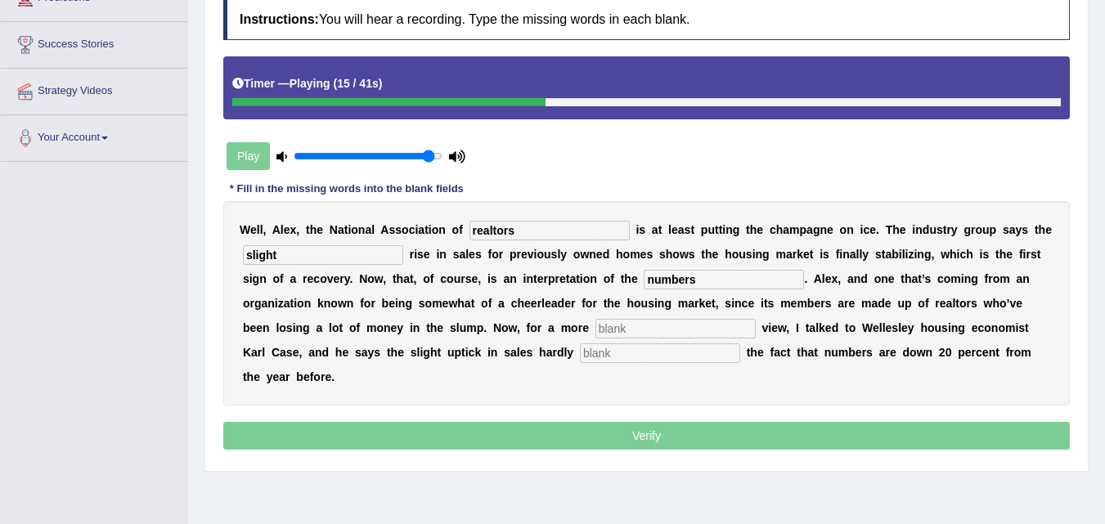
click at [653, 325] on input "text" at bounding box center [675, 329] width 160 height 20
type input "sober"
click at [620, 357] on input "text" at bounding box center [660, 353] width 160 height 20
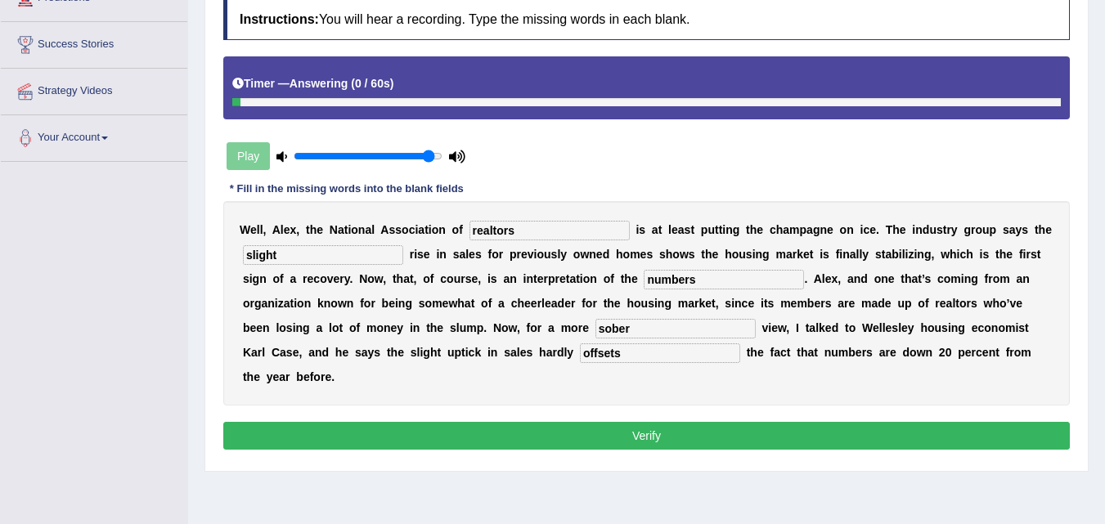
type input "offsets"
click at [669, 436] on button "Verify" at bounding box center [646, 436] width 846 height 28
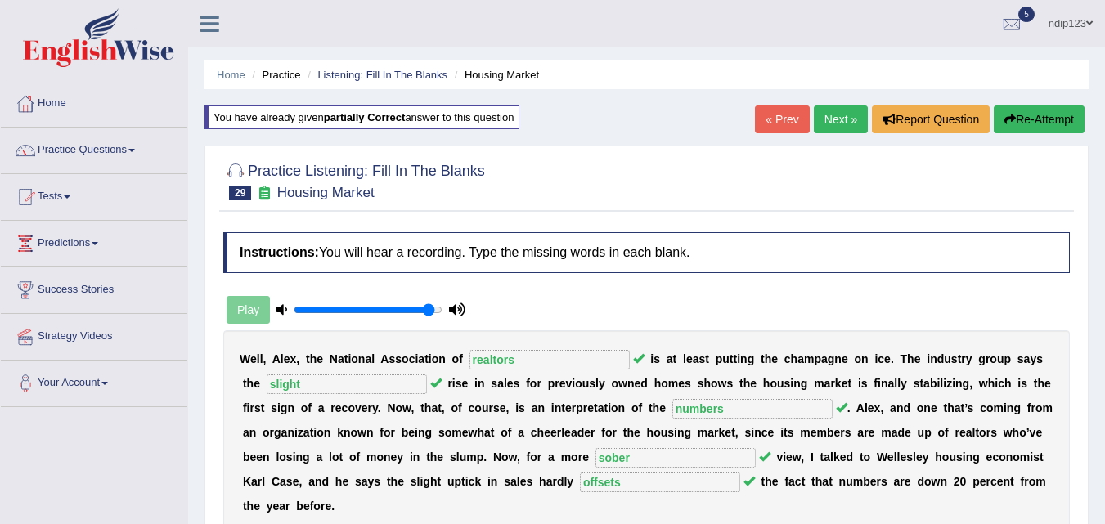
click at [836, 128] on link "Next »" at bounding box center [841, 119] width 54 height 28
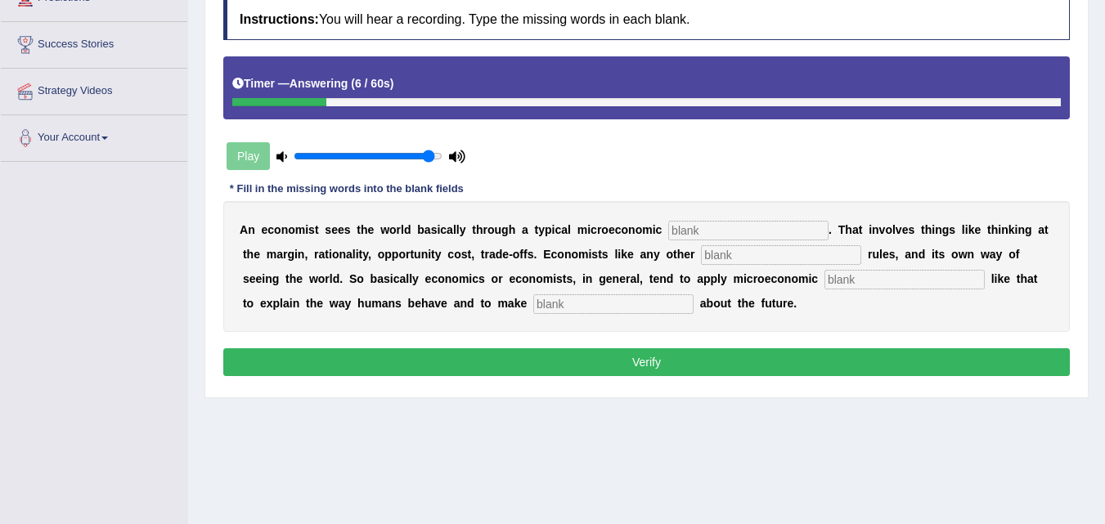
click at [638, 304] on input "text" at bounding box center [613, 304] width 160 height 20
type input "predictions"
click at [883, 279] on input "text" at bounding box center [904, 280] width 160 height 20
type input "concepts"
click at [780, 258] on input "text" at bounding box center [781, 255] width 160 height 20
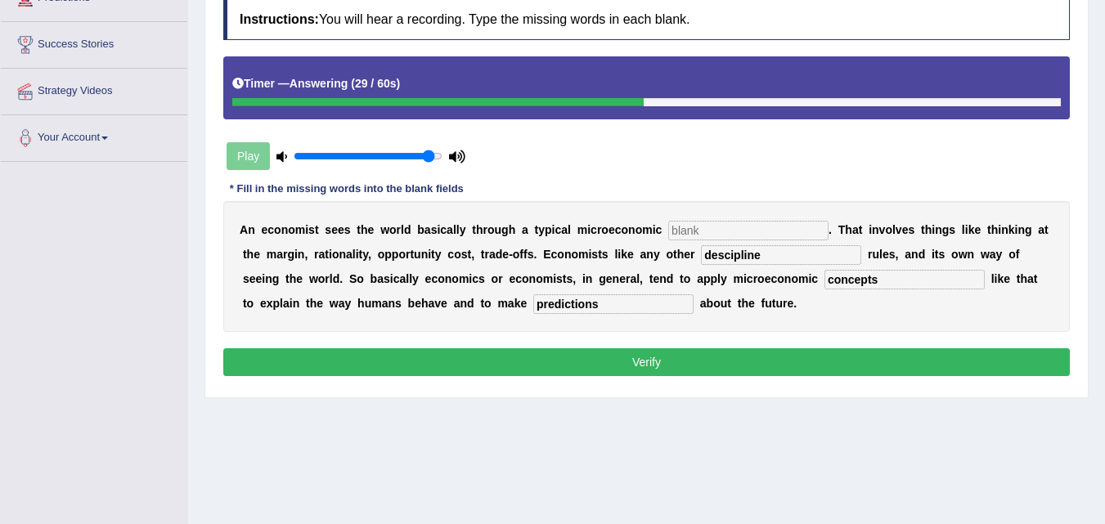
type input "descipline"
click at [710, 229] on input "text" at bounding box center [748, 231] width 160 height 20
type input "target"
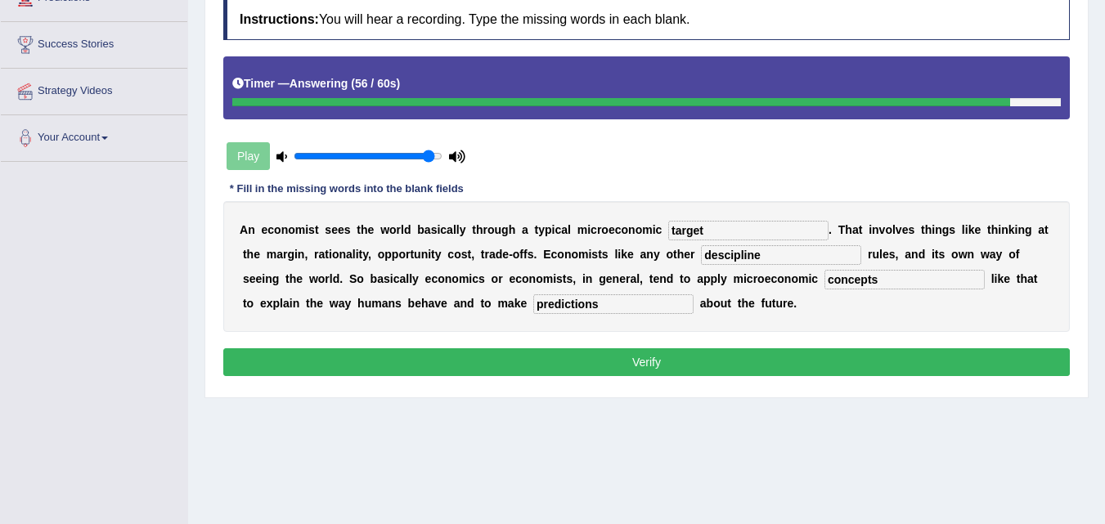
click at [719, 253] on input "descipline" at bounding box center [781, 255] width 160 height 20
type input "discipline"
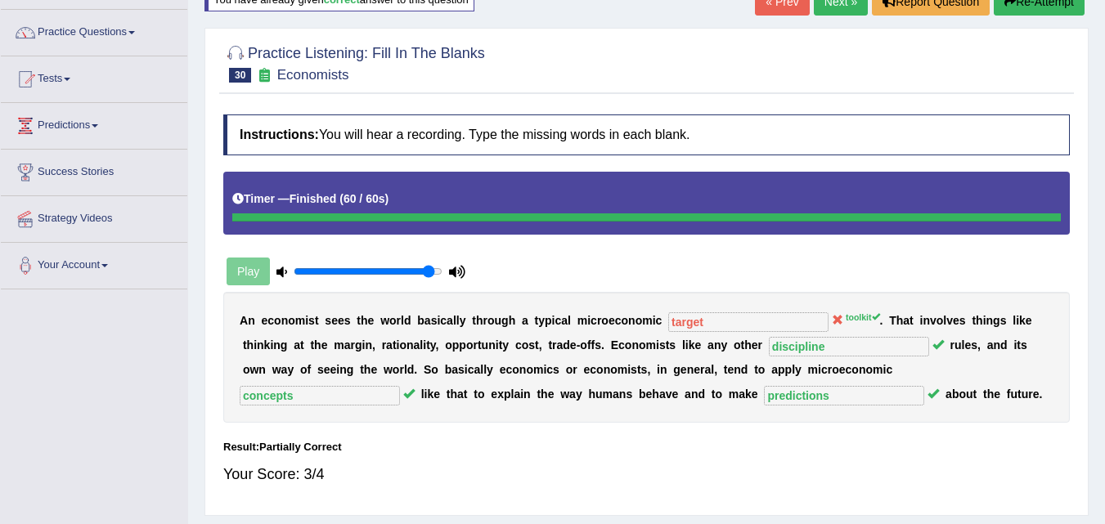
scroll to position [82, 0]
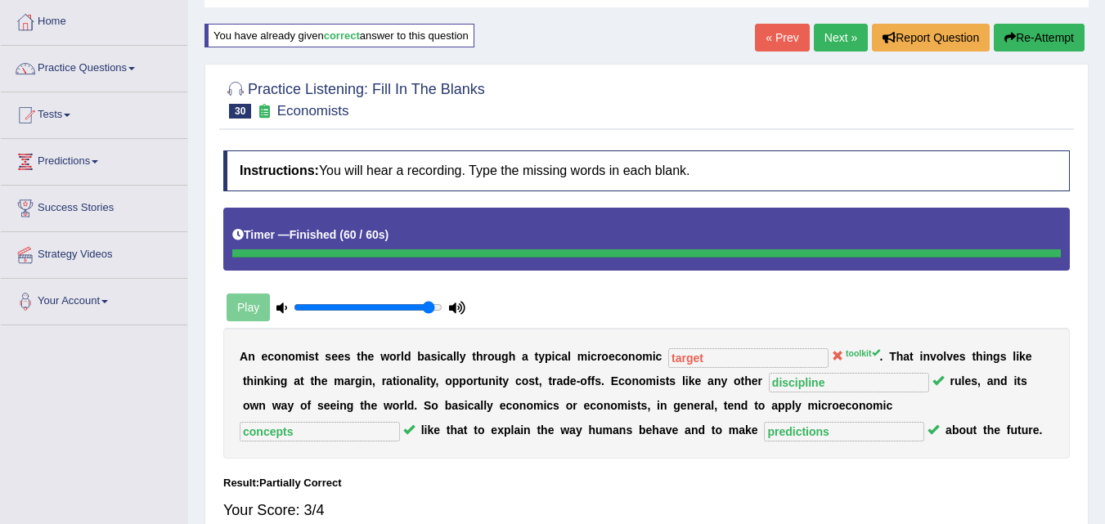
click at [1027, 34] on button "Re-Attempt" at bounding box center [1038, 38] width 91 height 28
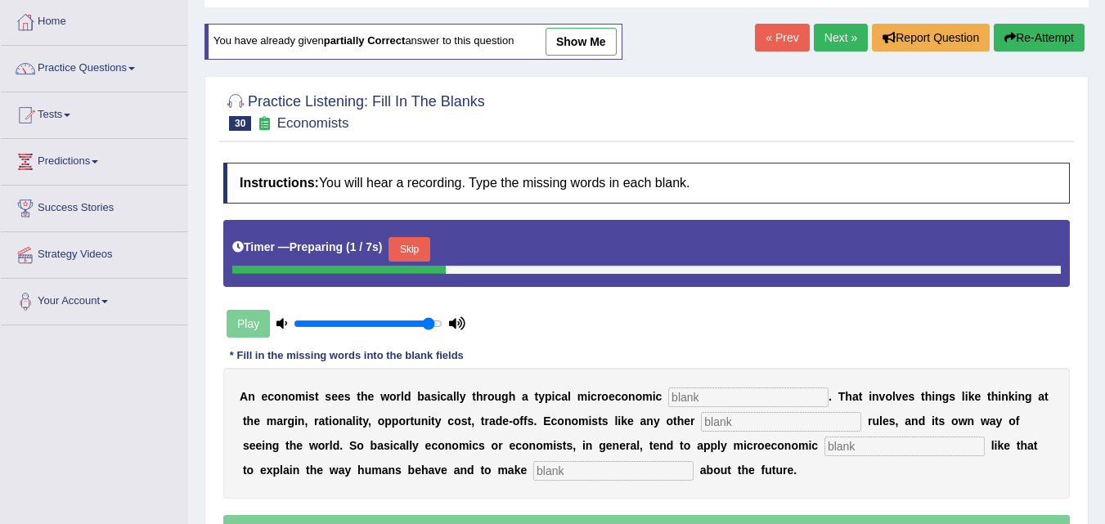
click at [418, 248] on button "Skip" at bounding box center [408, 249] width 41 height 25
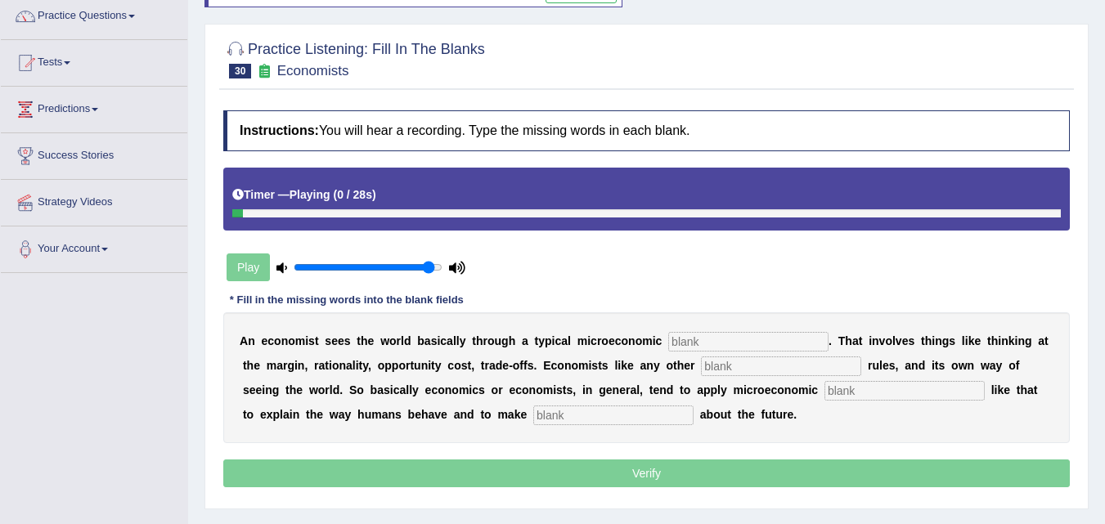
scroll to position [164, 0]
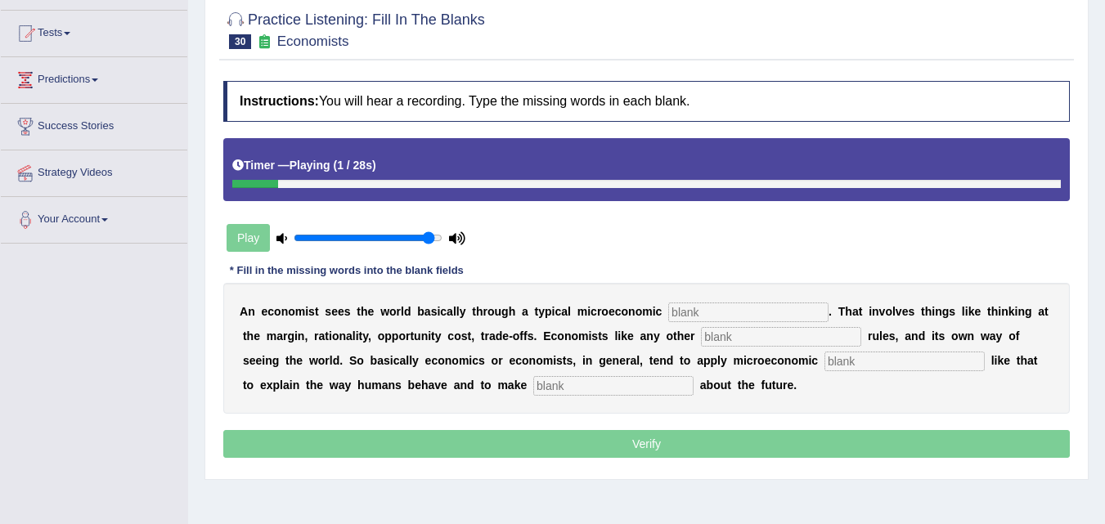
click at [715, 317] on input "text" at bounding box center [748, 313] width 160 height 20
type input "toolkit"
click at [765, 334] on input "text" at bounding box center [781, 337] width 160 height 20
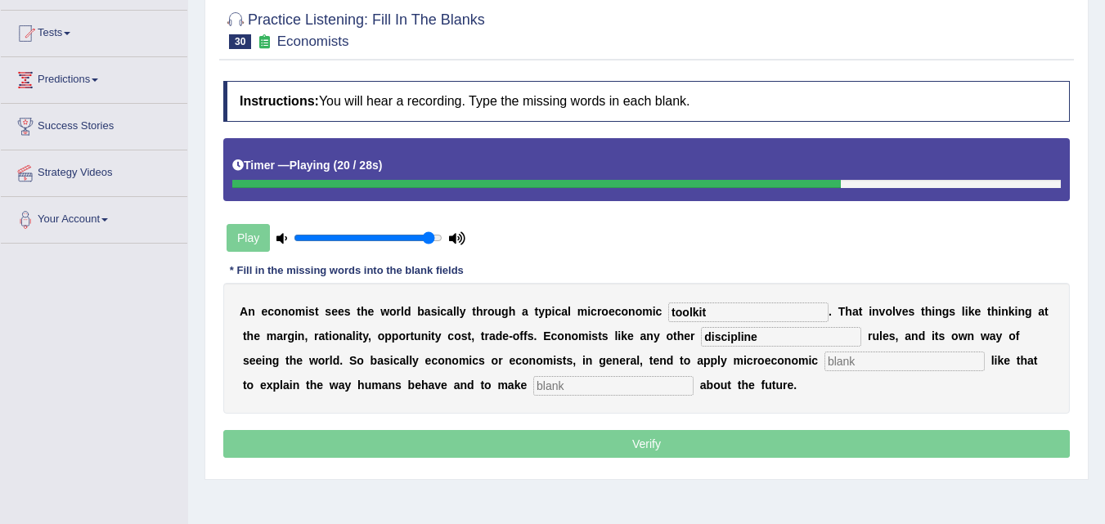
type input "discipline"
click at [875, 362] on input "text" at bounding box center [904, 362] width 160 height 20
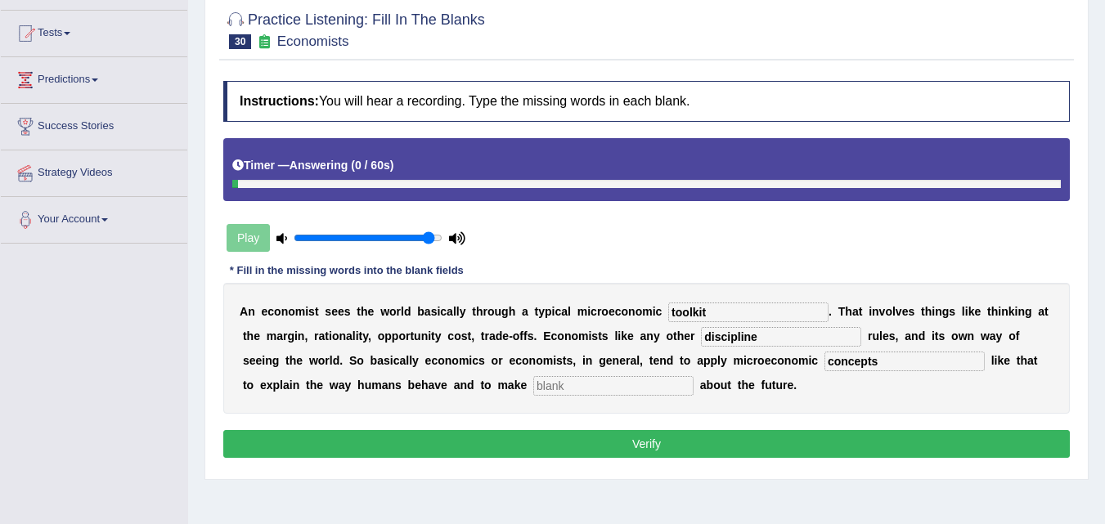
type input "concepts"
click at [613, 385] on input "text" at bounding box center [613, 386] width 160 height 20
type input "predictions"
click at [606, 444] on button "Verify" at bounding box center [646, 444] width 846 height 28
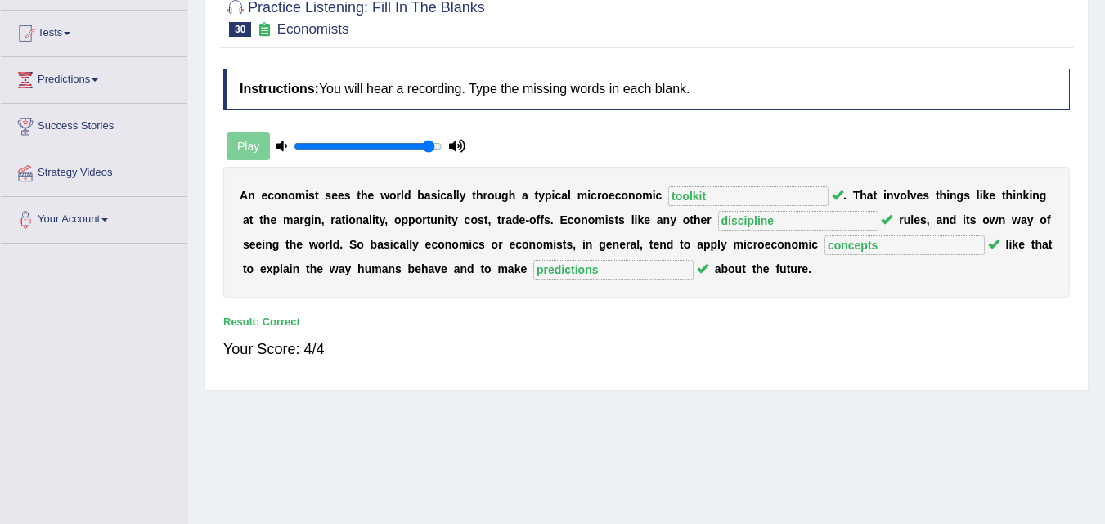
scroll to position [0, 0]
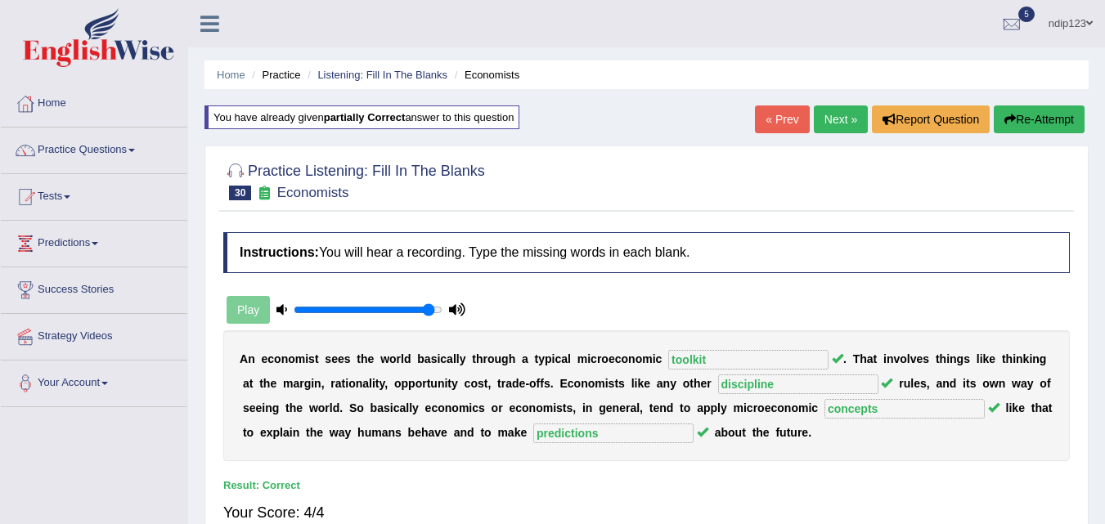
click at [830, 127] on link "Next »" at bounding box center [841, 119] width 54 height 28
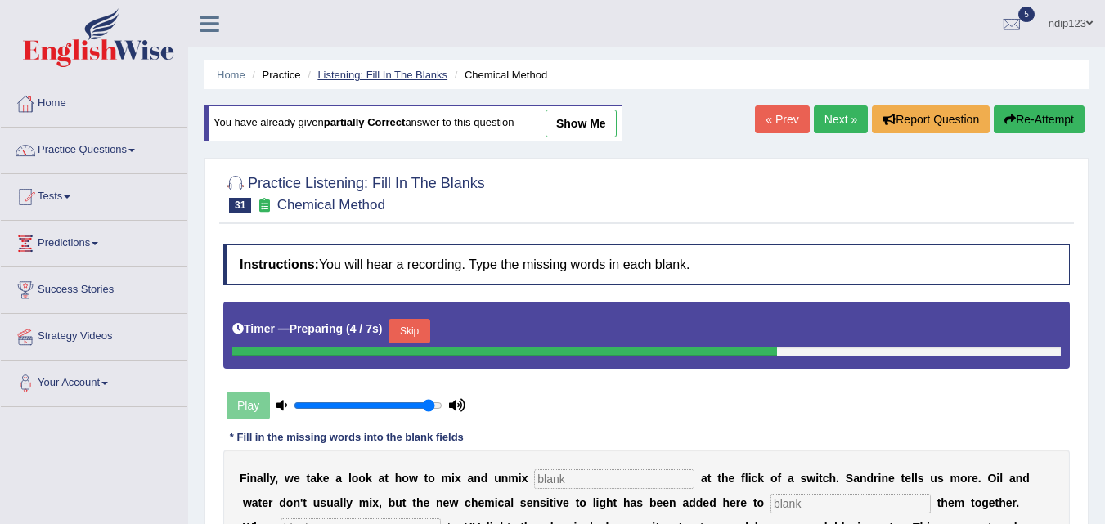
click at [370, 77] on link "Listening: Fill In The Blanks" at bounding box center [382, 75] width 130 height 12
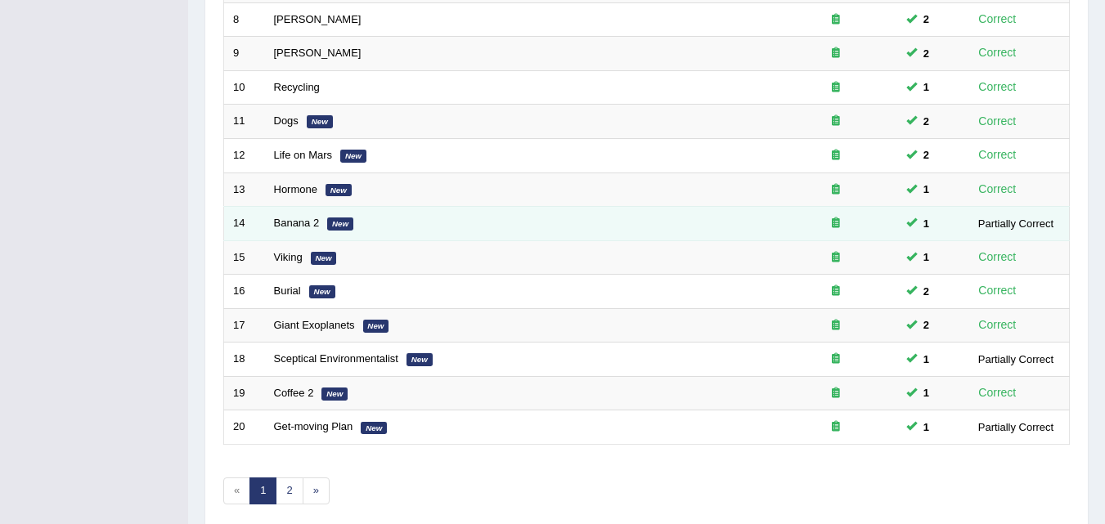
scroll to position [558, 0]
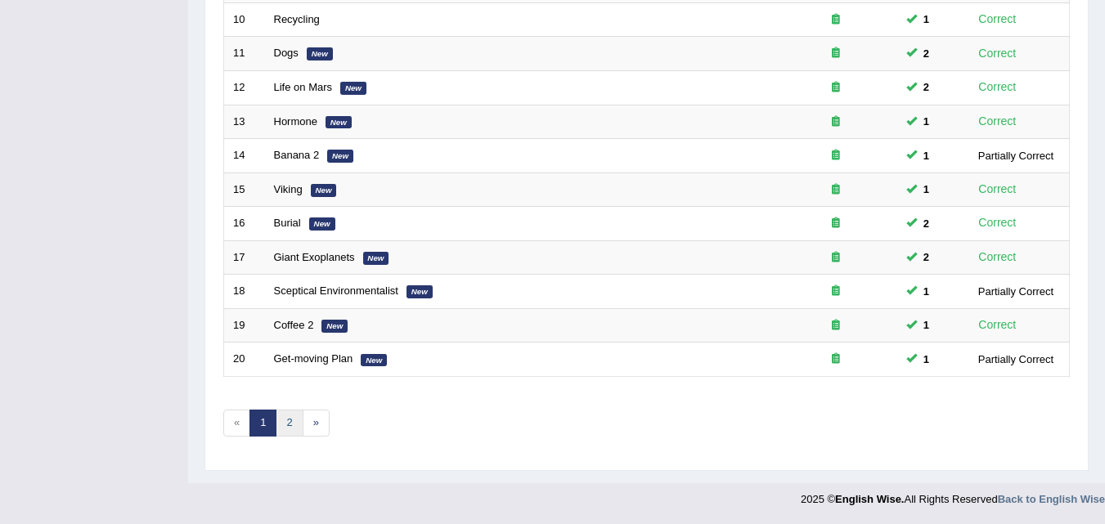
click at [293, 422] on link "2" at bounding box center [289, 423] width 27 height 27
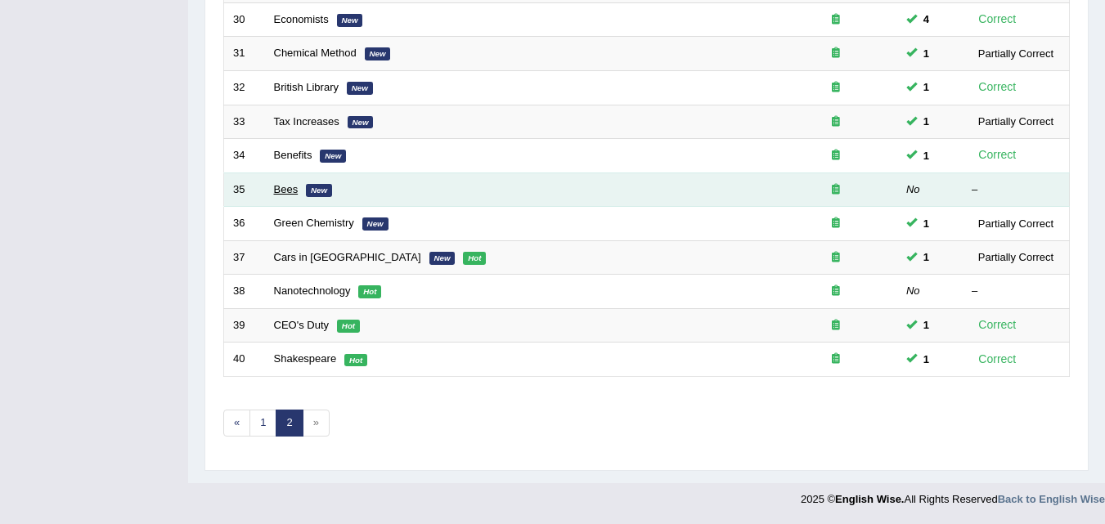
click at [288, 193] on link "Bees" at bounding box center [286, 189] width 25 height 12
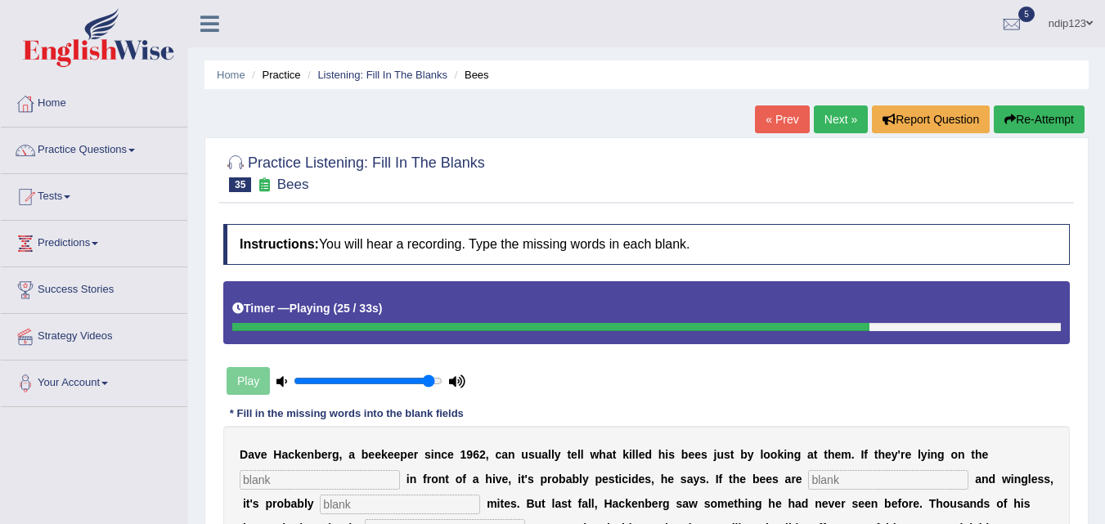
click at [781, 121] on link "« Prev" at bounding box center [782, 119] width 54 height 28
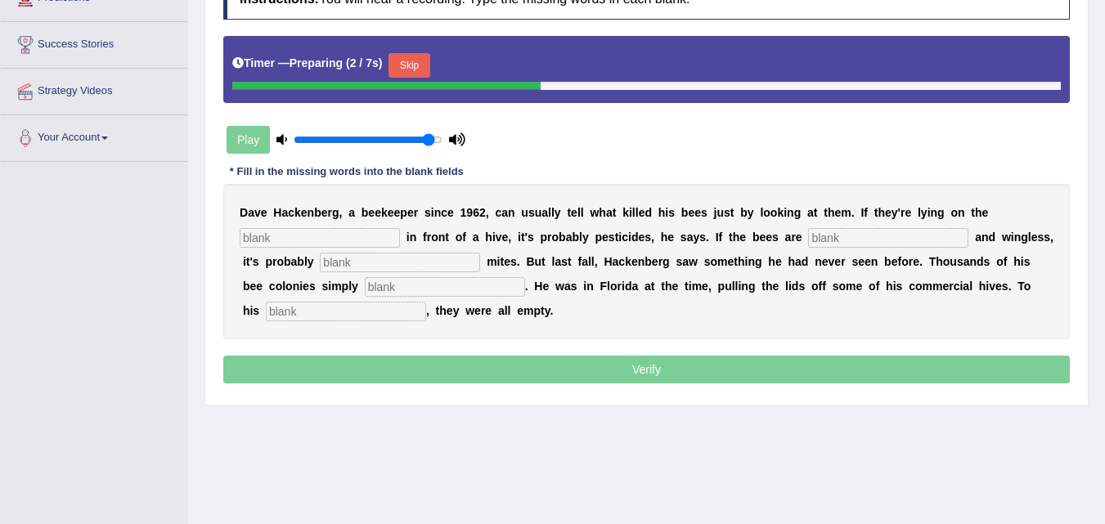
click at [420, 69] on button "Skip" at bounding box center [408, 65] width 41 height 25
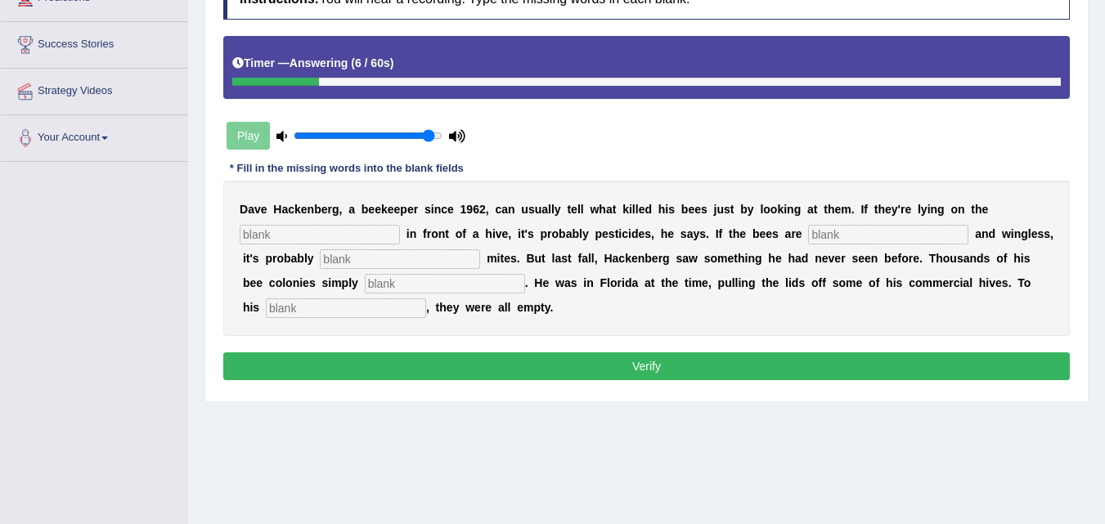
click at [281, 235] on input "text" at bounding box center [320, 235] width 160 height 20
type input "ground"
click at [837, 235] on input "text" at bounding box center [888, 235] width 160 height 20
type input "deformed"
click at [449, 264] on input "text" at bounding box center [400, 259] width 160 height 20
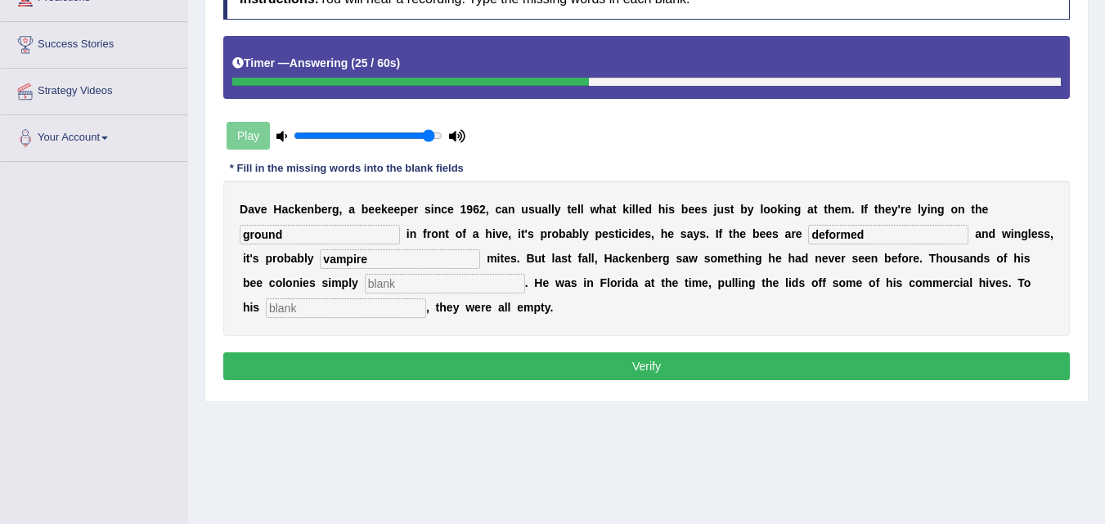
type input "vampire"
click at [447, 279] on input "text" at bounding box center [445, 284] width 160 height 20
type input "disappeared"
click at [346, 309] on input "text" at bounding box center [346, 308] width 160 height 20
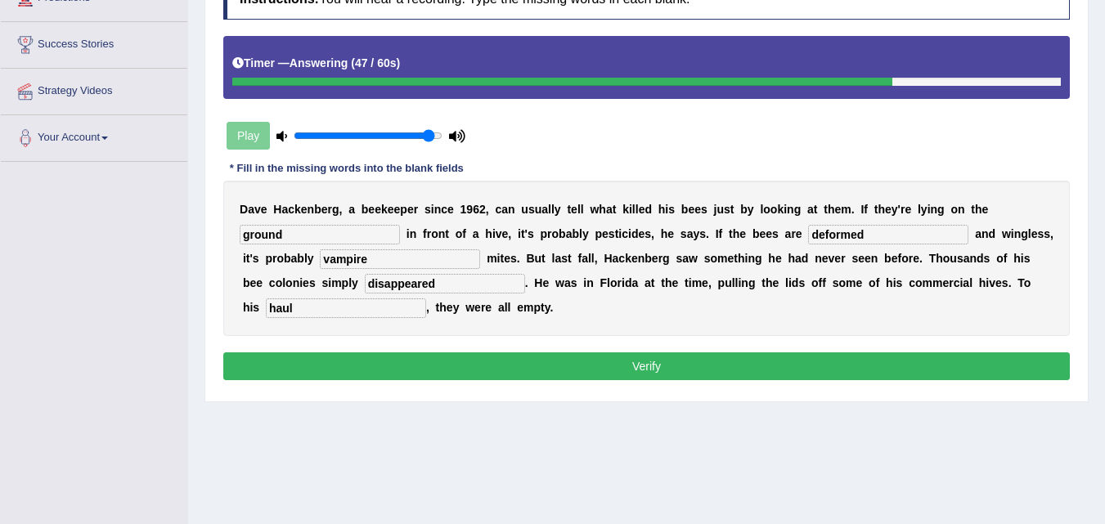
type input "haul"
click at [649, 364] on button "Verify" at bounding box center [646, 366] width 846 height 28
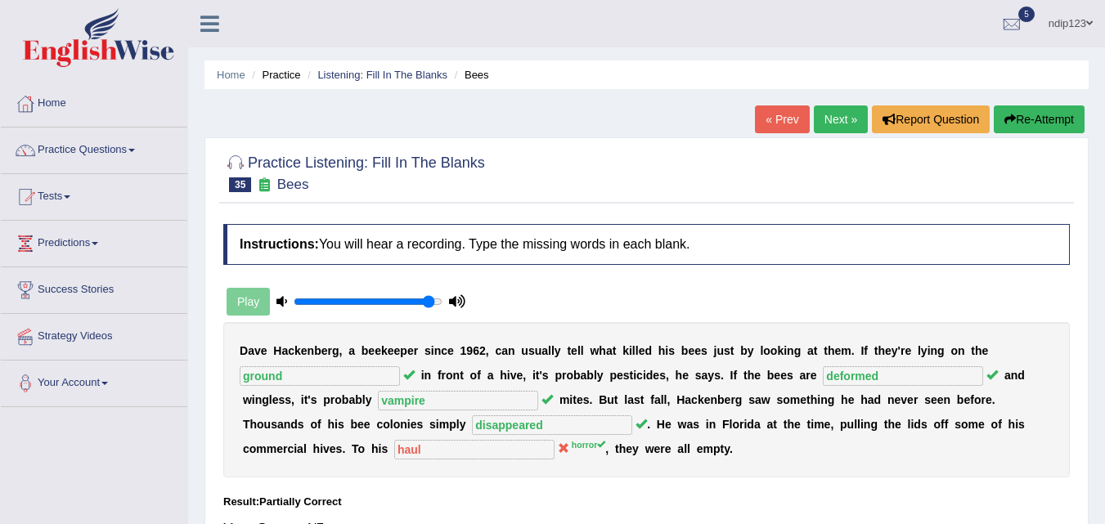
drag, startPoint x: 1016, startPoint y: 118, endPoint x: 998, endPoint y: 123, distance: 18.1
click at [1013, 118] on button "Re-Attempt" at bounding box center [1038, 119] width 91 height 28
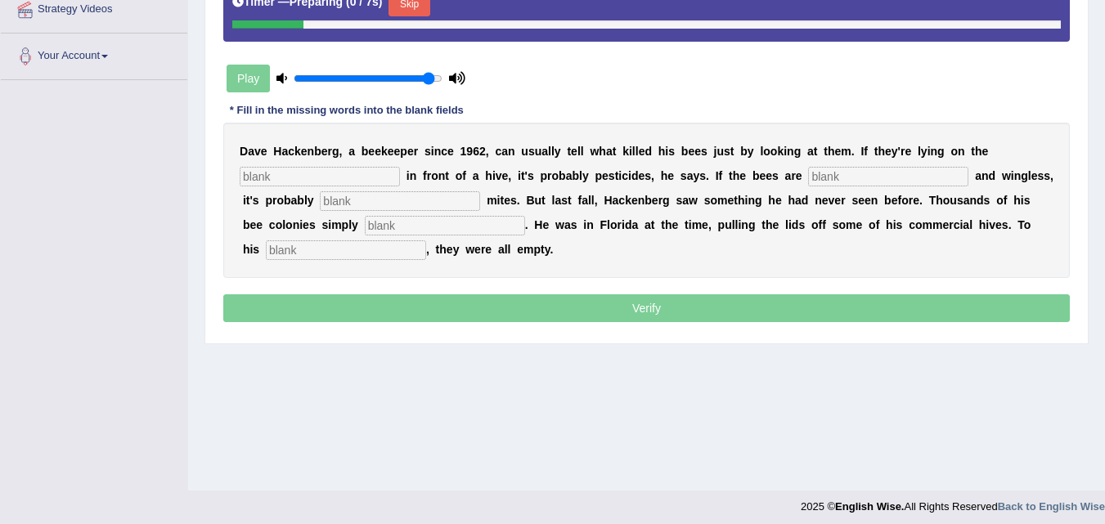
scroll to position [327, 0]
click at [408, 8] on button "Skip" at bounding box center [408, 4] width 41 height 25
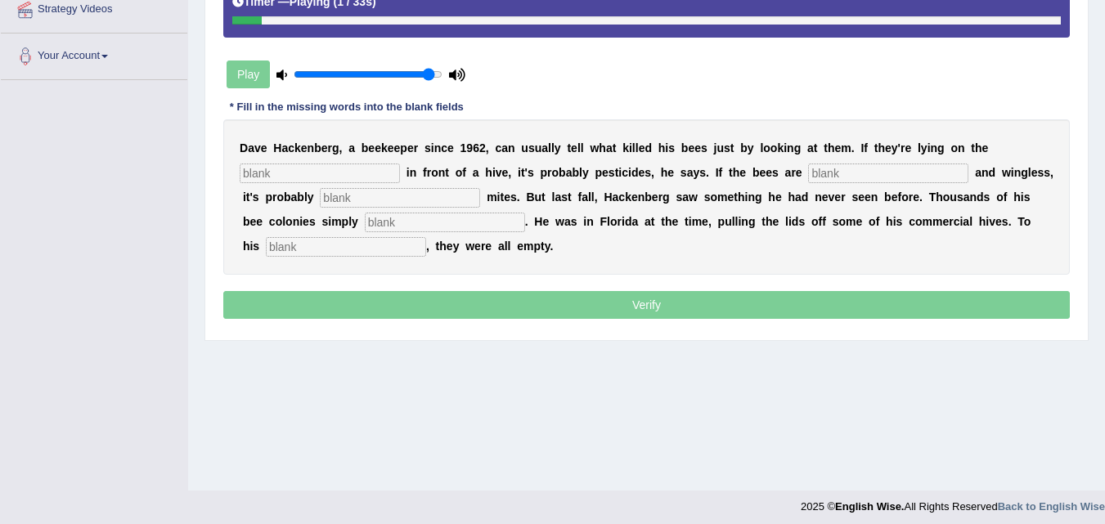
click at [353, 173] on input "text" at bounding box center [320, 174] width 160 height 20
type input "ground"
click at [881, 175] on input "text" at bounding box center [888, 174] width 160 height 20
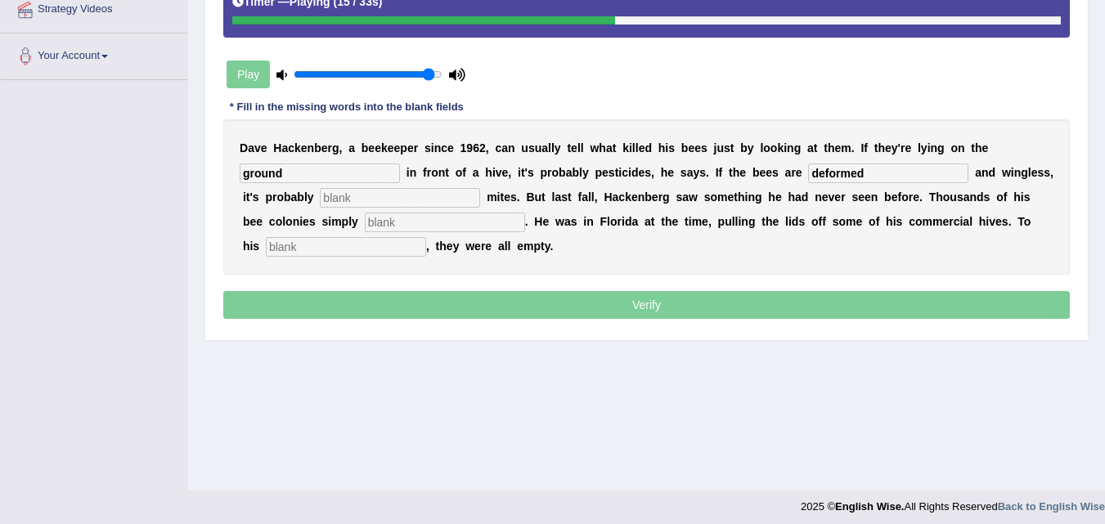
type input "deformed"
click at [461, 200] on input "text" at bounding box center [400, 198] width 160 height 20
type input "vampire"
click at [494, 218] on input "text" at bounding box center [445, 223] width 160 height 20
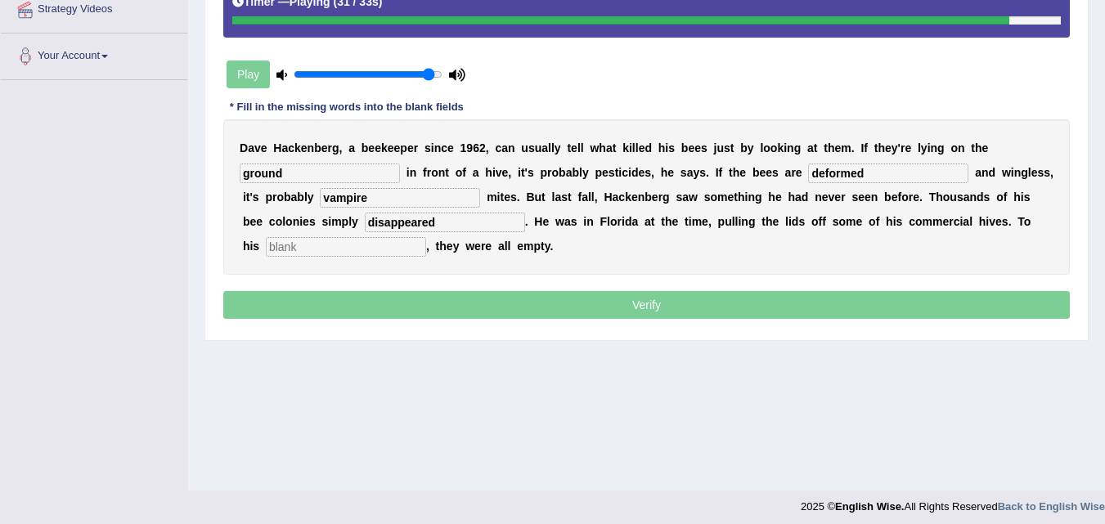
type input "disappeared"
click at [382, 250] on input "text" at bounding box center [346, 247] width 160 height 20
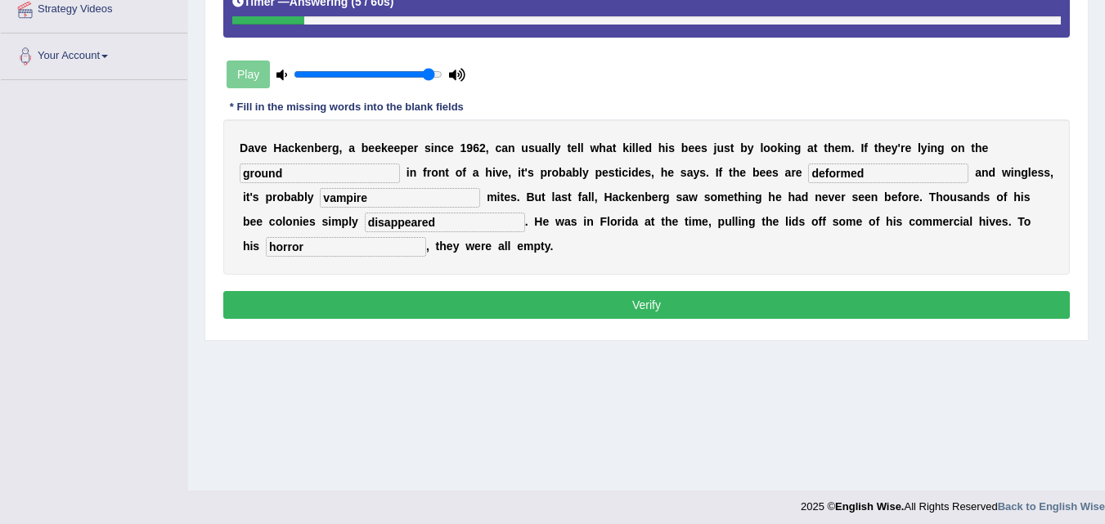
type input "horror"
click at [630, 305] on button "Verify" at bounding box center [646, 305] width 846 height 28
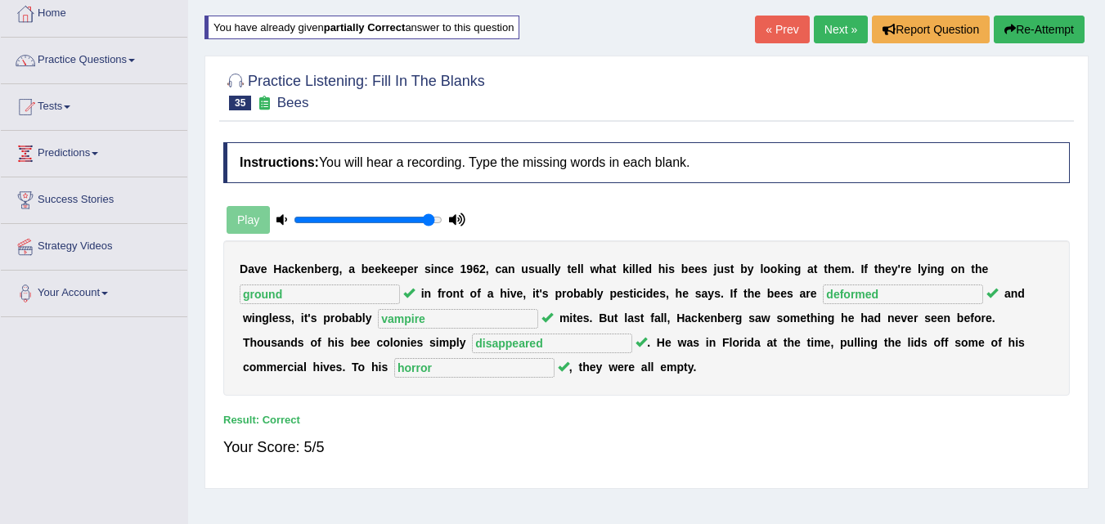
scroll to position [82, 0]
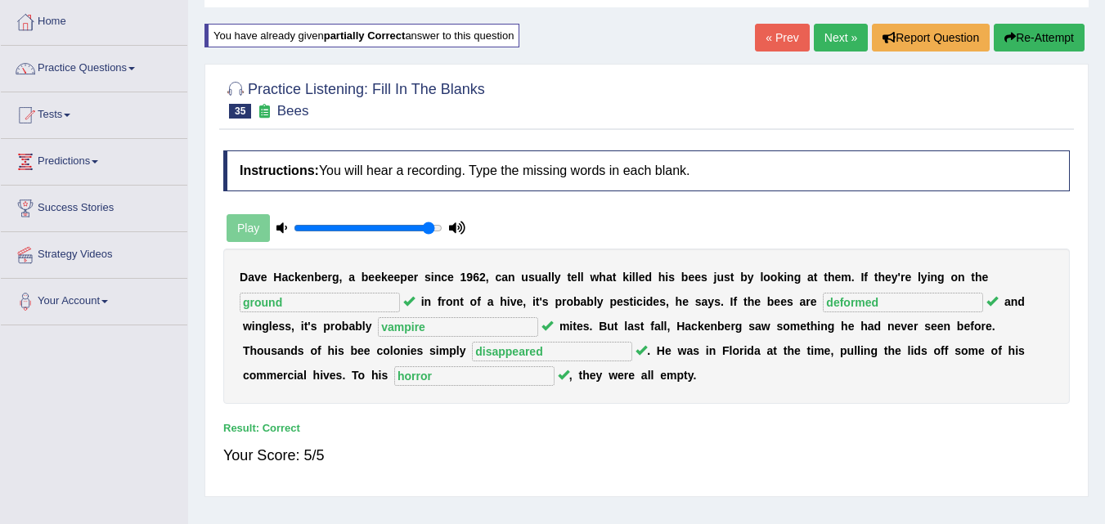
click at [832, 38] on link "Next »" at bounding box center [841, 38] width 54 height 28
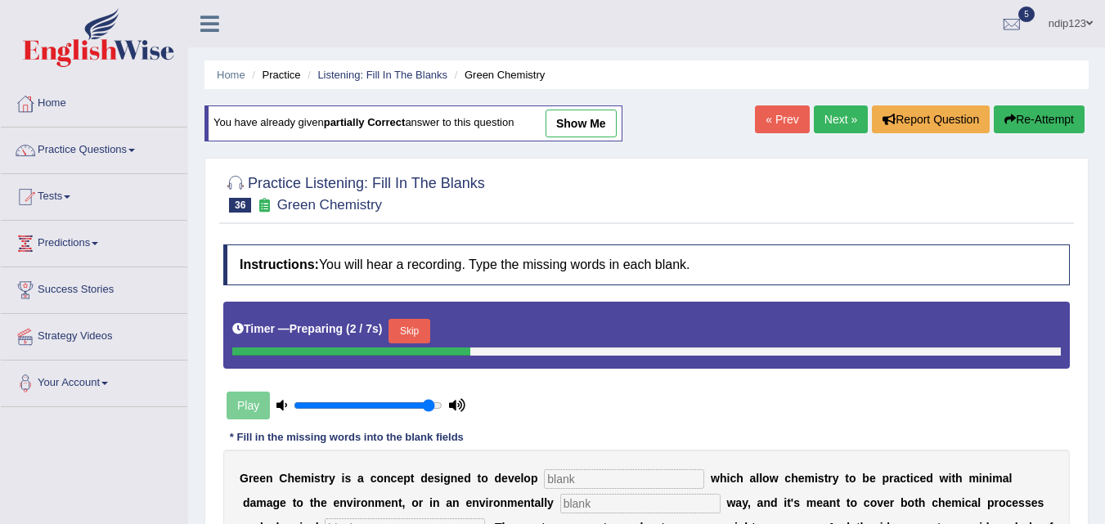
click at [434, 127] on div "You have already given partially correct answer to this question show me" at bounding box center [413, 123] width 418 height 36
click at [427, 75] on link "Listening: Fill In The Blanks" at bounding box center [382, 75] width 130 height 12
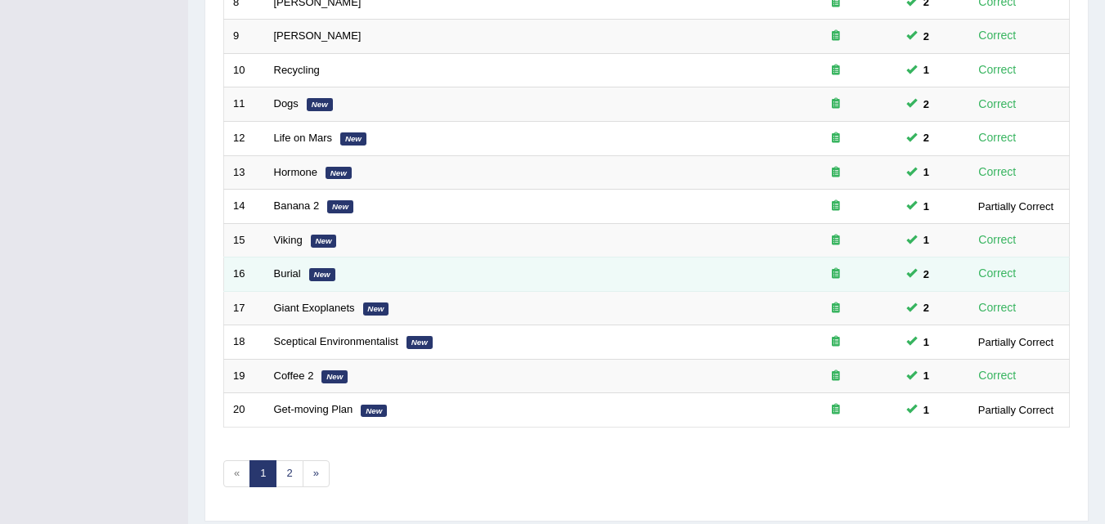
scroll to position [558, 0]
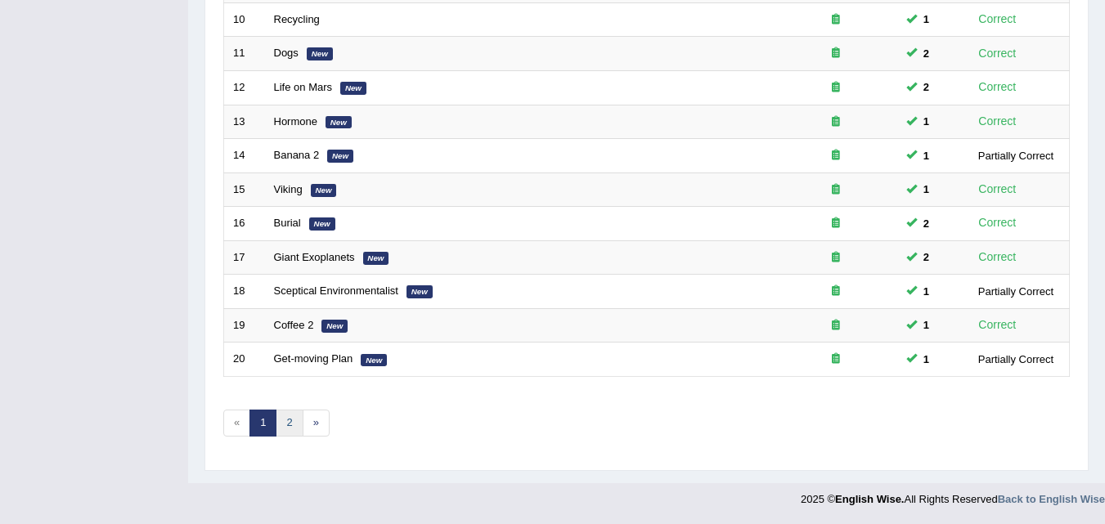
click at [293, 424] on link "2" at bounding box center [289, 423] width 27 height 27
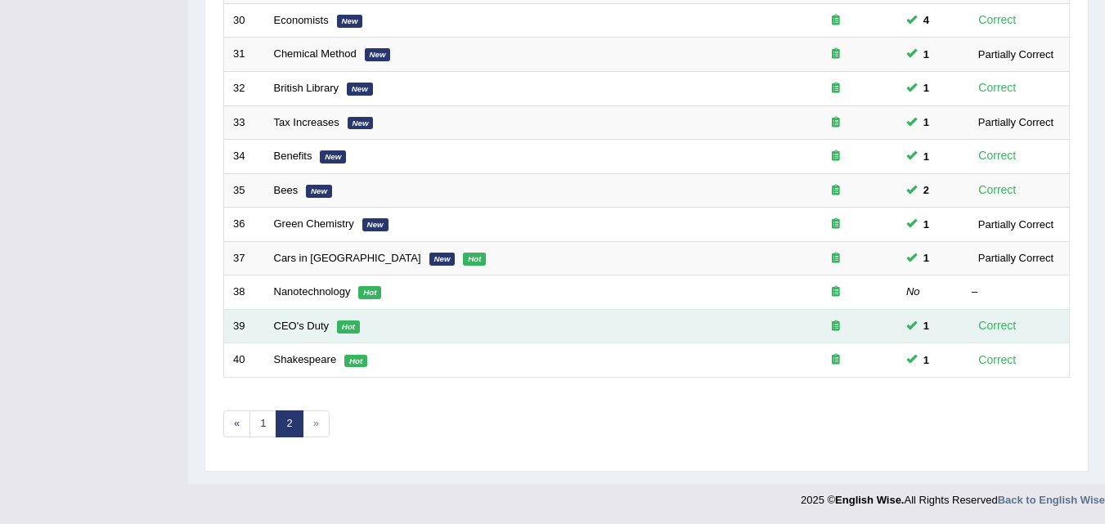
scroll to position [558, 0]
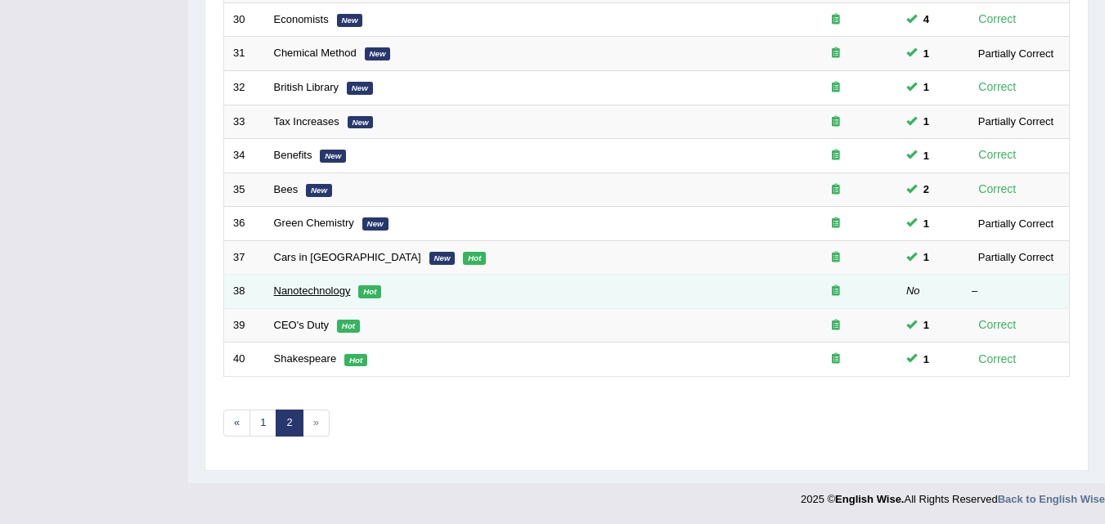
click at [325, 289] on link "Nanotechnology" at bounding box center [312, 291] width 77 height 12
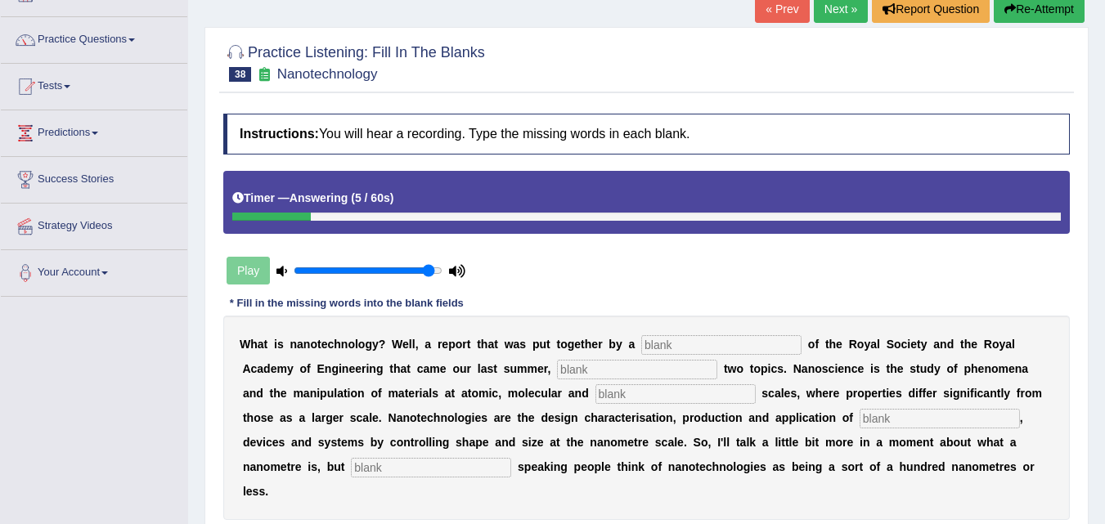
scroll to position [82, 0]
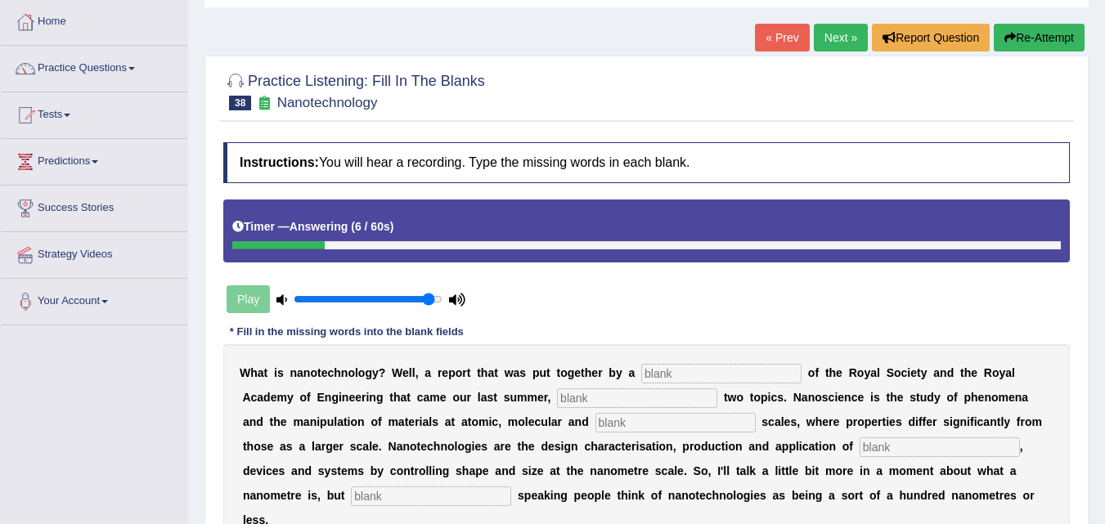
click at [785, 37] on link "« Prev" at bounding box center [782, 38] width 54 height 28
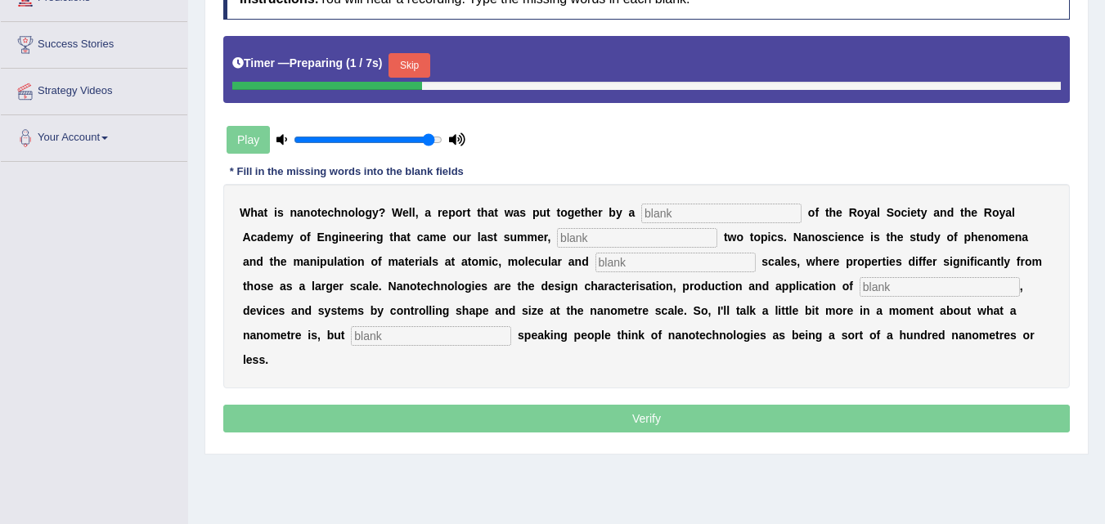
click at [420, 68] on button "Skip" at bounding box center [408, 65] width 41 height 25
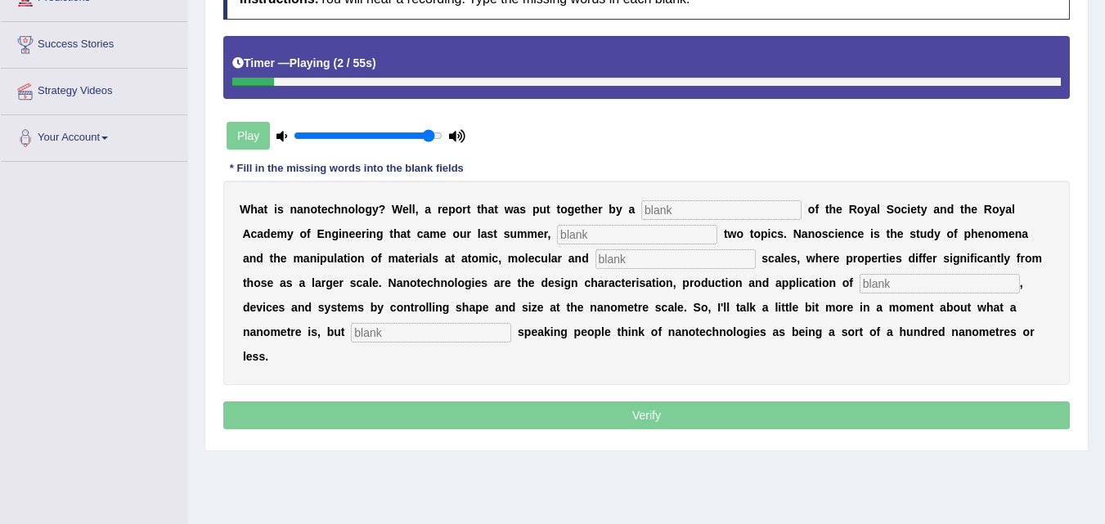
click at [679, 208] on input "text" at bounding box center [721, 210] width 160 height 20
type input "combination"
click at [630, 235] on input "text" at bounding box center [637, 235] width 160 height 20
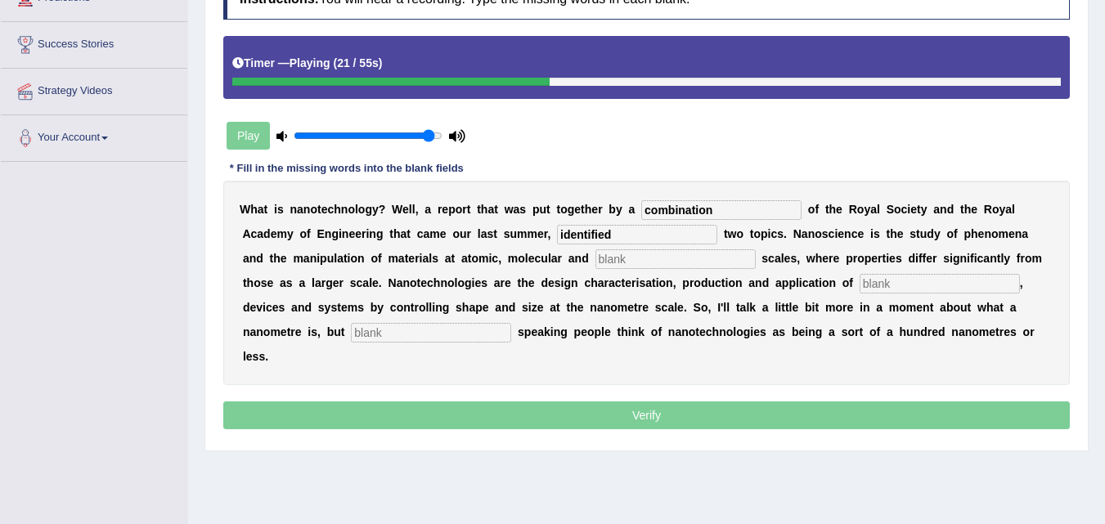
type input "identified"
click at [640, 261] on input "text" at bounding box center [675, 259] width 160 height 20
type input "micrmelecular"
click at [913, 285] on input "text" at bounding box center [939, 284] width 160 height 20
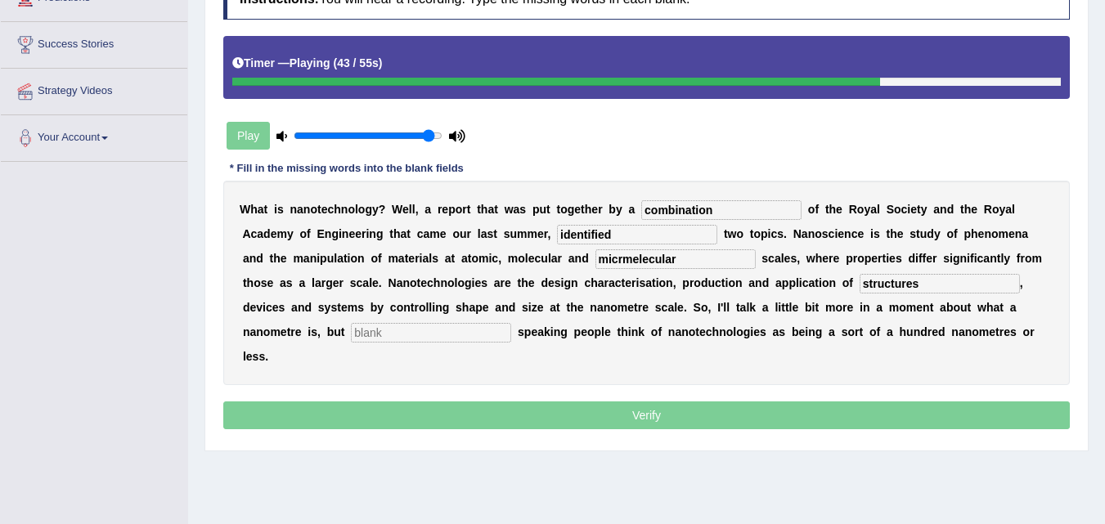
type input "structures"
click at [483, 338] on input "text" at bounding box center [431, 333] width 160 height 20
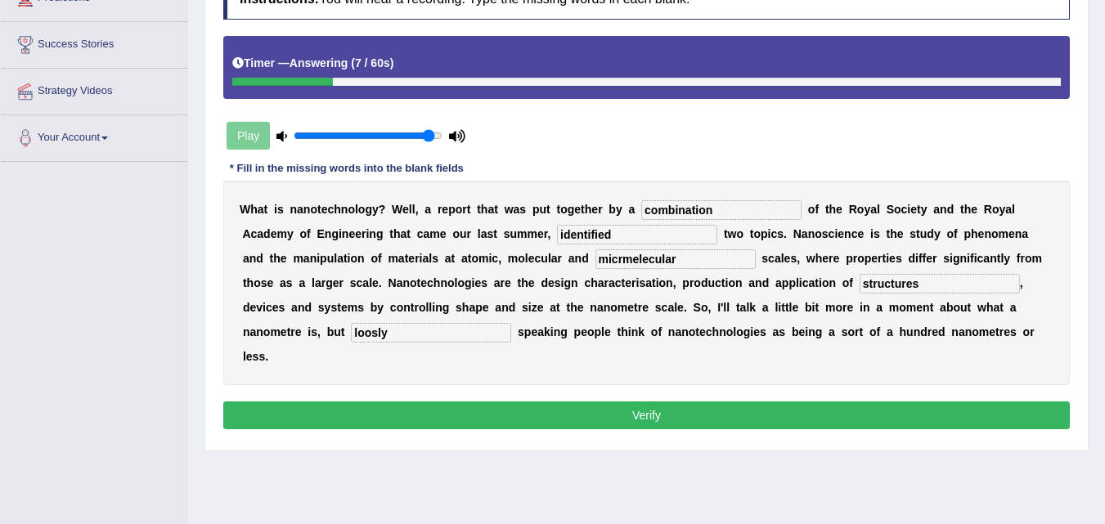
click at [376, 334] on input "loosly" at bounding box center [431, 333] width 160 height 20
type input "loosely"
click at [623, 259] on input "micrmelecular" at bounding box center [675, 259] width 160 height 20
click at [644, 261] on input "micromelecular" at bounding box center [675, 259] width 160 height 20
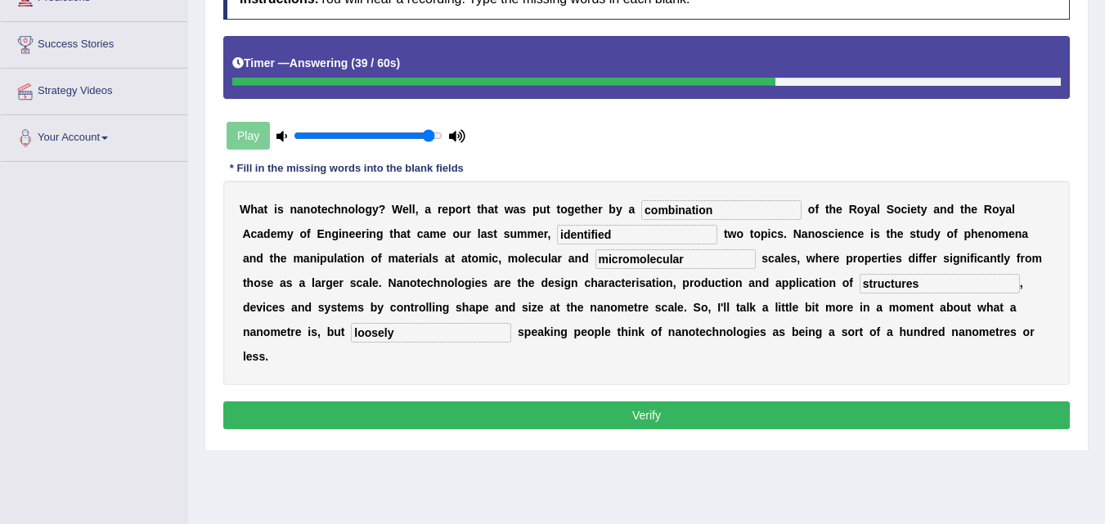
type input "micromolecular"
click at [636, 413] on button "Verify" at bounding box center [646, 415] width 846 height 28
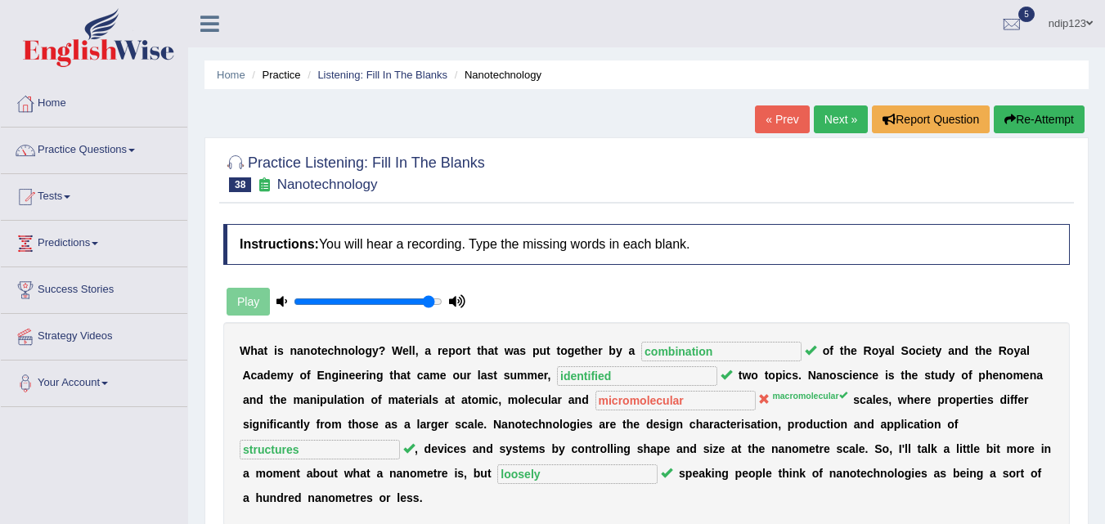
click at [1011, 117] on icon "button" at bounding box center [1009, 119] width 11 height 11
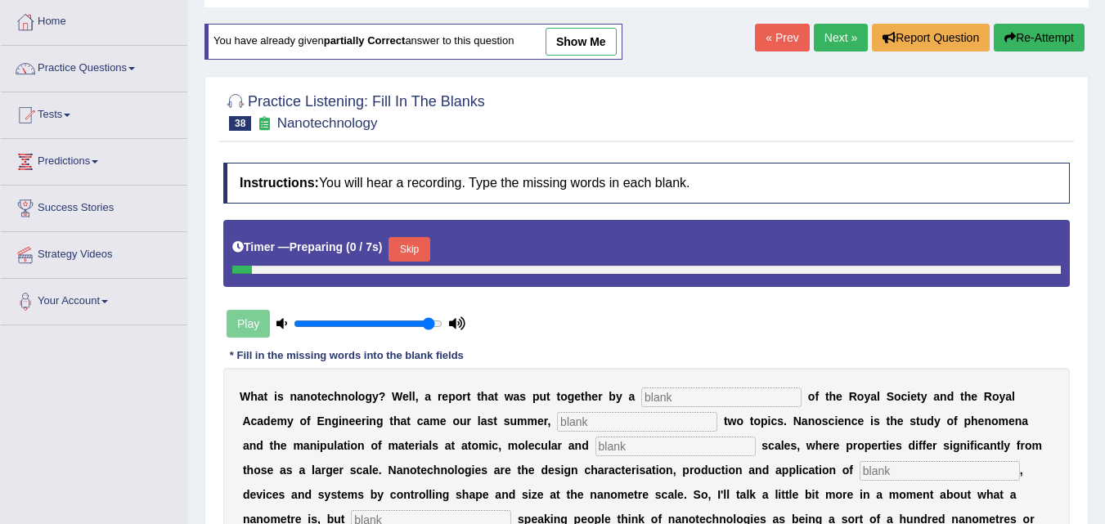
scroll to position [82, 0]
click at [417, 250] on button "Skip" at bounding box center [408, 249] width 41 height 25
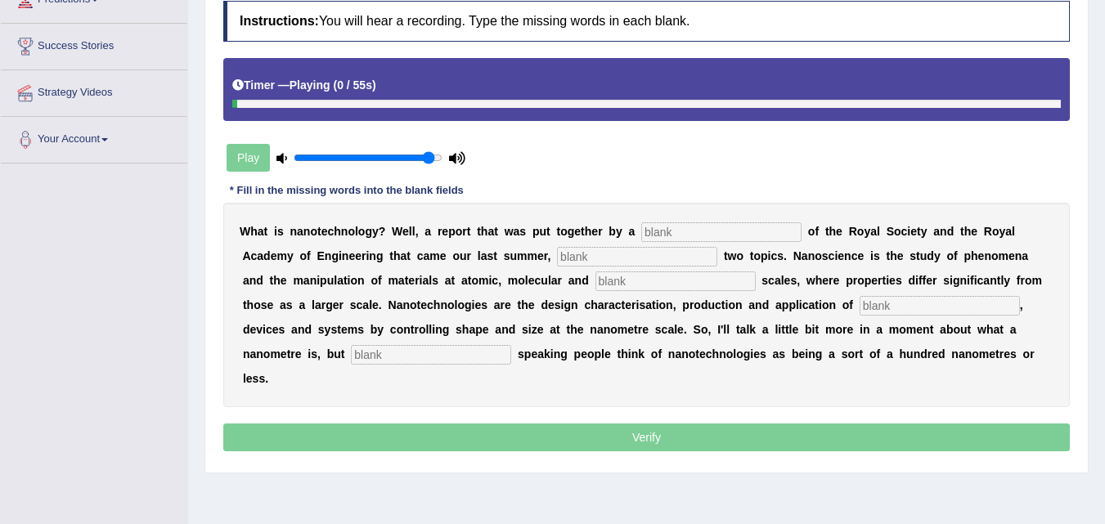
scroll to position [245, 0]
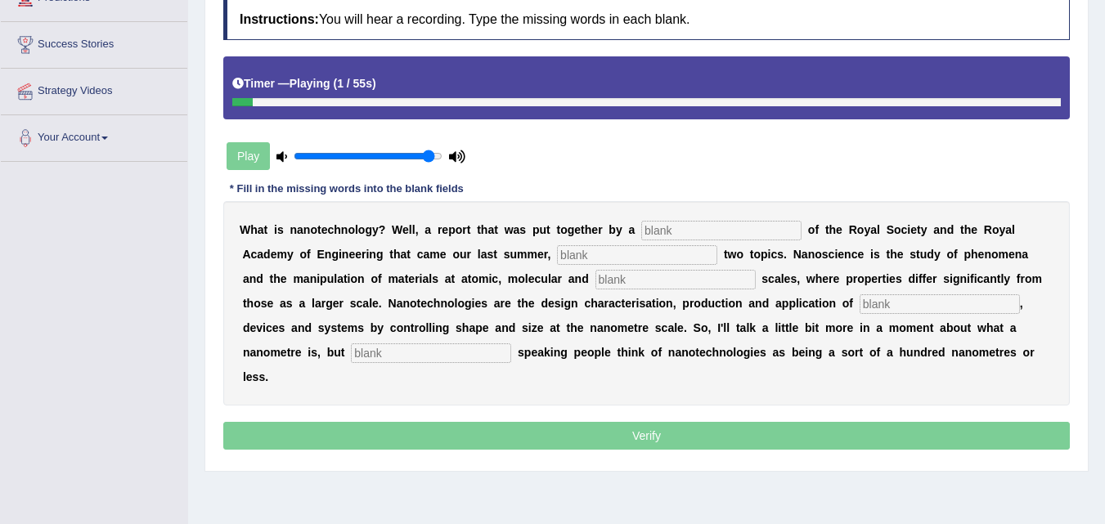
click at [670, 231] on input "text" at bounding box center [721, 231] width 160 height 20
type input "combination"
click at [635, 260] on input "text" at bounding box center [637, 255] width 160 height 20
type input "identified"
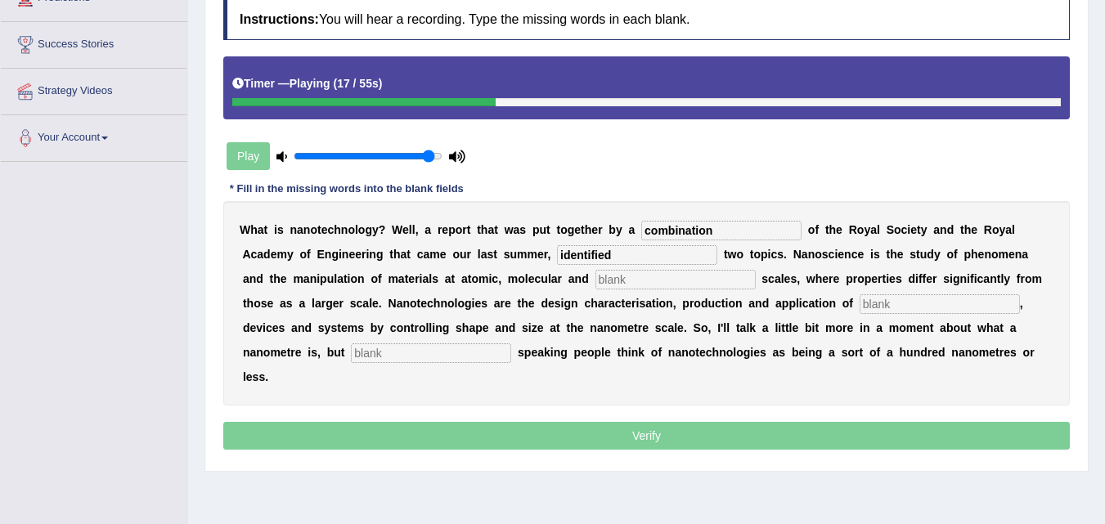
click at [631, 280] on input "text" at bounding box center [675, 280] width 160 height 20
type input "macromolecular"
click at [876, 303] on input "text" at bounding box center [939, 304] width 160 height 20
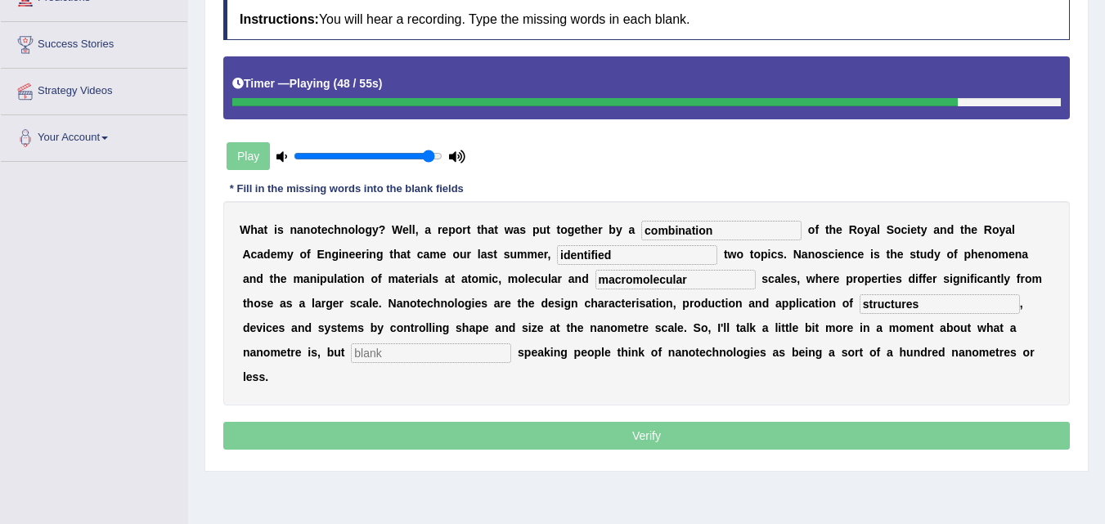
type input "structures"
click at [384, 356] on input "text" at bounding box center [431, 353] width 160 height 20
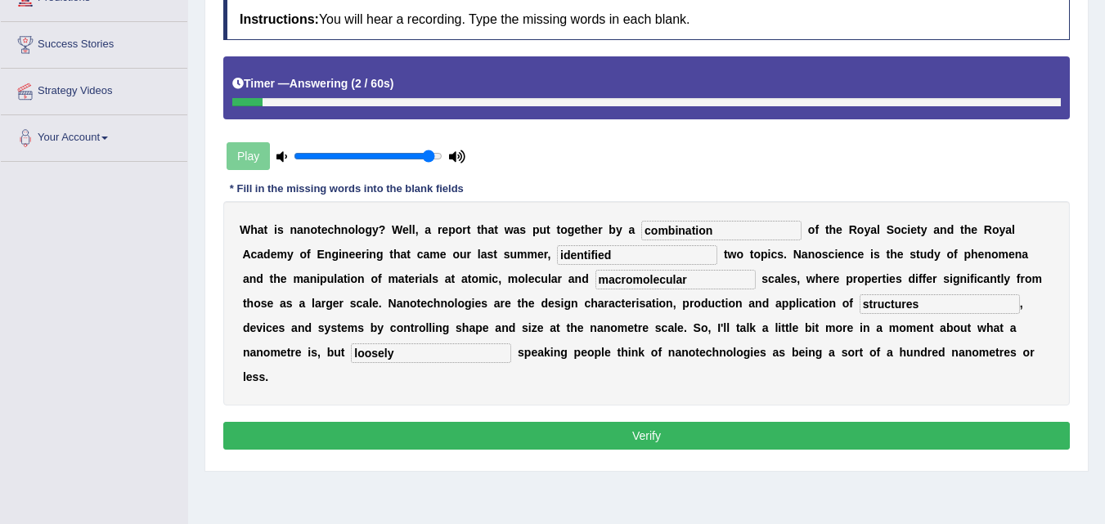
type input "loosely"
click at [665, 435] on button "Verify" at bounding box center [646, 436] width 846 height 28
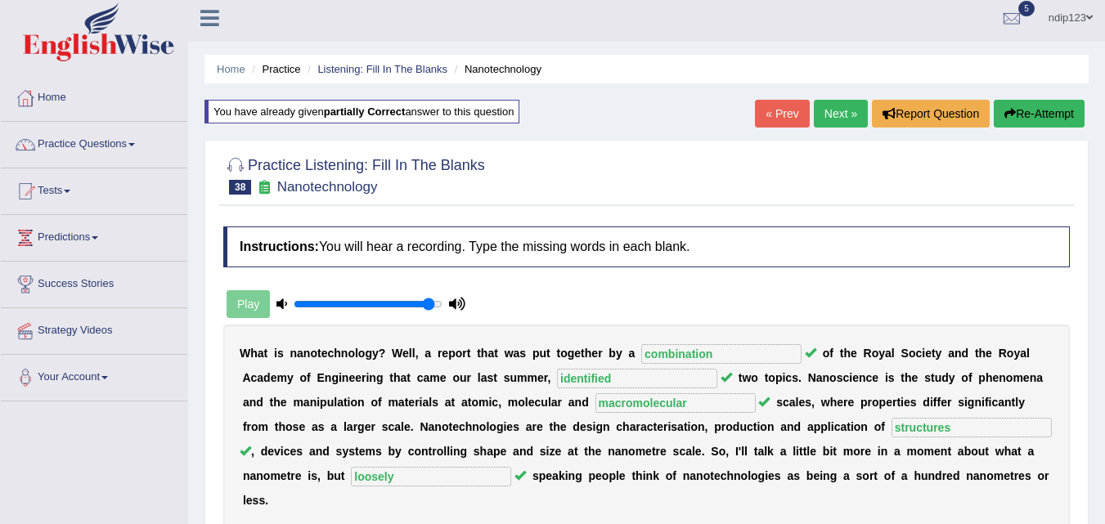
scroll to position [0, 0]
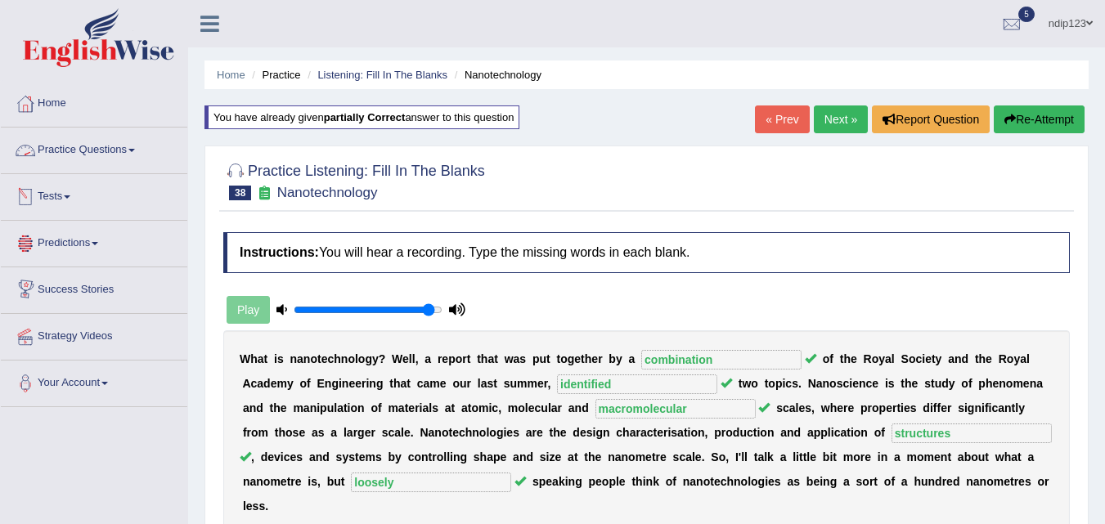
click at [83, 152] on link "Practice Questions" at bounding box center [94, 148] width 186 height 41
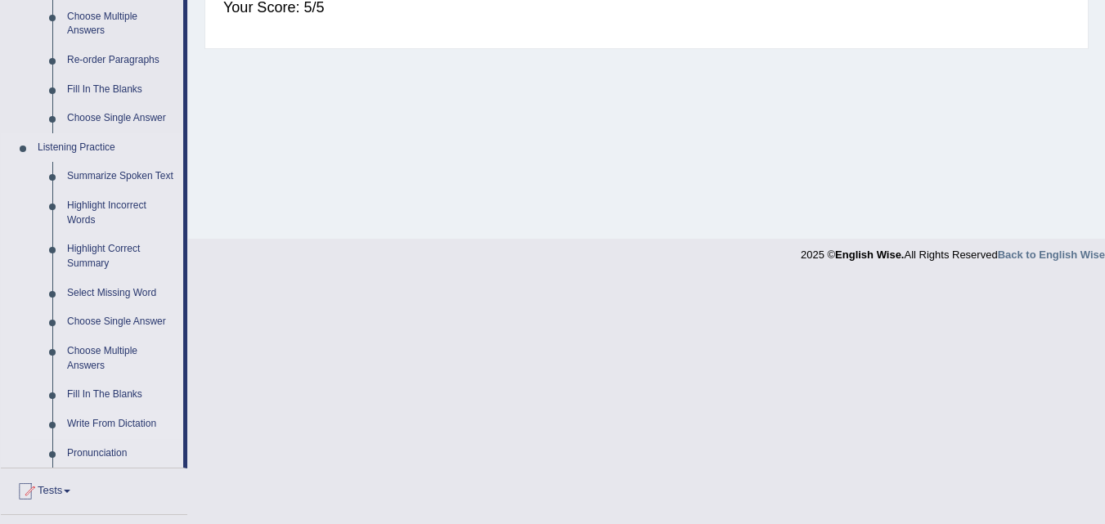
scroll to position [736, 0]
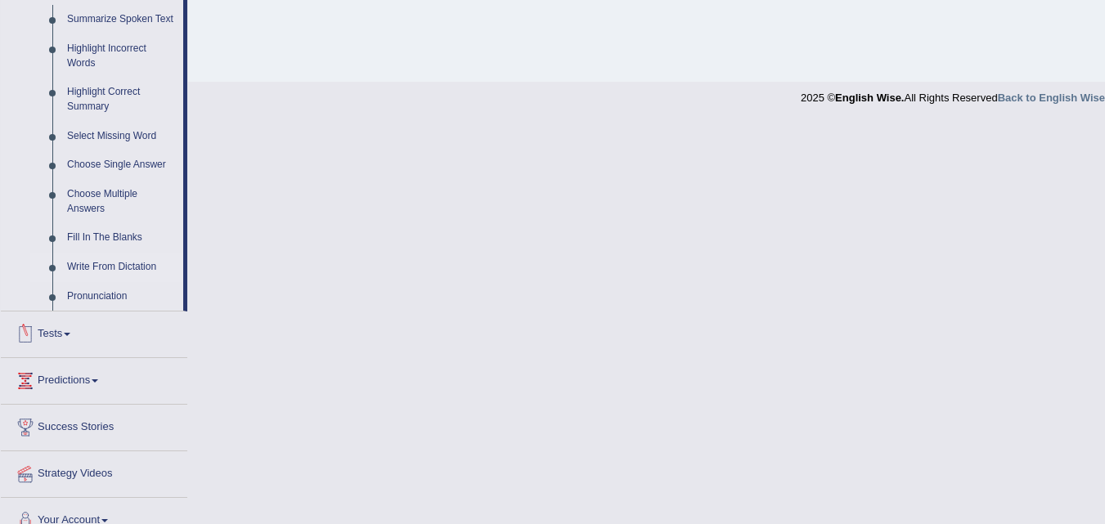
click at [94, 268] on link "Write From Dictation" at bounding box center [121, 267] width 123 height 29
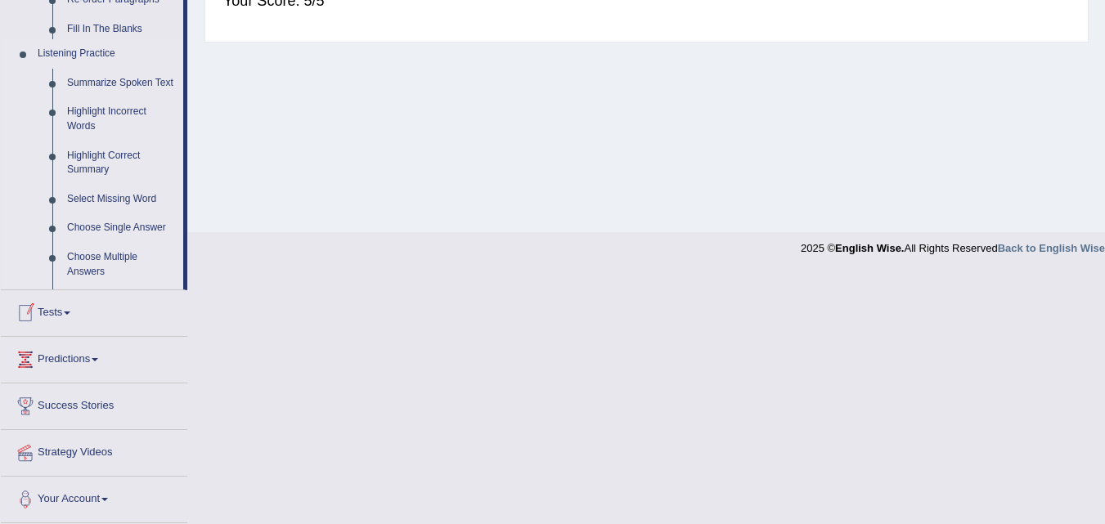
scroll to position [334, 0]
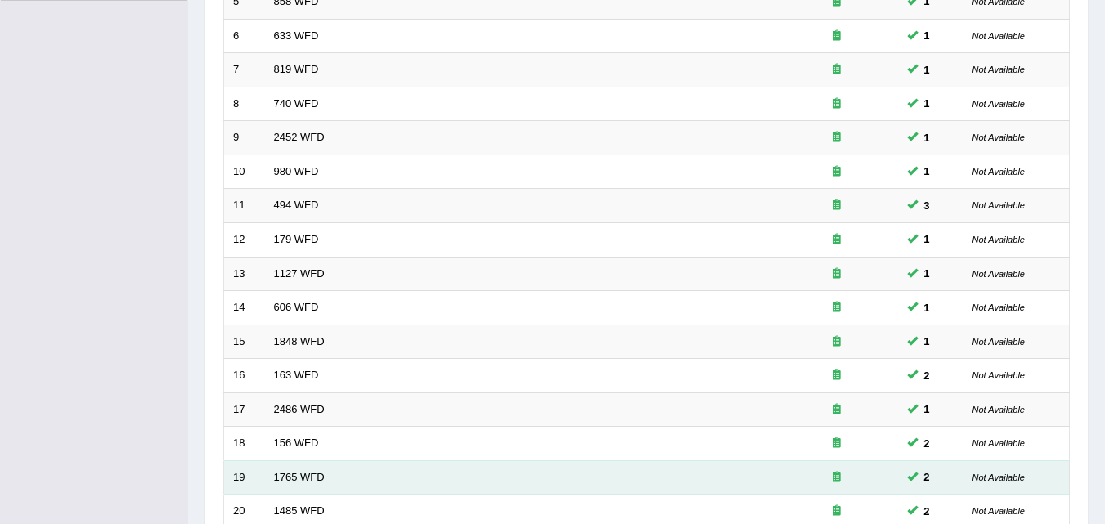
scroll to position [558, 0]
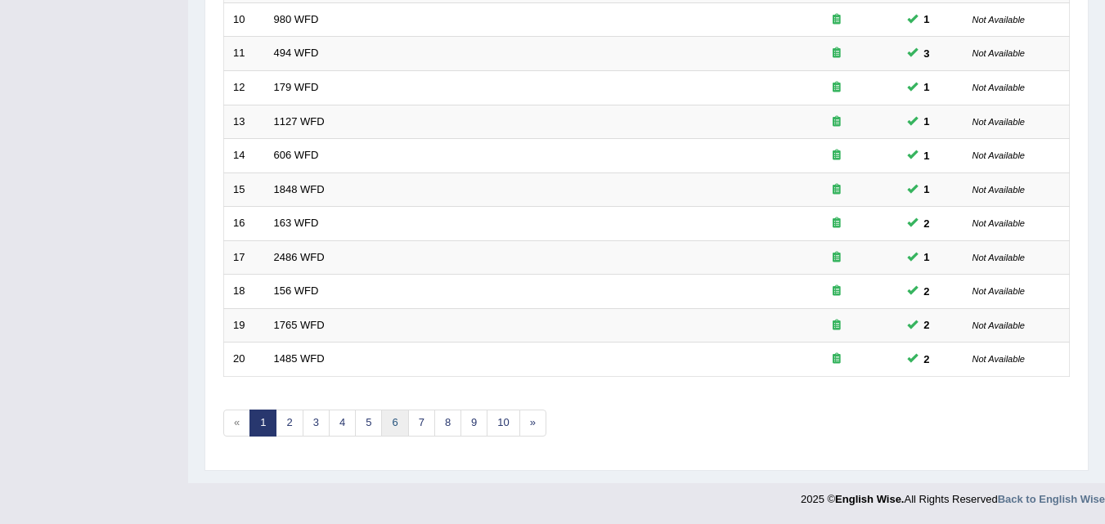
click at [391, 419] on link "6" at bounding box center [394, 423] width 27 height 27
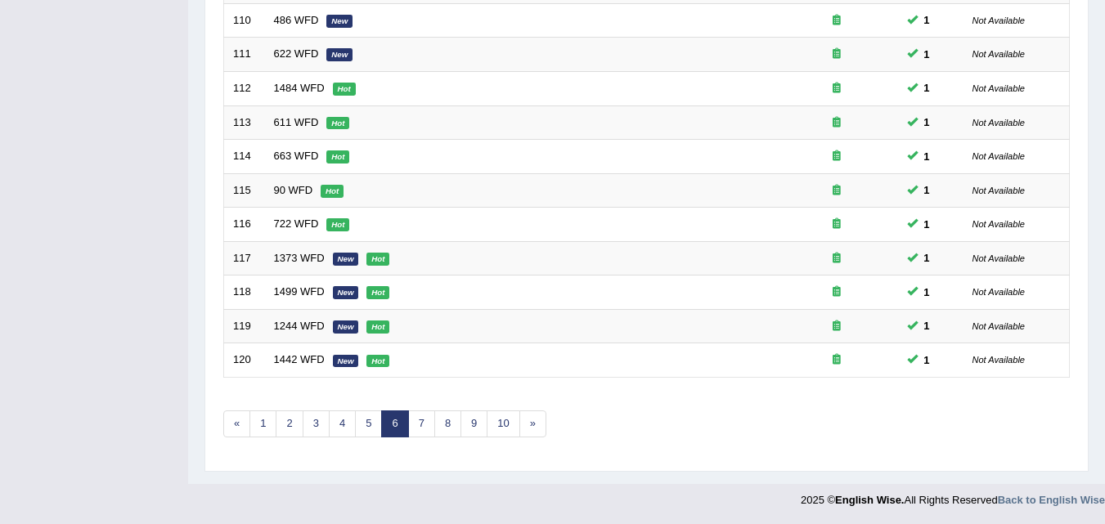
scroll to position [558, 0]
click at [442, 428] on link "8" at bounding box center [447, 423] width 27 height 27
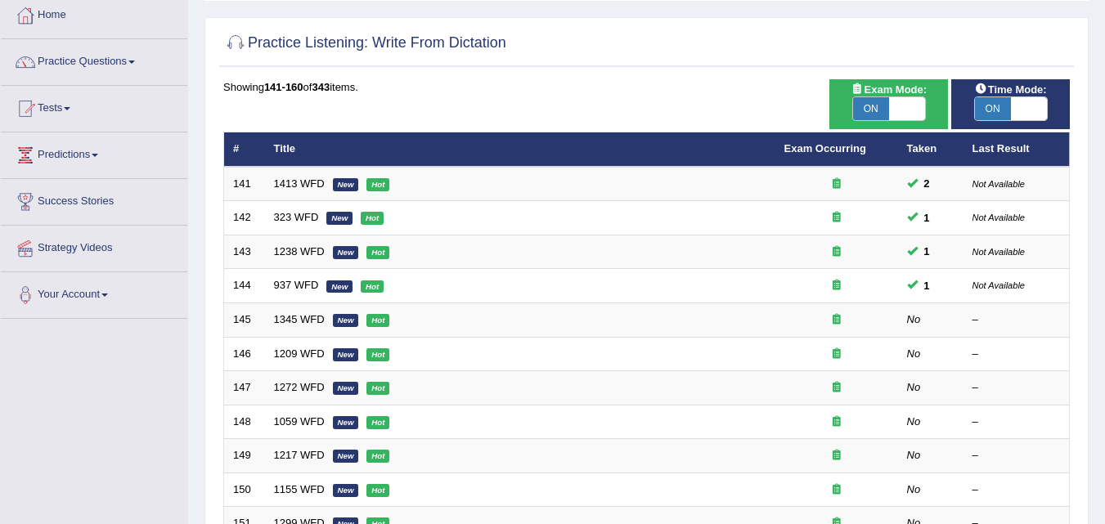
scroll to position [82, 0]
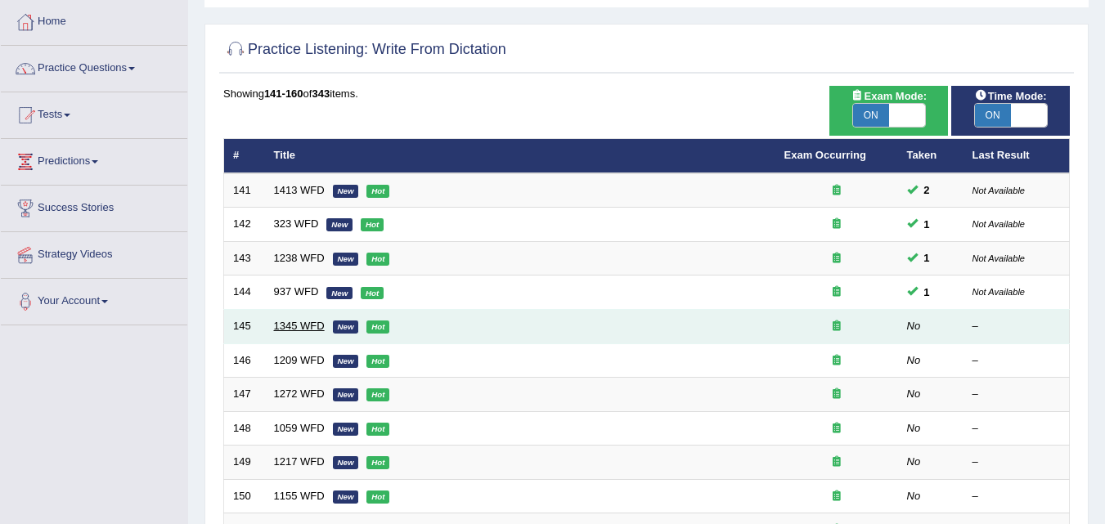
click at [296, 321] on link "1345 WFD" at bounding box center [299, 326] width 51 height 12
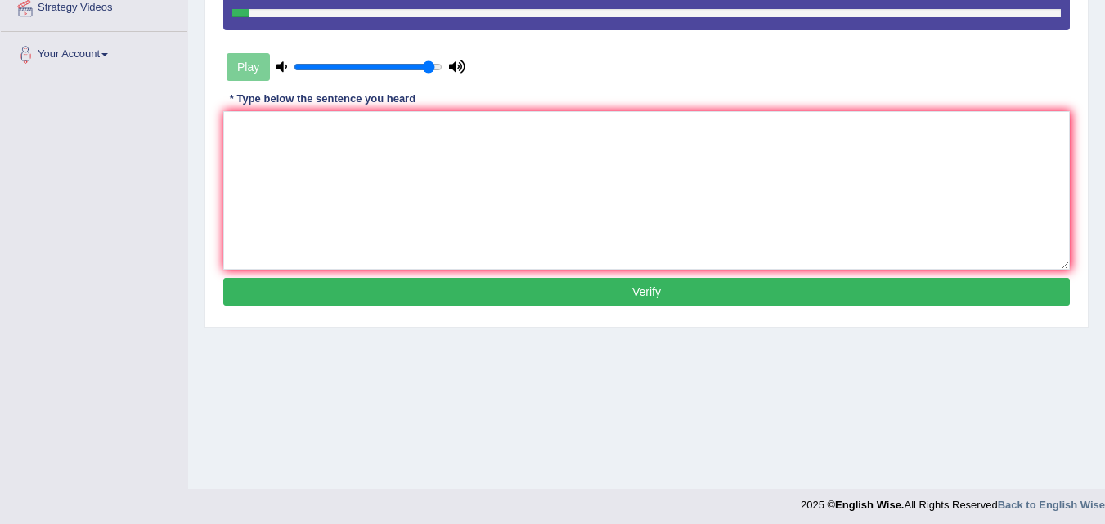
scroll to position [334, 0]
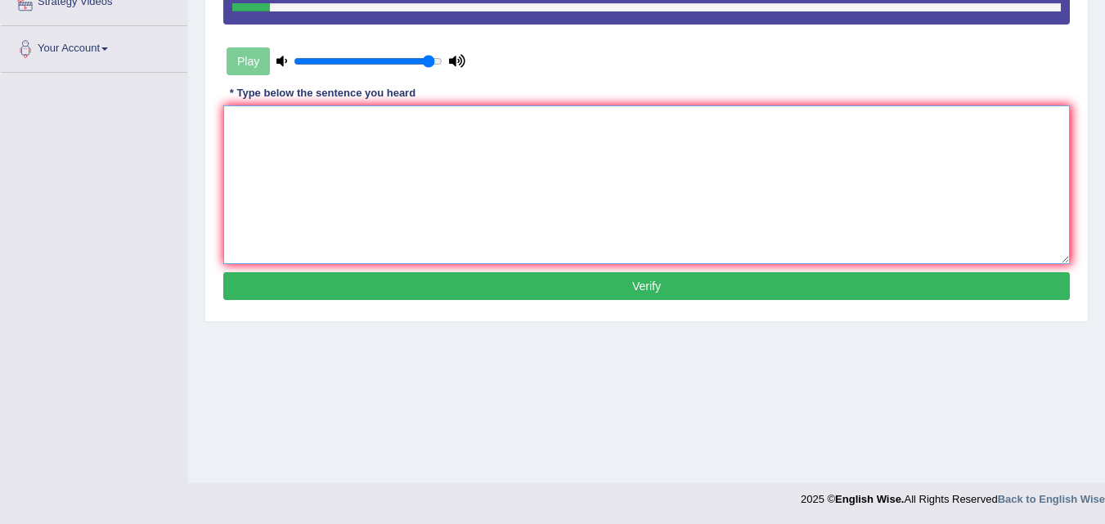
click at [294, 219] on textarea at bounding box center [646, 184] width 846 height 159
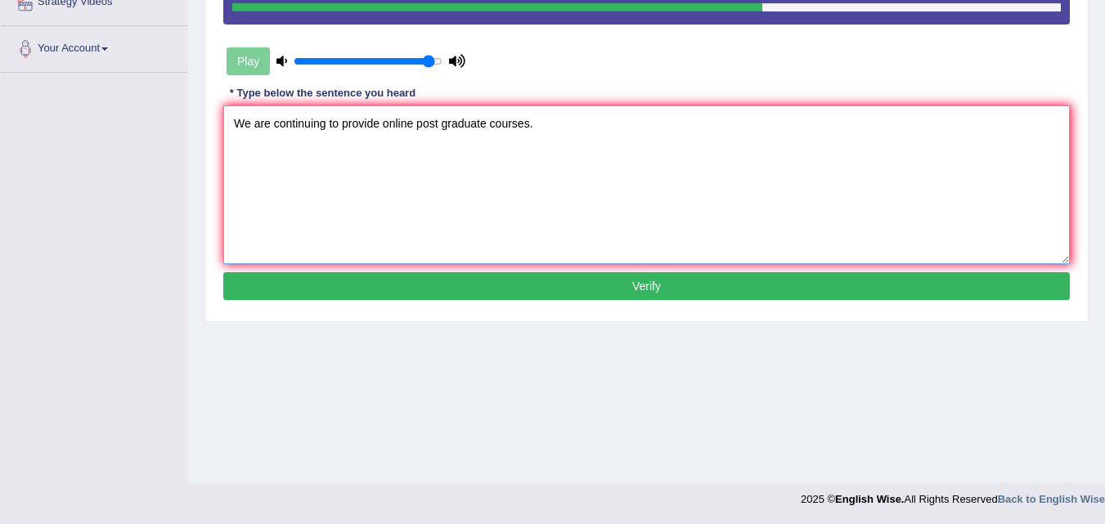
type textarea "We are continuing to provide online post graduate courses."
click at [658, 288] on button "Verify" at bounding box center [646, 286] width 846 height 28
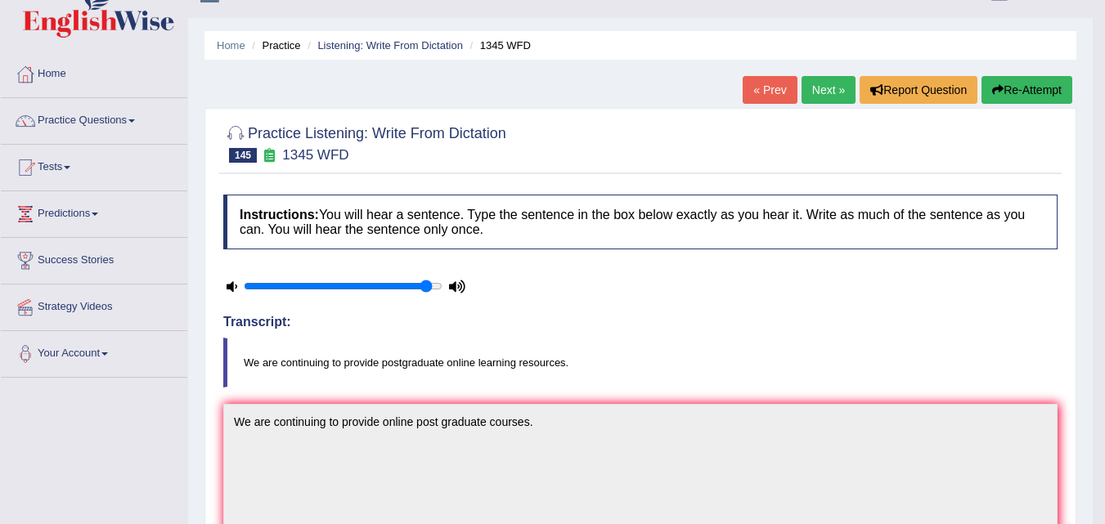
scroll to position [7, 0]
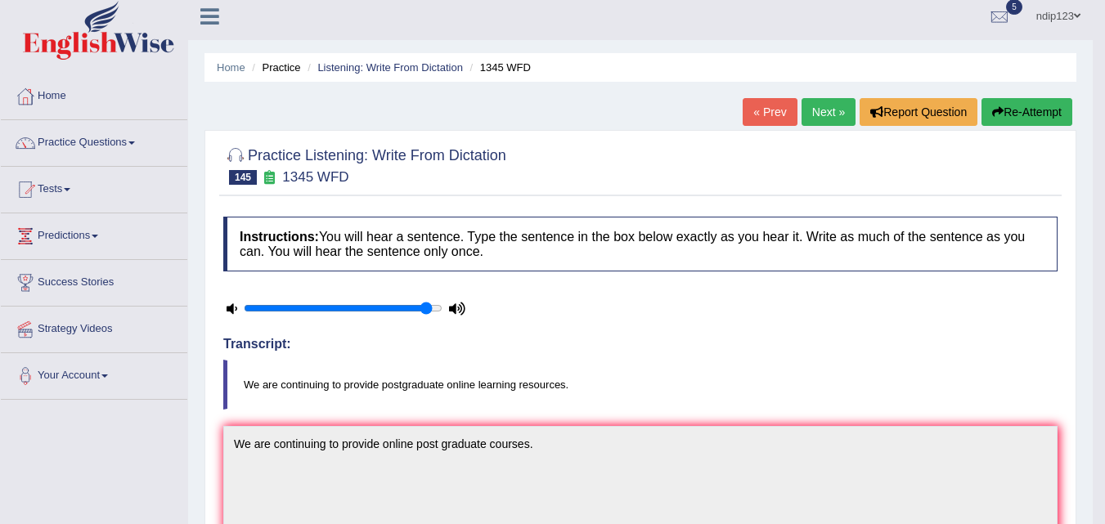
click at [811, 111] on link "Next »" at bounding box center [828, 112] width 54 height 28
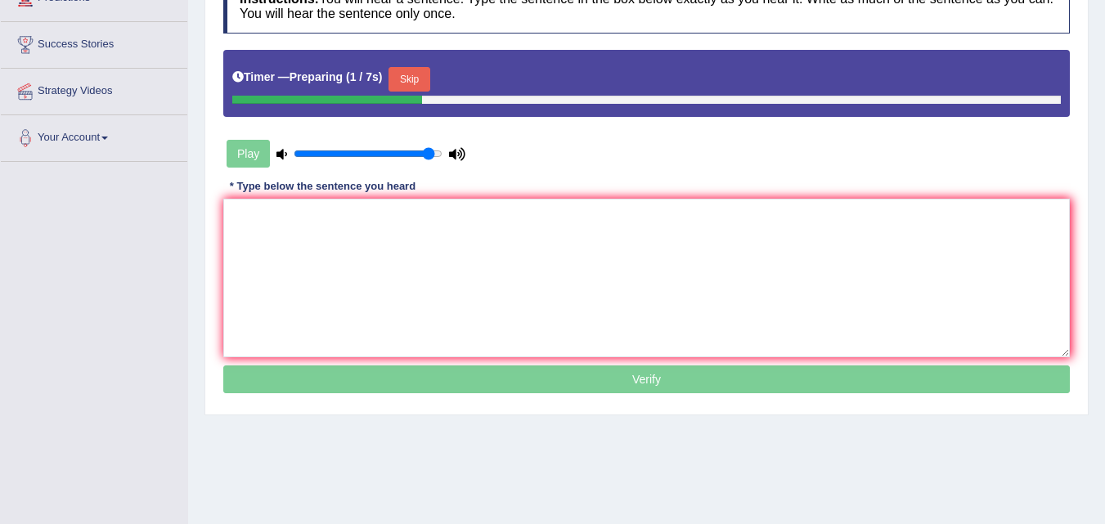
click at [415, 74] on button "Skip" at bounding box center [408, 79] width 41 height 25
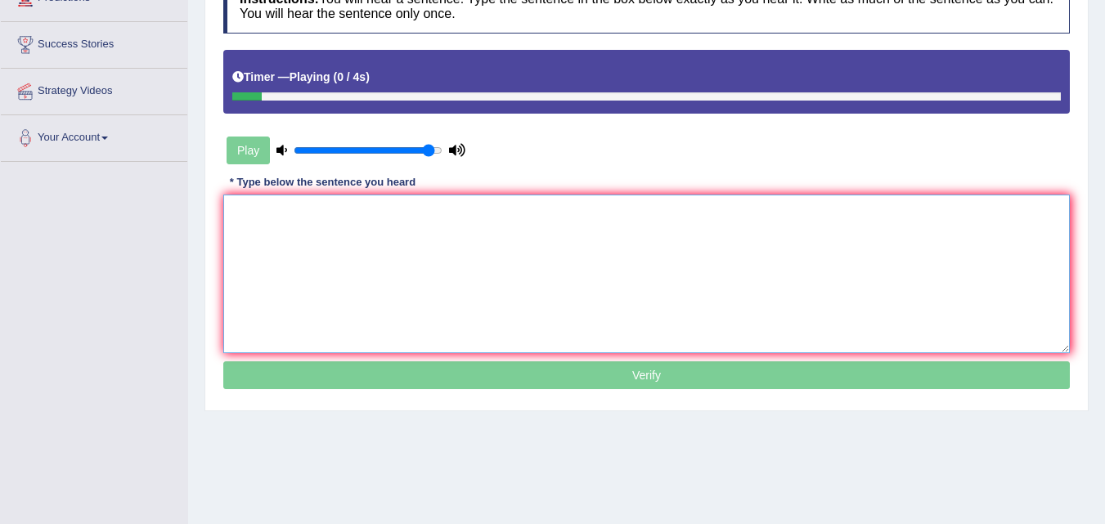
click at [447, 243] on textarea at bounding box center [646, 274] width 846 height 159
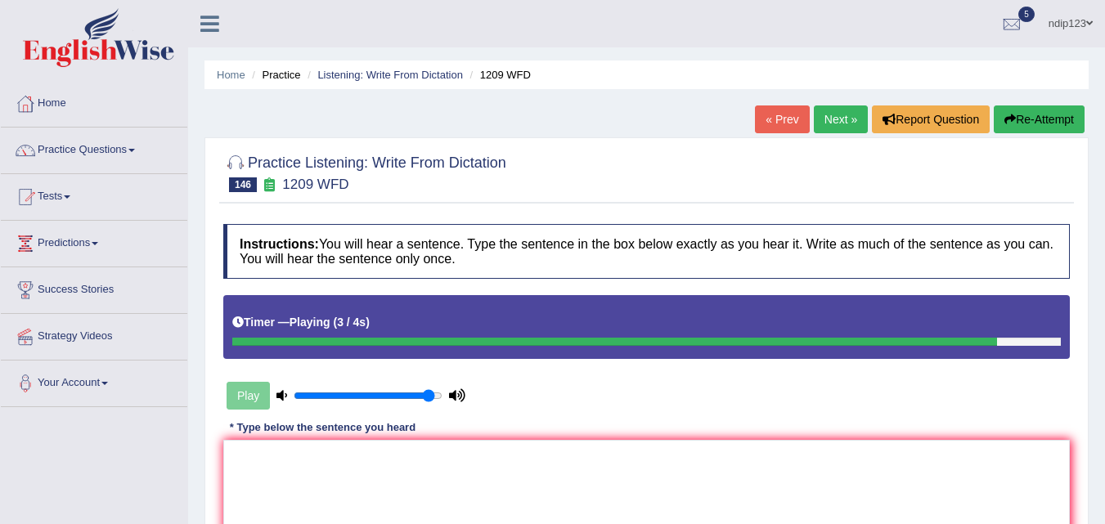
click at [780, 118] on link "« Prev" at bounding box center [782, 119] width 54 height 28
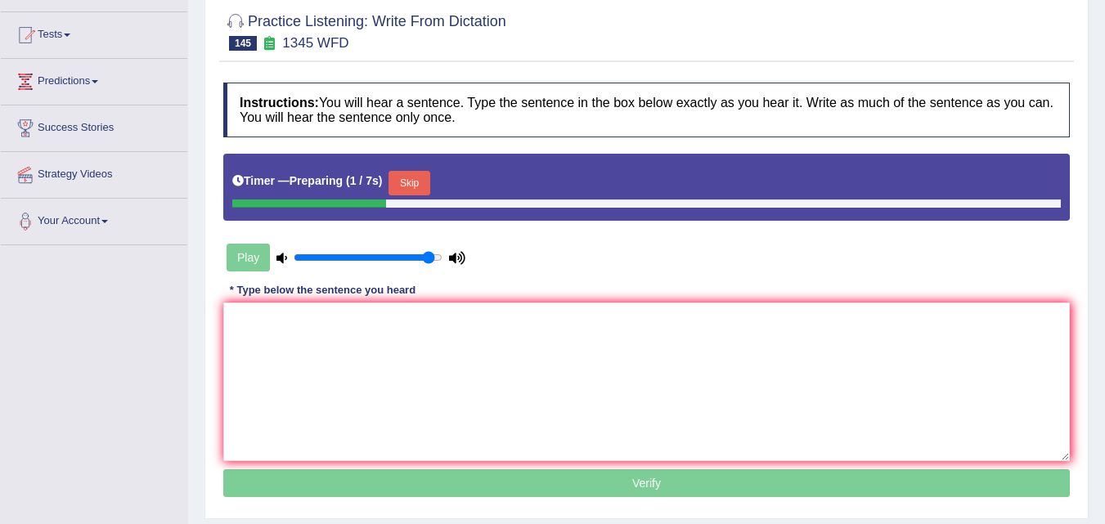
scroll to position [164, 0]
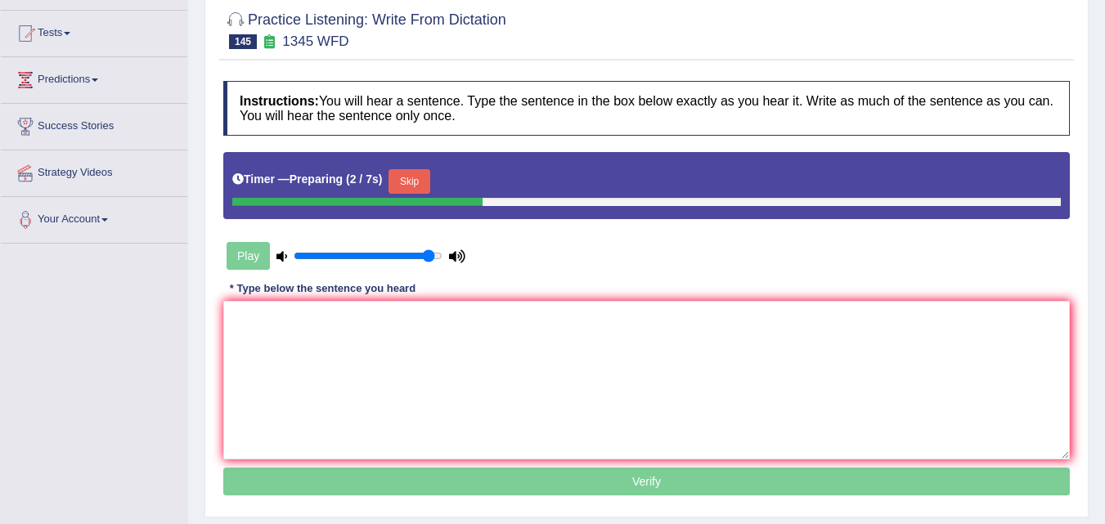
click at [417, 179] on button "Skip" at bounding box center [408, 181] width 41 height 25
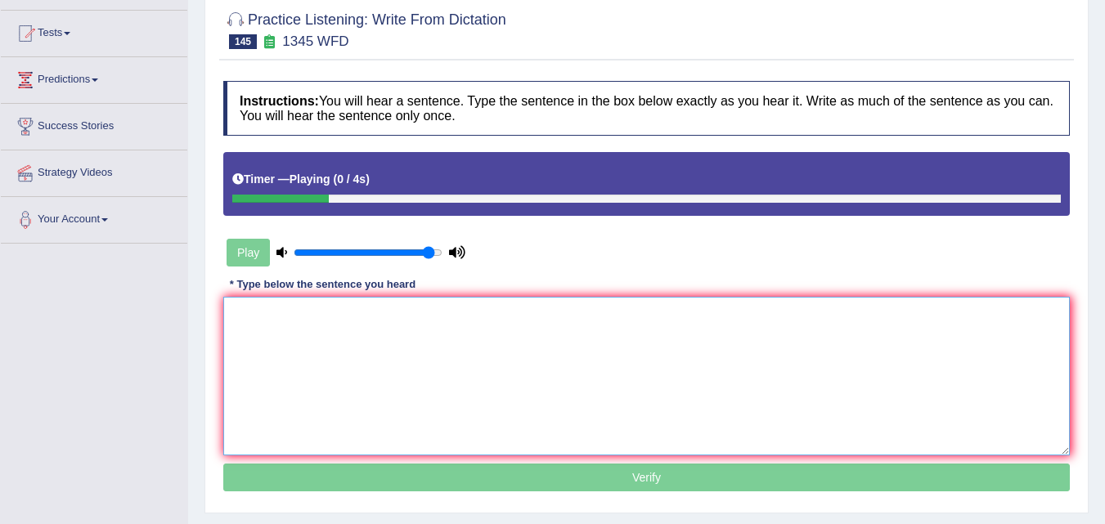
click at [425, 340] on textarea at bounding box center [646, 376] width 846 height 159
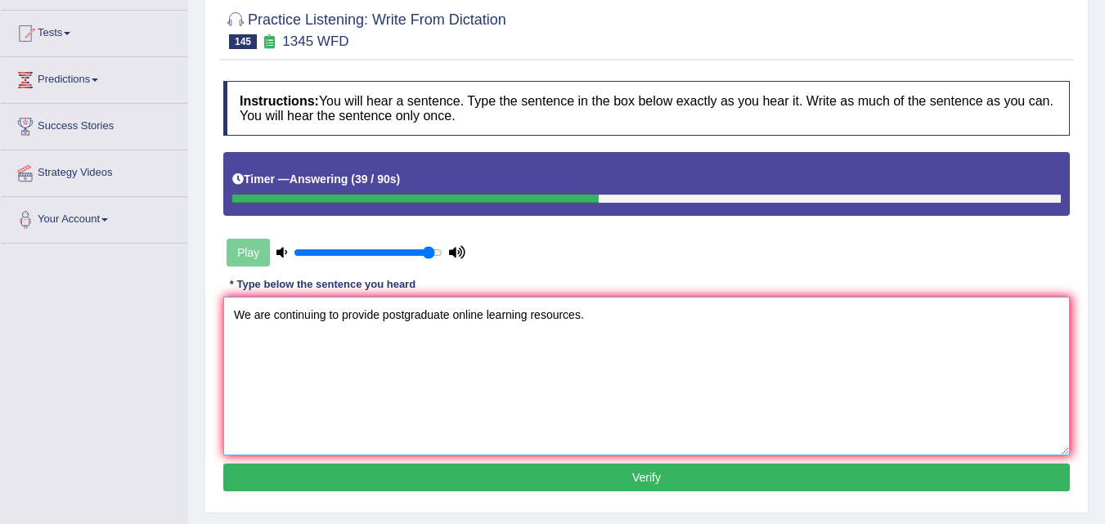
type textarea "We are continuing to provide postgraduate online learning resources."
click at [648, 477] on button "Verify" at bounding box center [646, 478] width 846 height 28
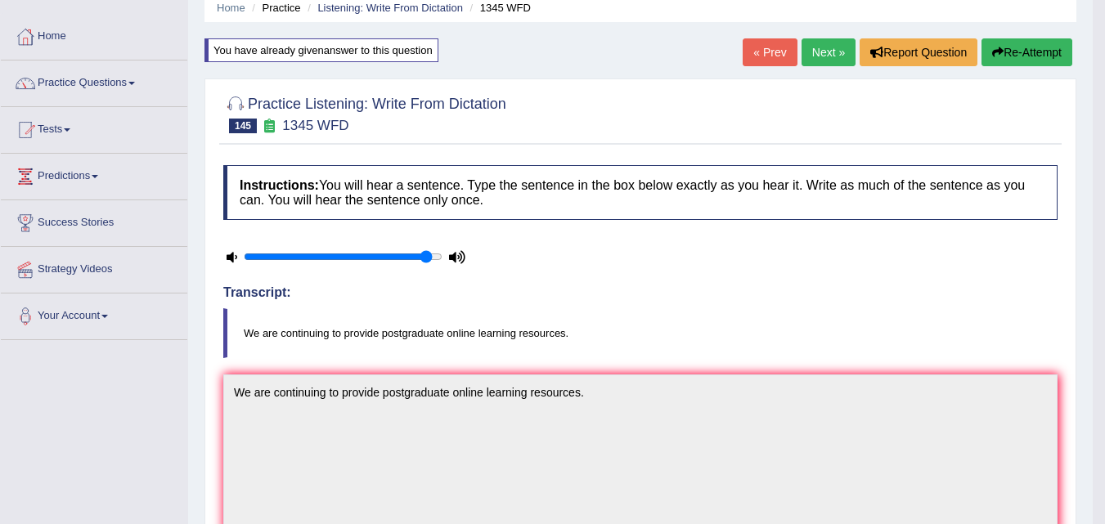
scroll to position [0, 0]
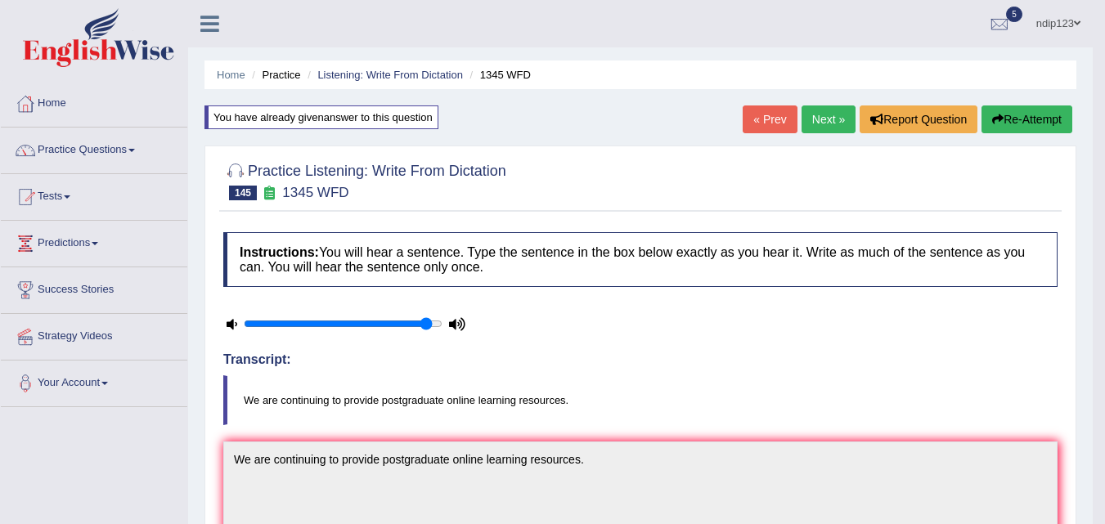
click at [817, 121] on link "Next »" at bounding box center [828, 119] width 54 height 28
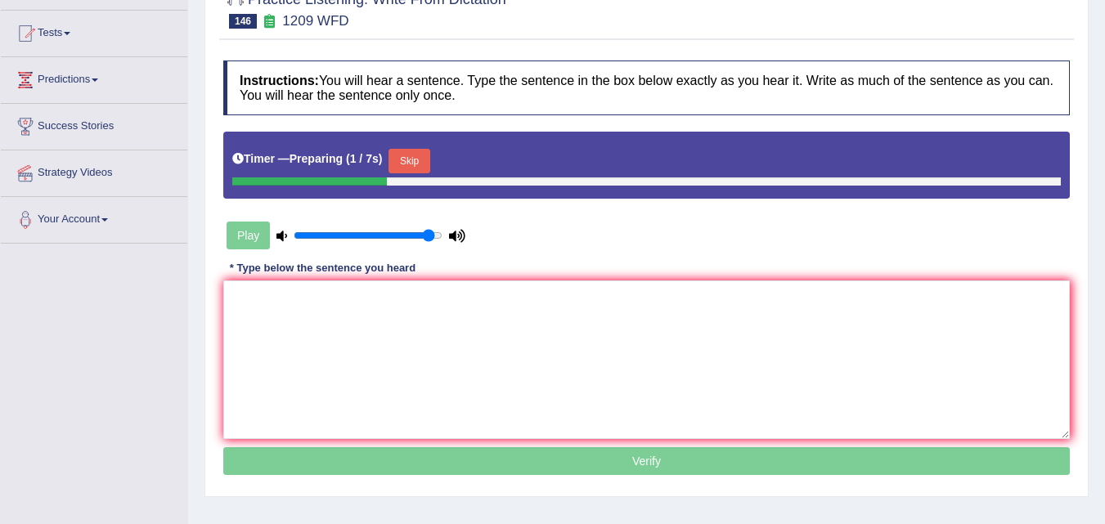
click at [404, 165] on button "Skip" at bounding box center [408, 161] width 41 height 25
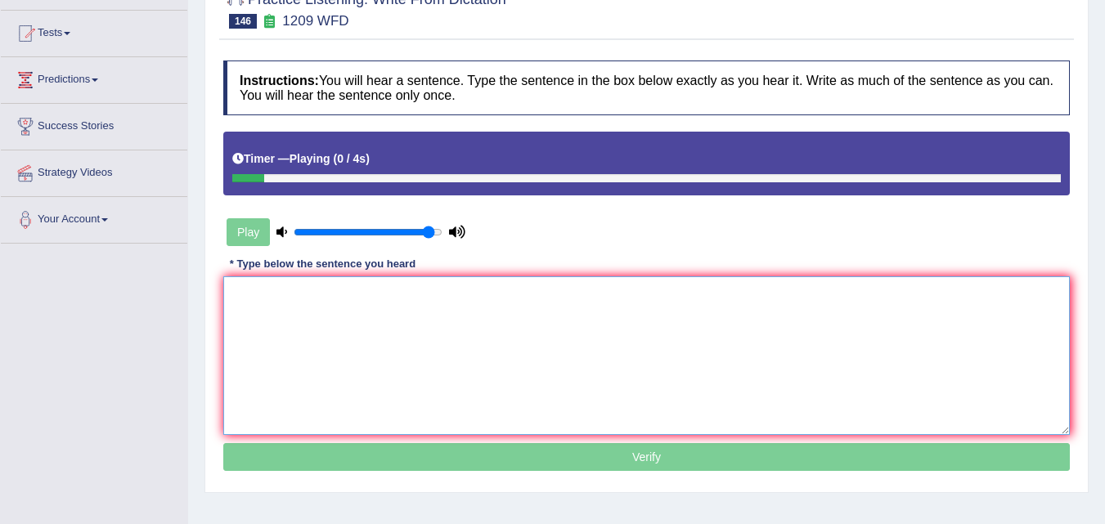
click at [411, 295] on textarea at bounding box center [646, 355] width 846 height 159
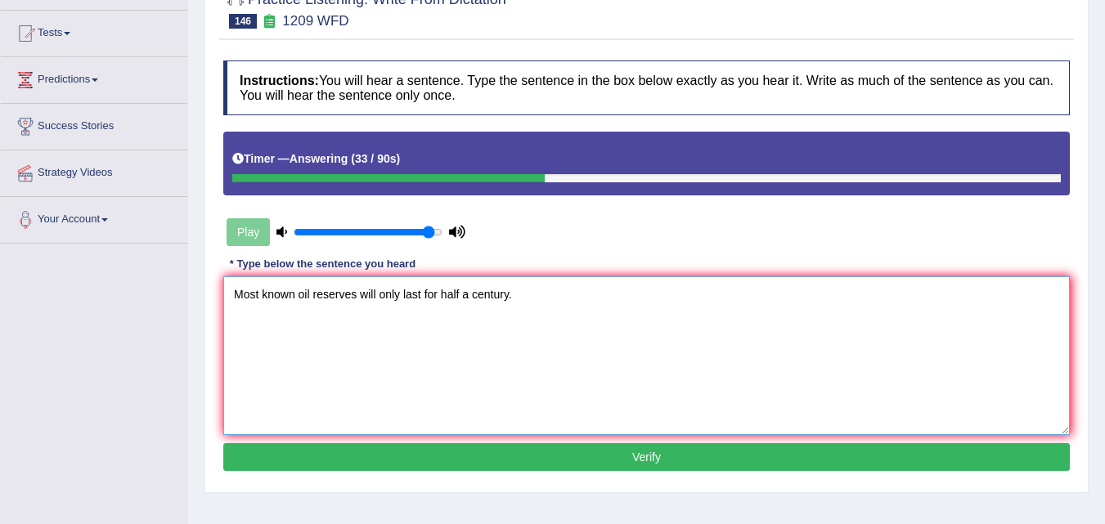
click at [376, 294] on textarea "Most known oil reserves will only last for half a century." at bounding box center [646, 355] width 846 height 159
type textarea "Most known oil reserves will would only last for half a century."
click at [648, 453] on button "Verify" at bounding box center [646, 457] width 846 height 28
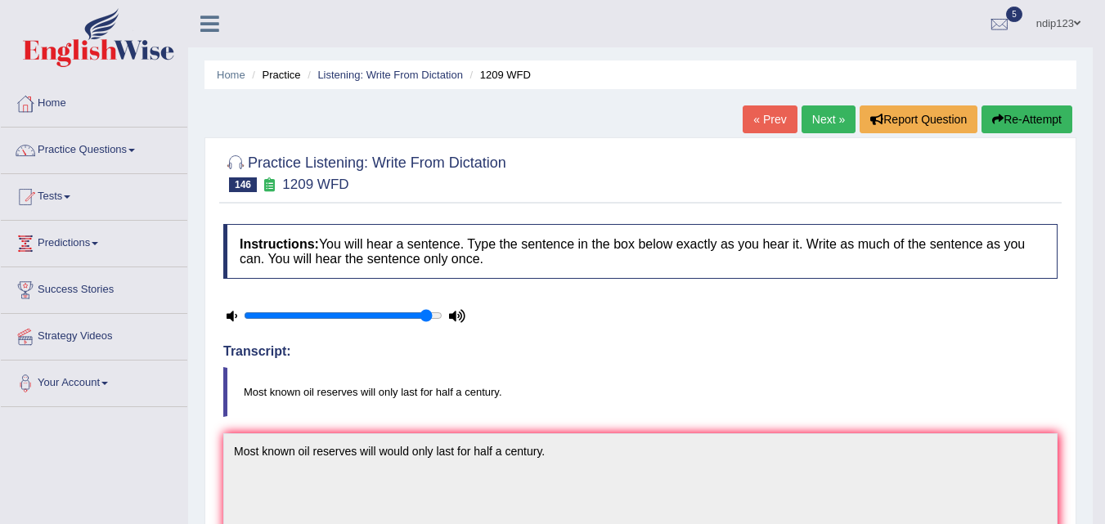
click at [815, 117] on link "Next »" at bounding box center [828, 119] width 54 height 28
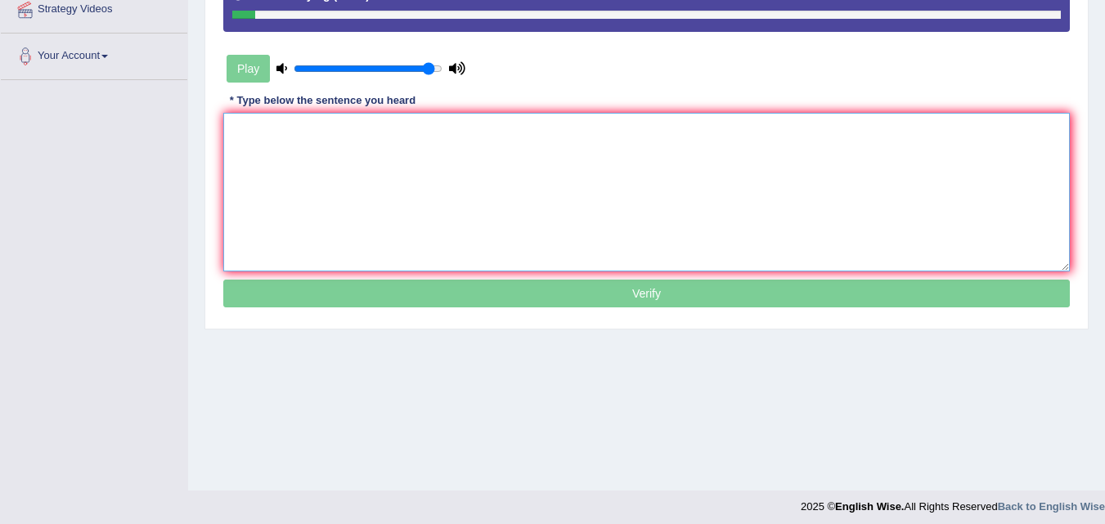
click at [392, 159] on textarea at bounding box center [646, 192] width 846 height 159
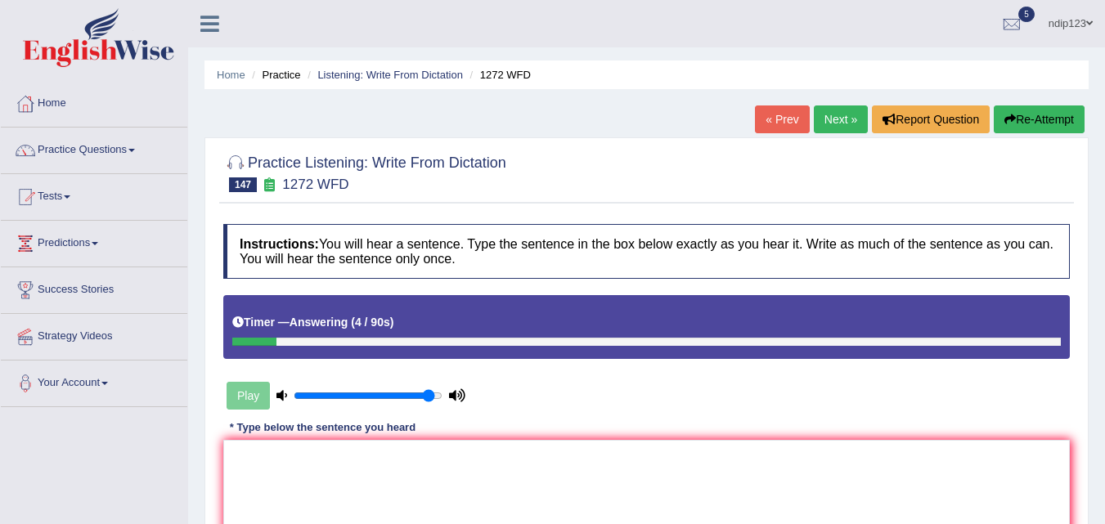
click at [770, 119] on link "« Prev" at bounding box center [782, 119] width 54 height 28
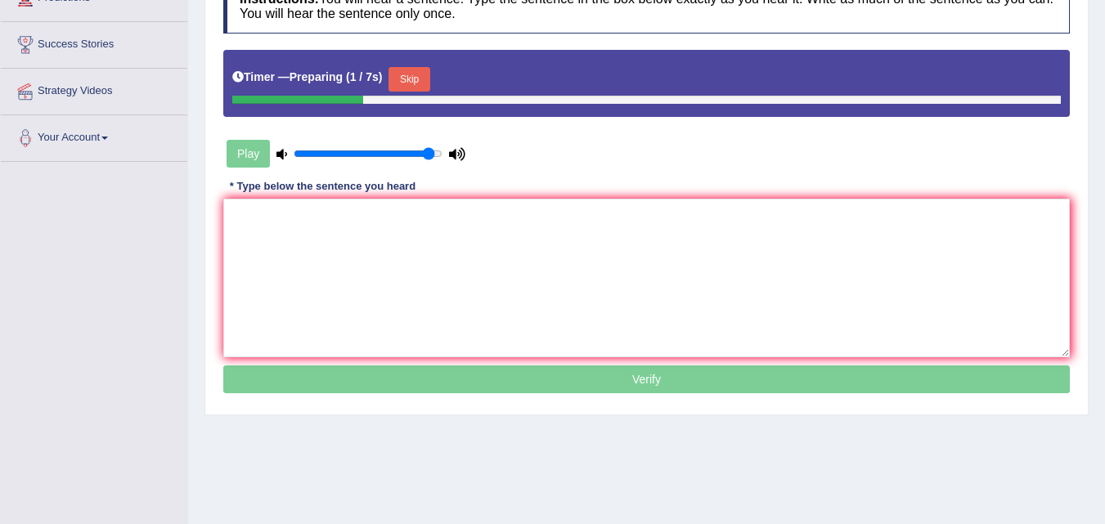
click at [419, 78] on button "Skip" at bounding box center [408, 79] width 41 height 25
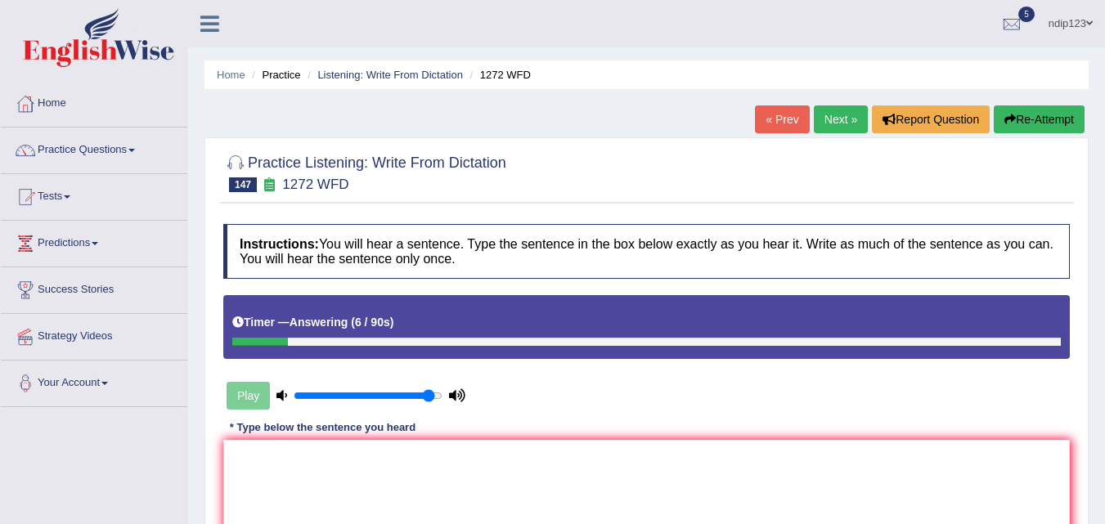
click at [777, 125] on link "« Prev" at bounding box center [782, 119] width 54 height 28
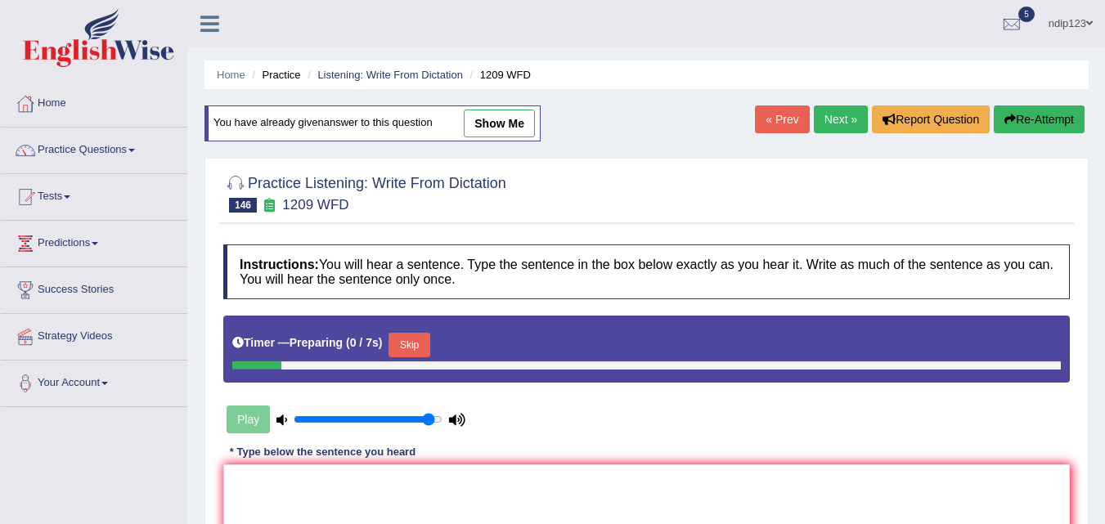
click at [825, 117] on link "Next »" at bounding box center [841, 119] width 54 height 28
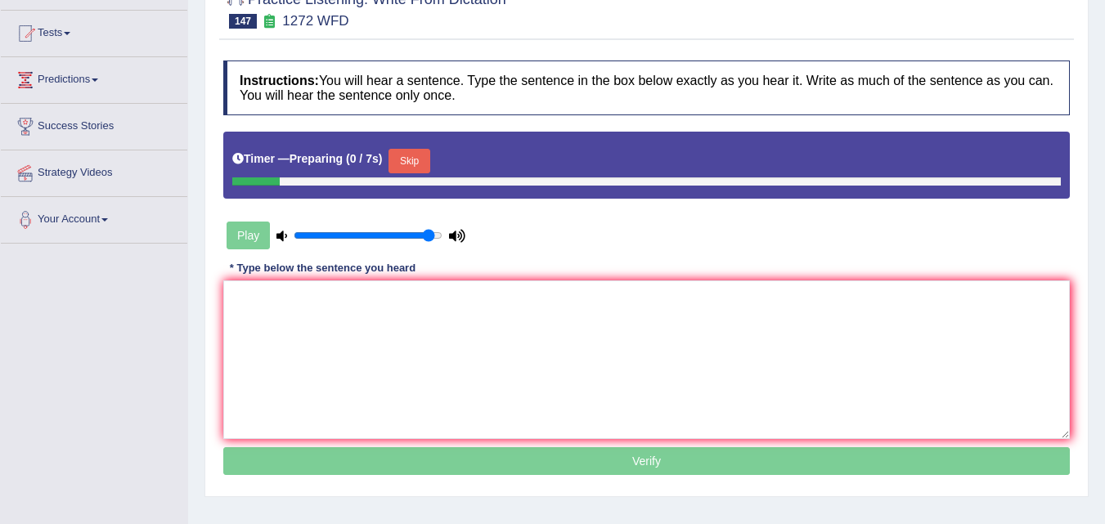
scroll to position [164, 0]
click at [422, 160] on button "Skip" at bounding box center [408, 161] width 41 height 25
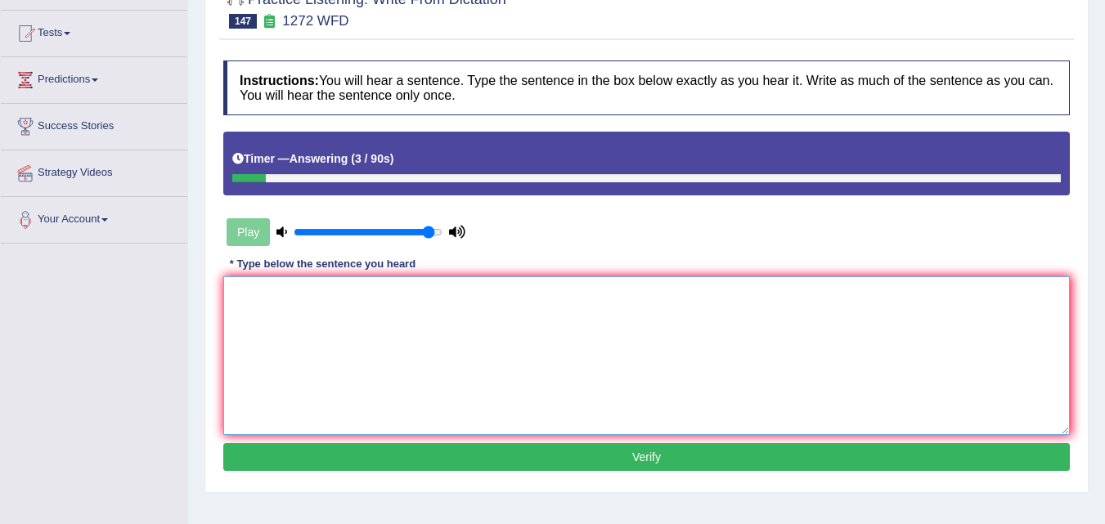
click at [512, 338] on textarea at bounding box center [646, 355] width 846 height 159
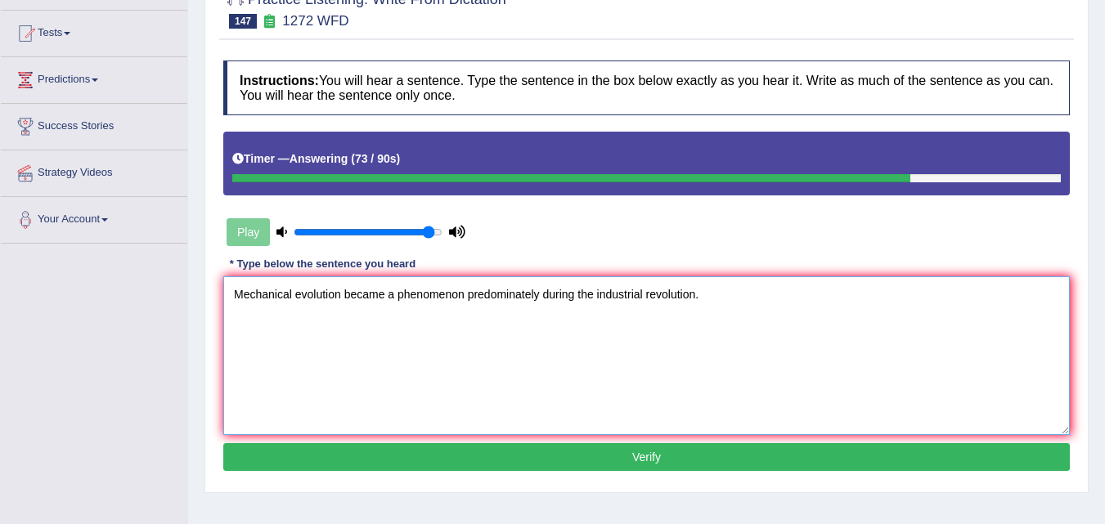
type textarea "Mechanical evolution became a phenomenon predominately during the industrial re…"
click at [664, 455] on button "Verify" at bounding box center [646, 457] width 846 height 28
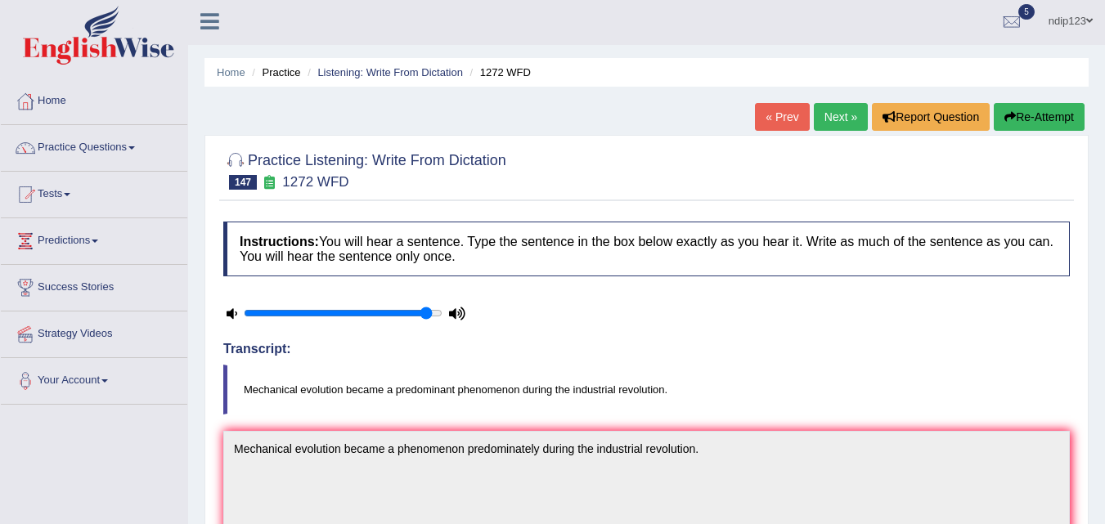
scroll to position [0, 0]
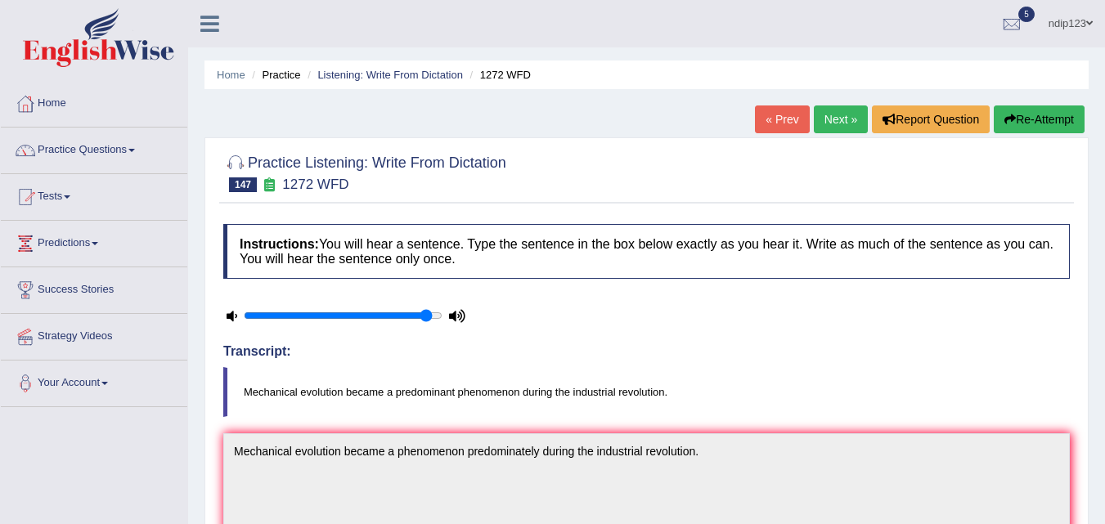
click at [101, 147] on link "Practice Questions" at bounding box center [94, 148] width 186 height 41
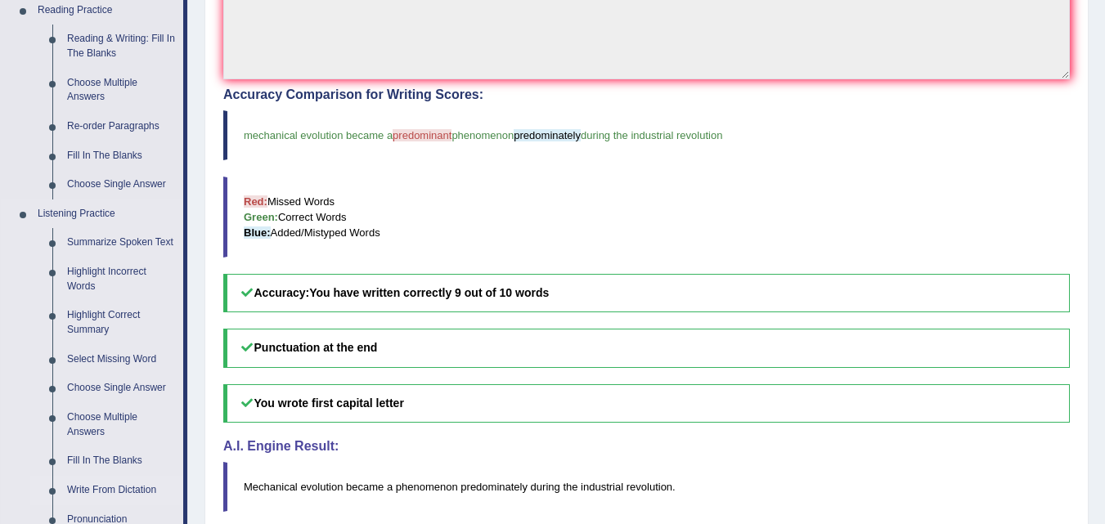
scroll to position [512, 0]
click at [114, 244] on link "Summarize Spoken Text" at bounding box center [121, 243] width 123 height 29
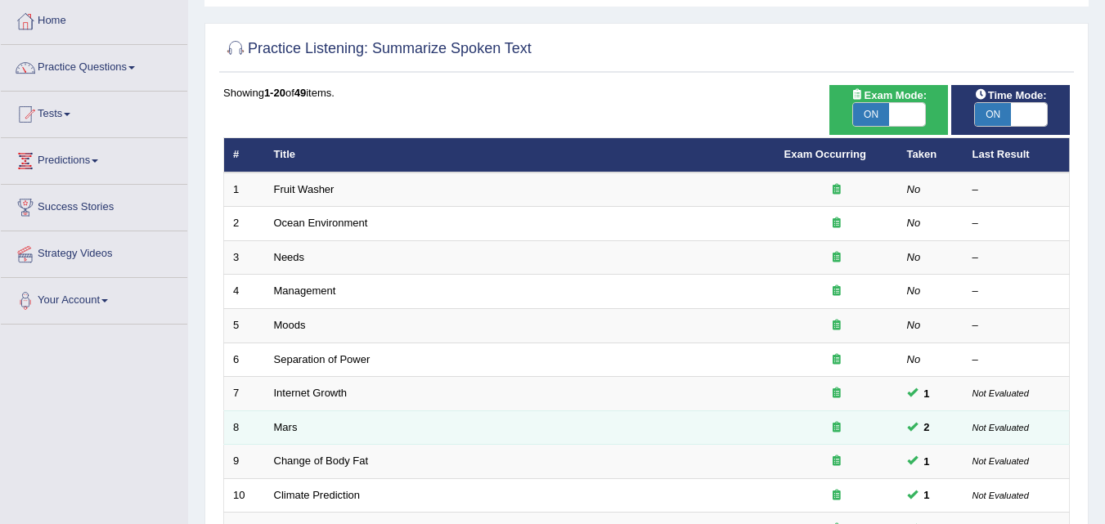
scroll to position [82, 0]
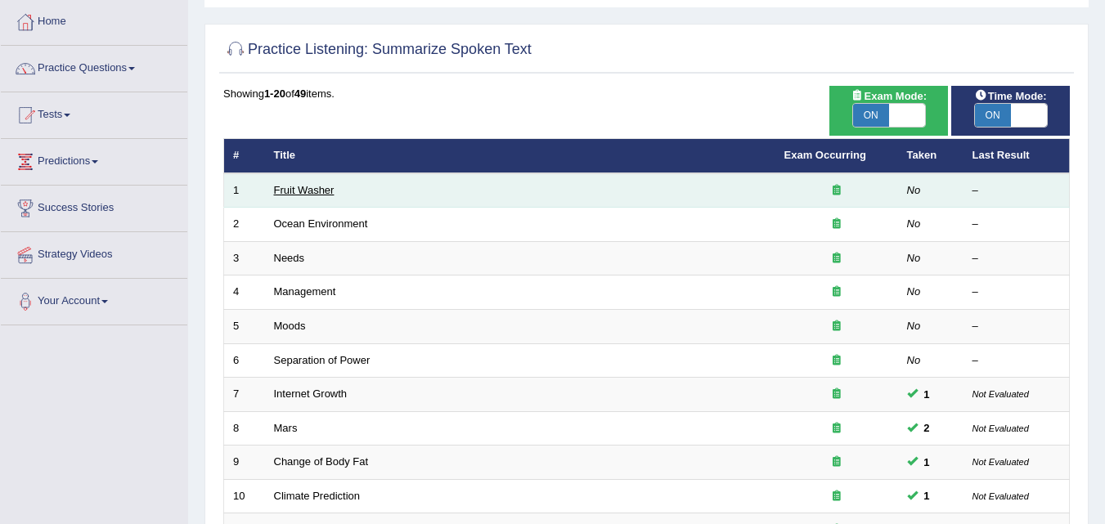
click at [302, 194] on link "Fruit Washer" at bounding box center [304, 190] width 61 height 12
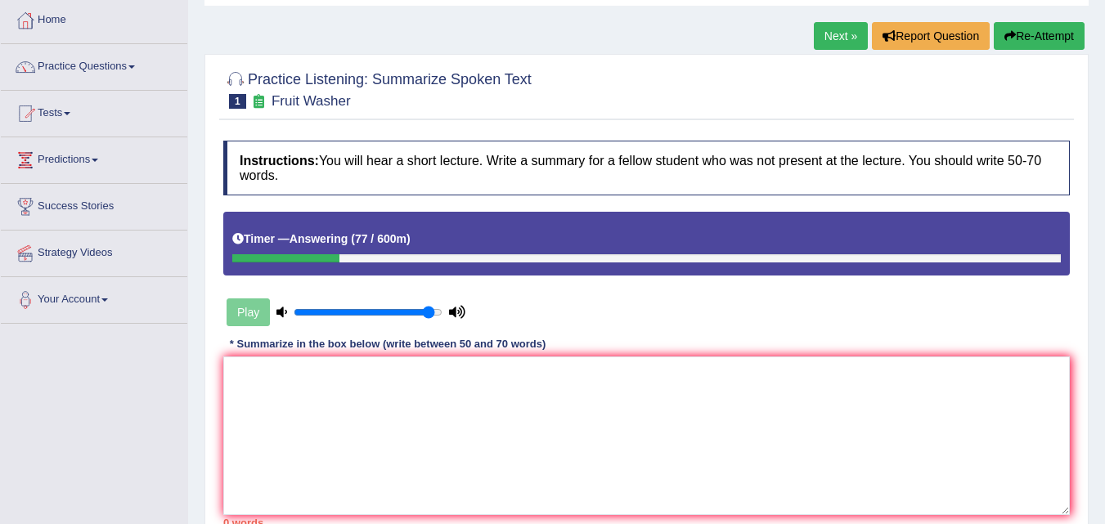
scroll to position [164, 0]
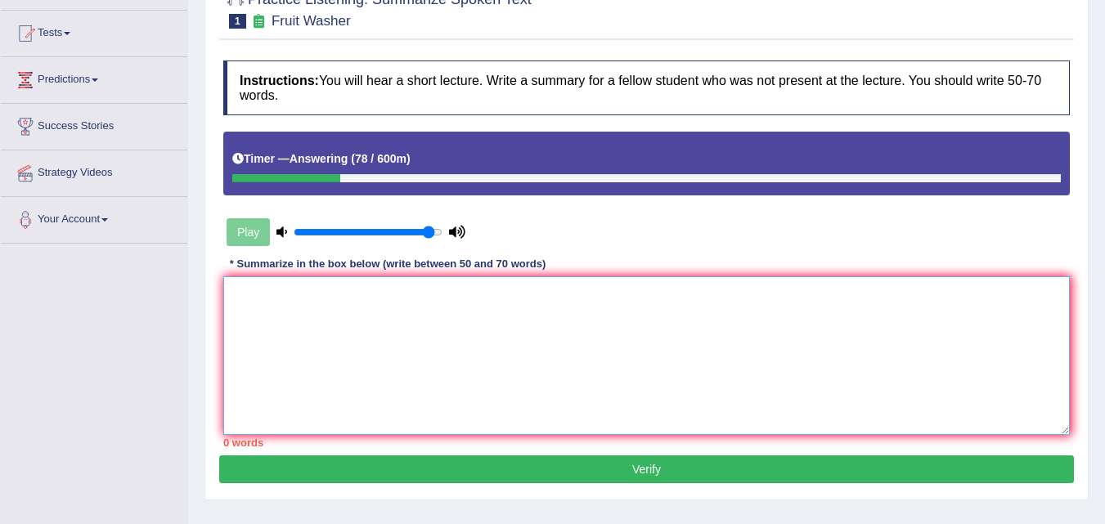
click at [331, 341] on textarea at bounding box center [646, 355] width 846 height 159
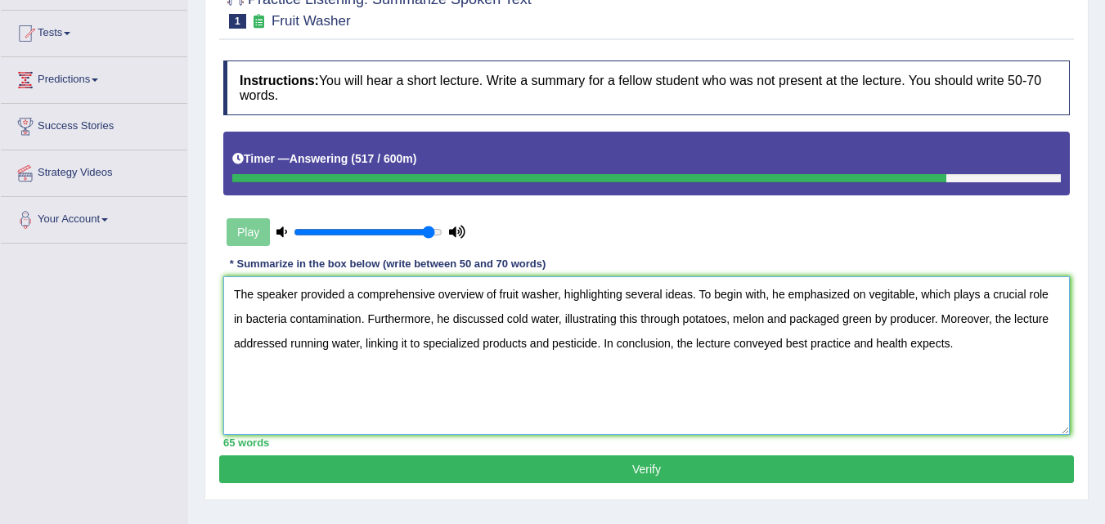
click at [596, 347] on textarea "The speaker provided a comprehensive overview of fruit washer, highlighting sev…" at bounding box center [646, 355] width 846 height 159
click at [871, 317] on textarea "The speaker provided a comprehensive overview of fruit washer, highlighting sev…" at bounding box center [646, 355] width 846 height 159
type textarea "The speaker provided a comprehensive overview of fruit washer, highlighting sev…"
click at [666, 473] on button "Verify" at bounding box center [646, 469] width 854 height 28
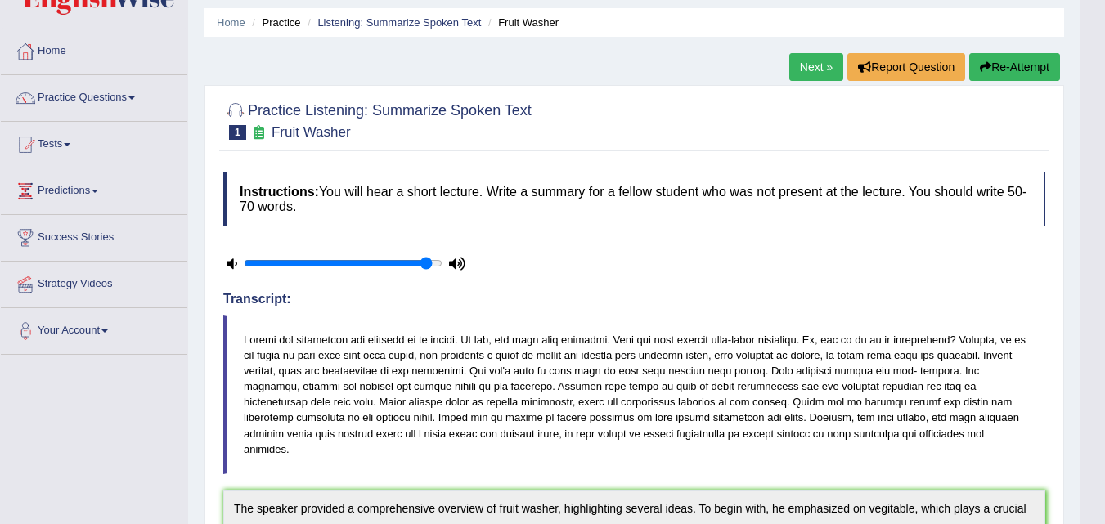
scroll to position [26, 0]
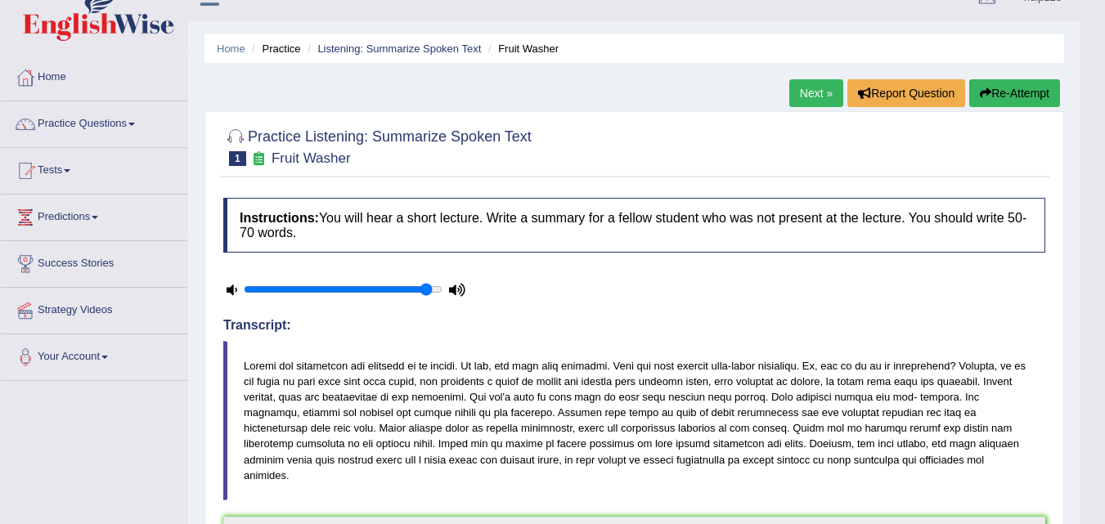
click at [803, 95] on link "Next »" at bounding box center [816, 93] width 54 height 28
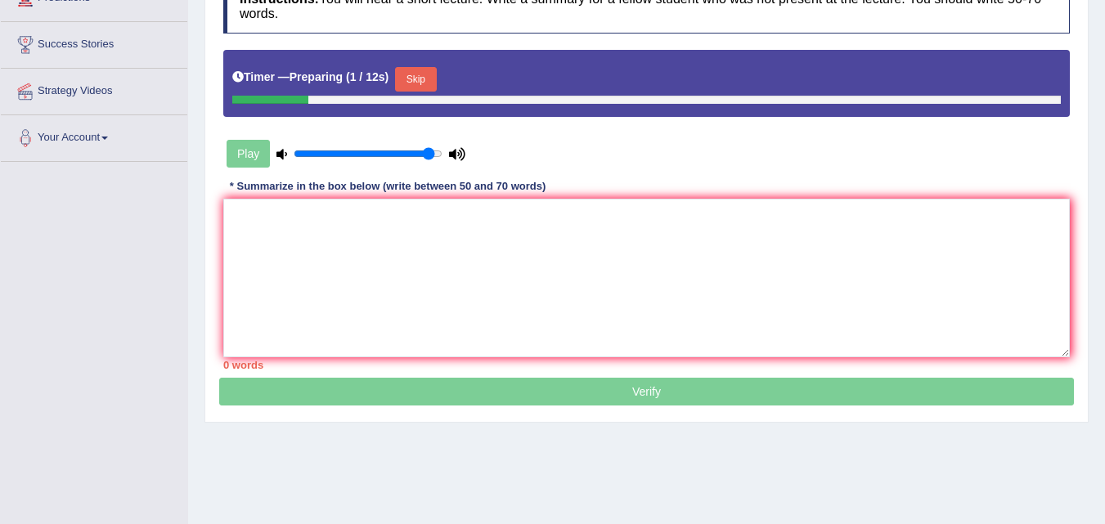
click at [428, 79] on button "Skip" at bounding box center [415, 79] width 41 height 25
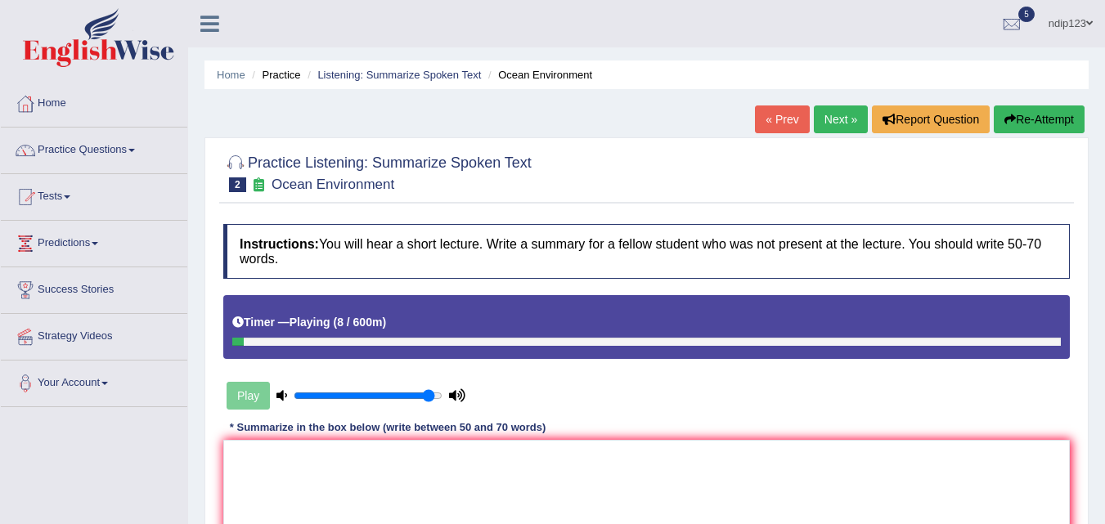
click at [770, 123] on link "« Prev" at bounding box center [782, 119] width 54 height 28
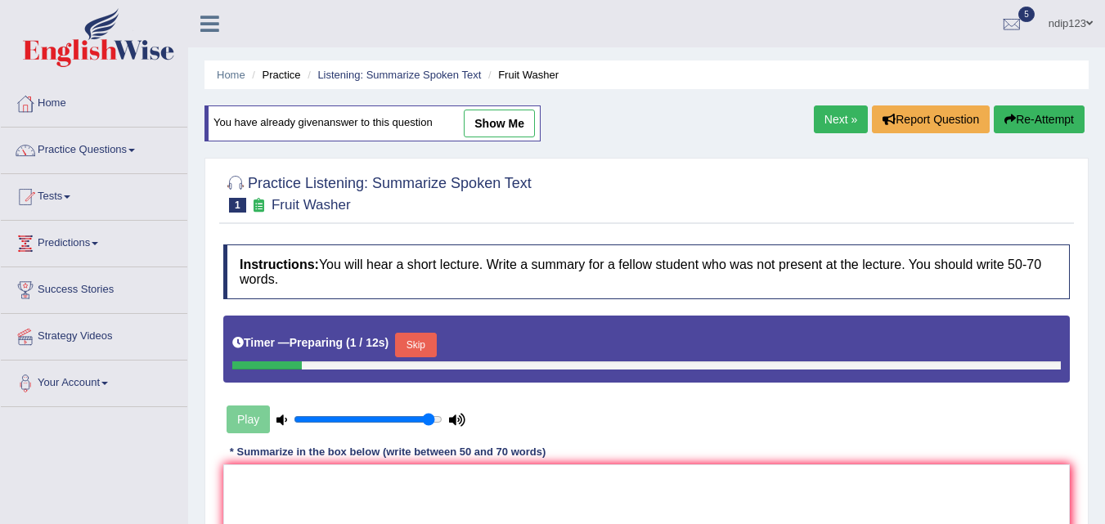
click at [827, 116] on link "Next »" at bounding box center [841, 119] width 54 height 28
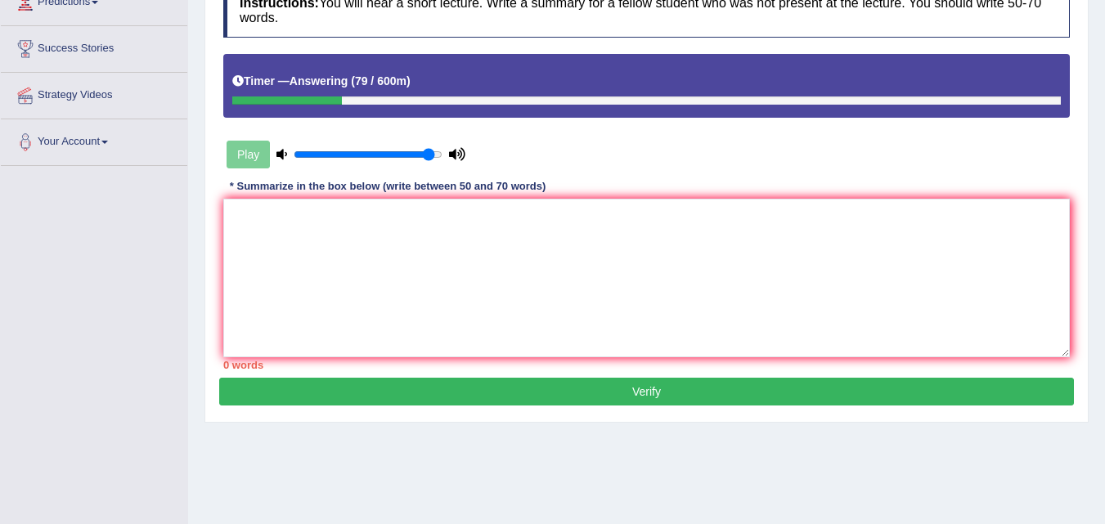
scroll to position [245, 0]
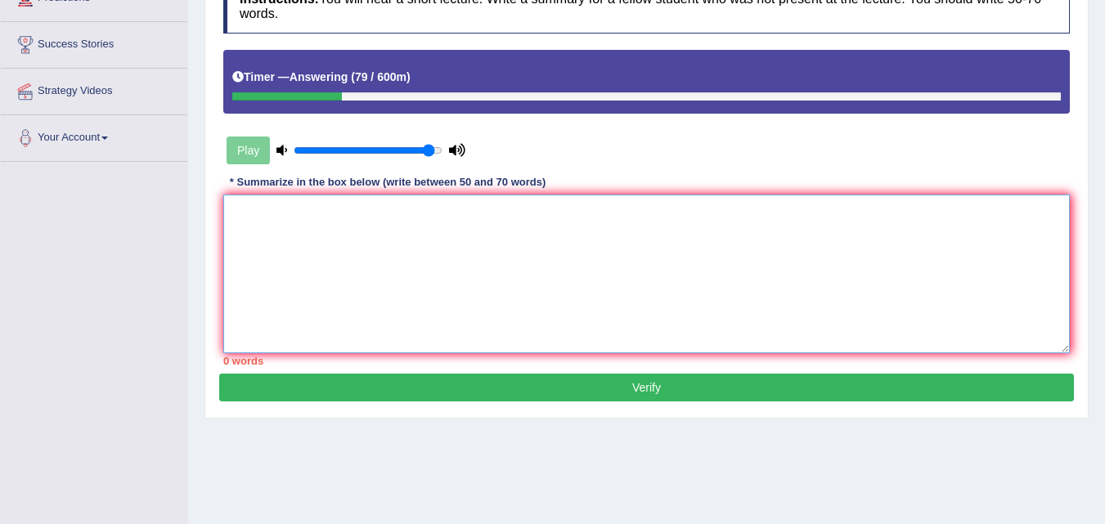
click at [316, 272] on textarea at bounding box center [646, 274] width 846 height 159
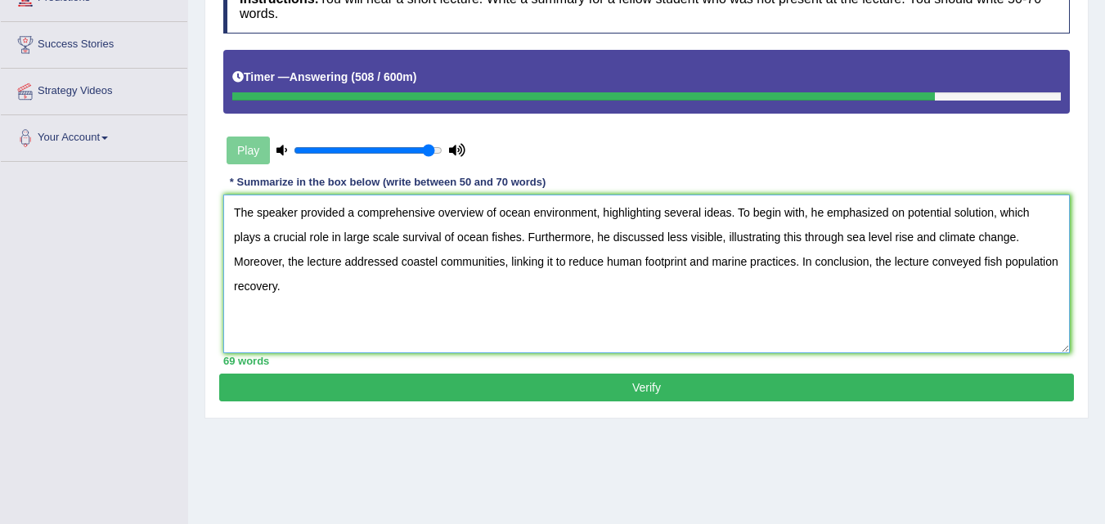
drag, startPoint x: 521, startPoint y: 237, endPoint x: 493, endPoint y: 227, distance: 29.5
click at [493, 227] on textarea "The speaker provided a comprehensive overview of ocean environment, highlightin…" at bounding box center [646, 274] width 846 height 159
type textarea "The speaker provided a comprehensive overview of ocean environment, highlightin…"
click at [653, 387] on button "Verify" at bounding box center [646, 388] width 854 height 28
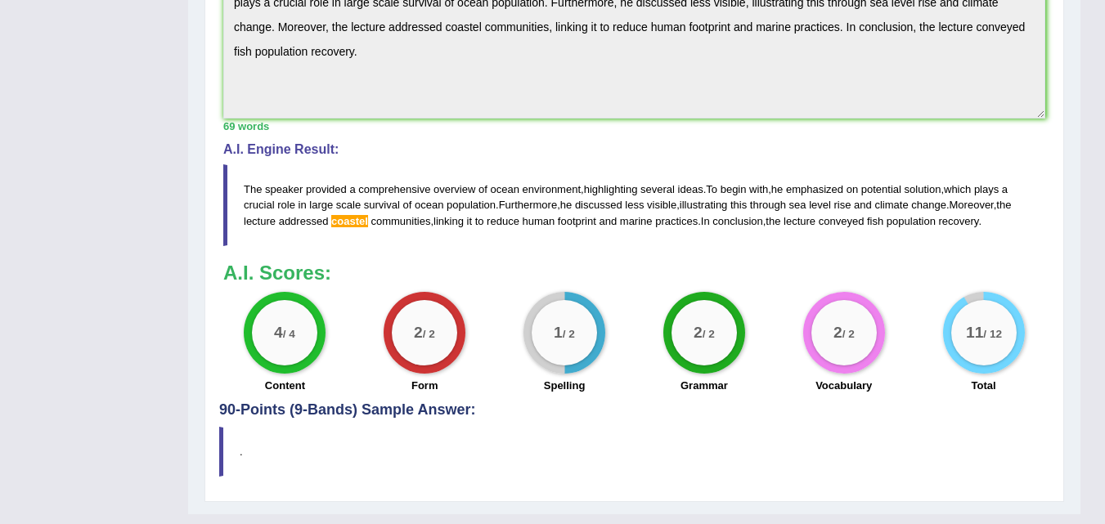
scroll to position [599, 0]
